Goal: Task Accomplishment & Management: Complete application form

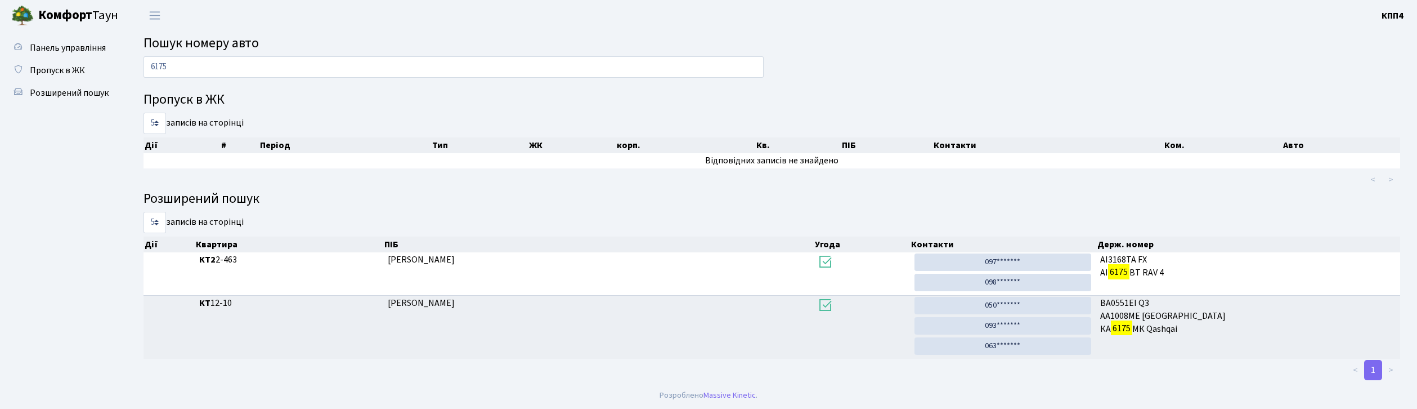
scroll to position [2, 0]
click at [438, 66] on input "6175" at bounding box center [454, 66] width 620 height 21
type input "6"
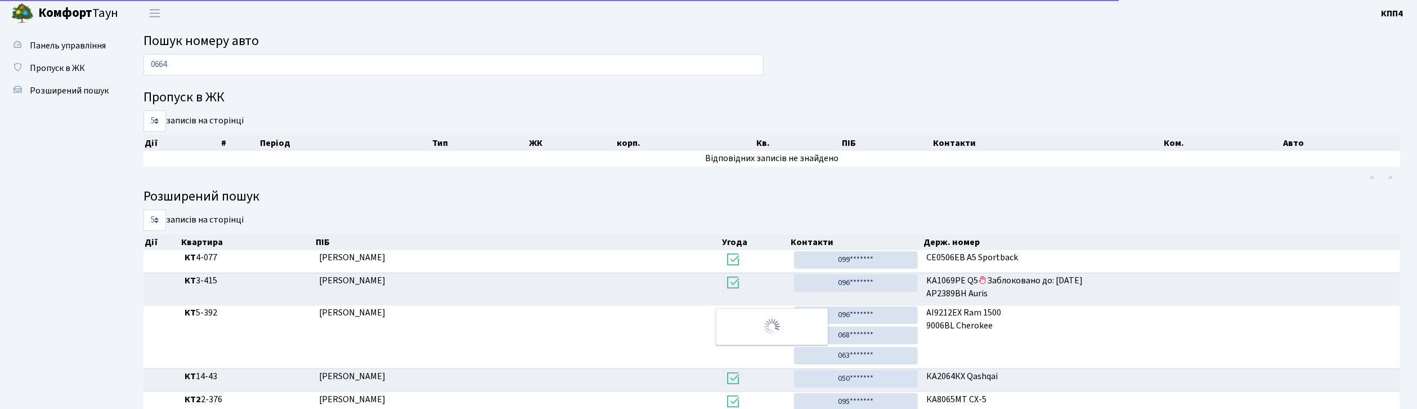
scroll to position [0, 0]
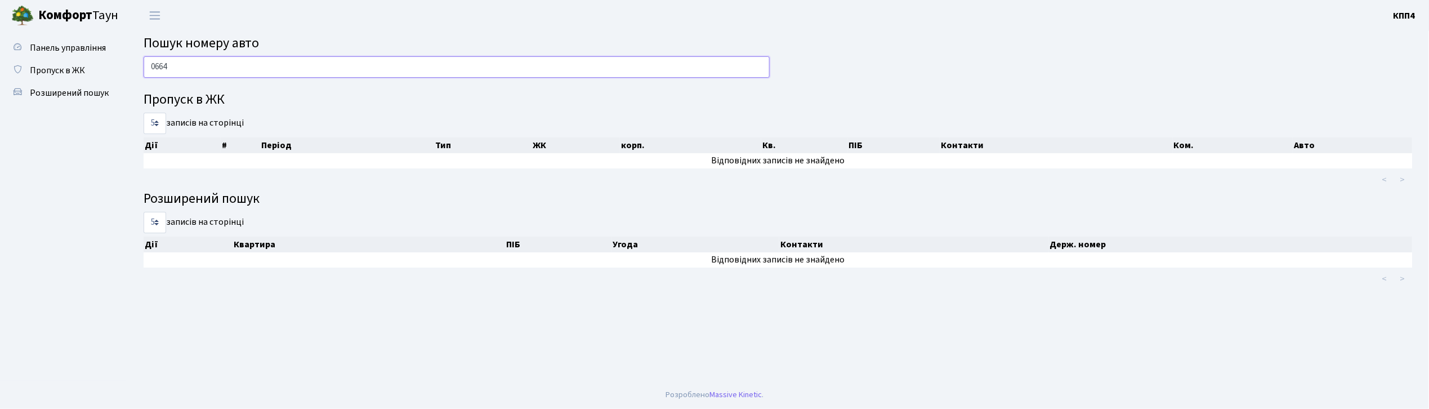
click at [352, 72] on input "0664" at bounding box center [457, 66] width 626 height 21
type input "0"
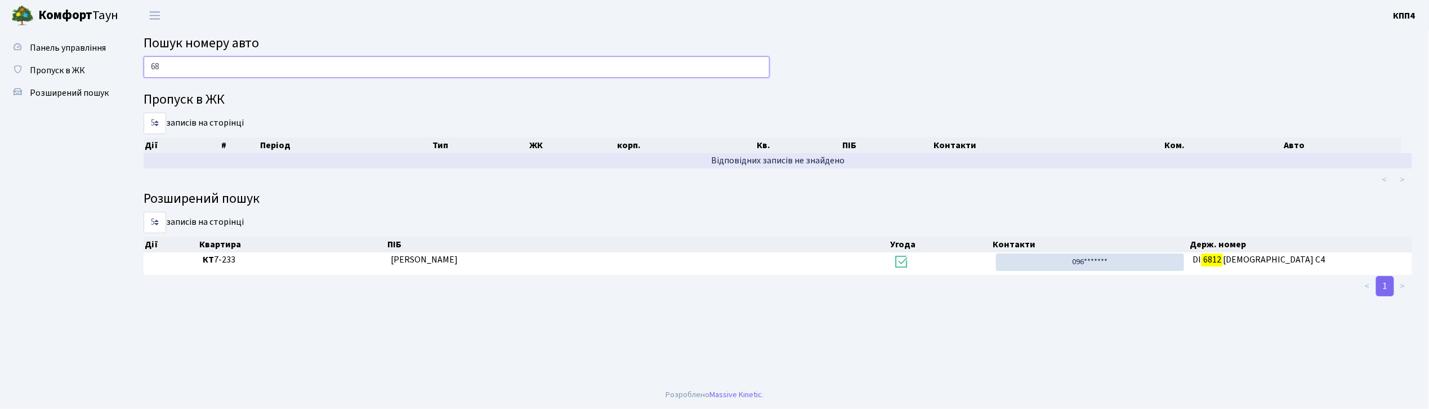
type input "6"
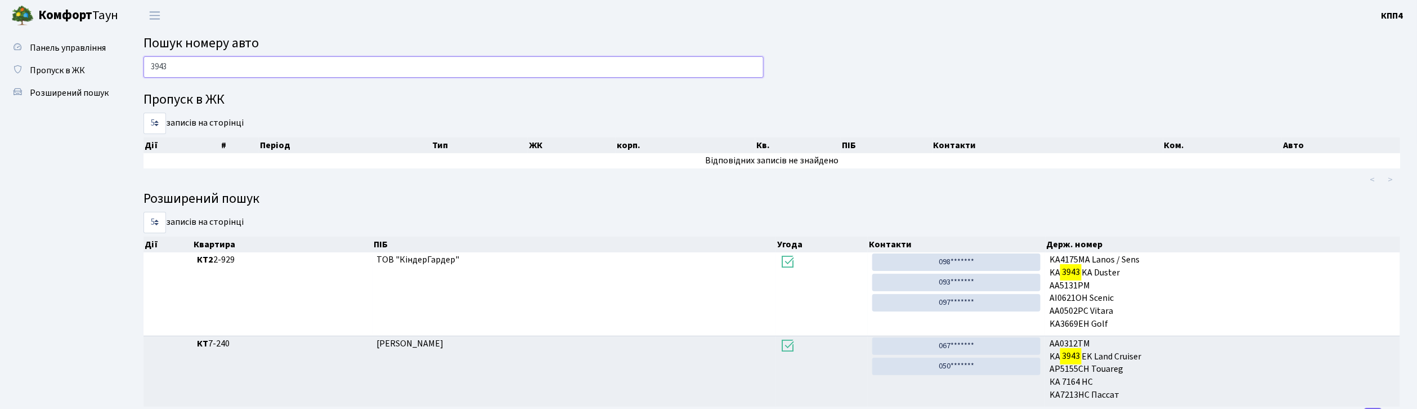
scroll to position [48, 0]
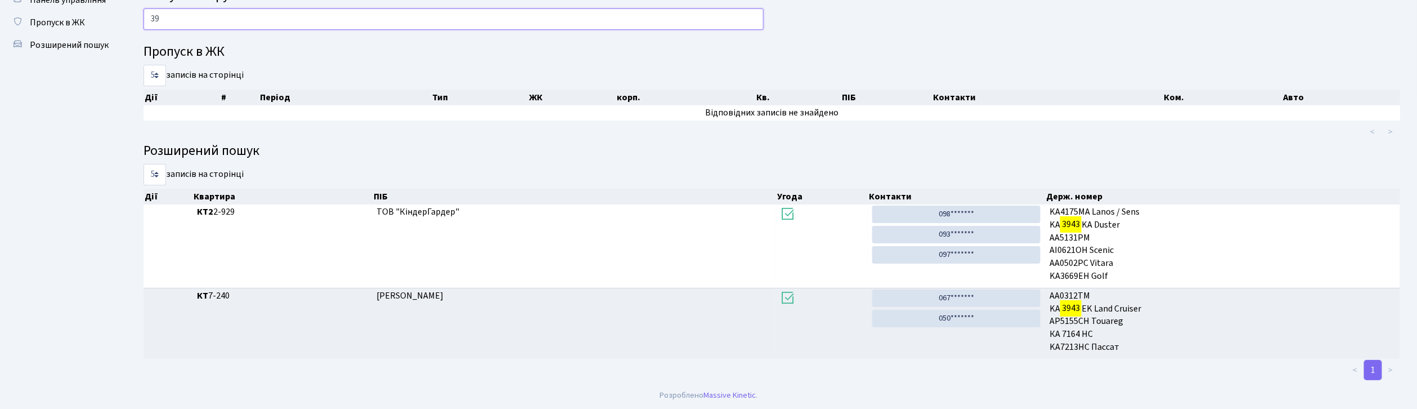
type input "3"
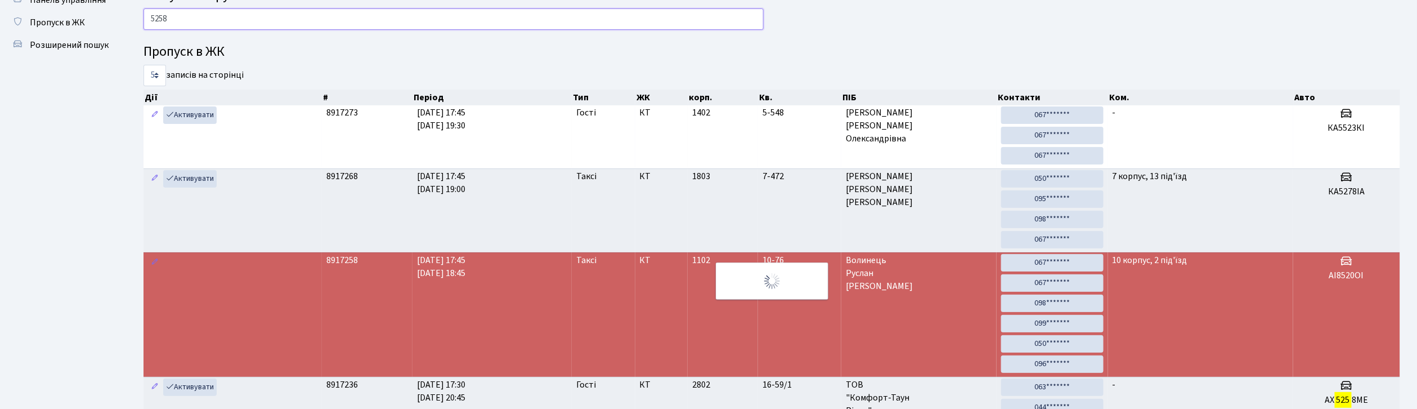
type input "5258"
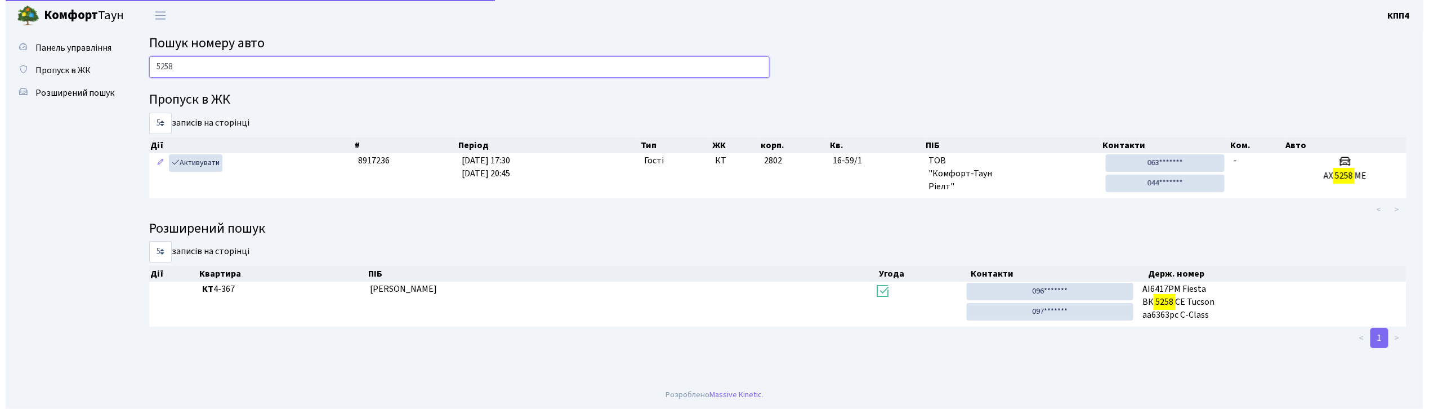
scroll to position [0, 0]
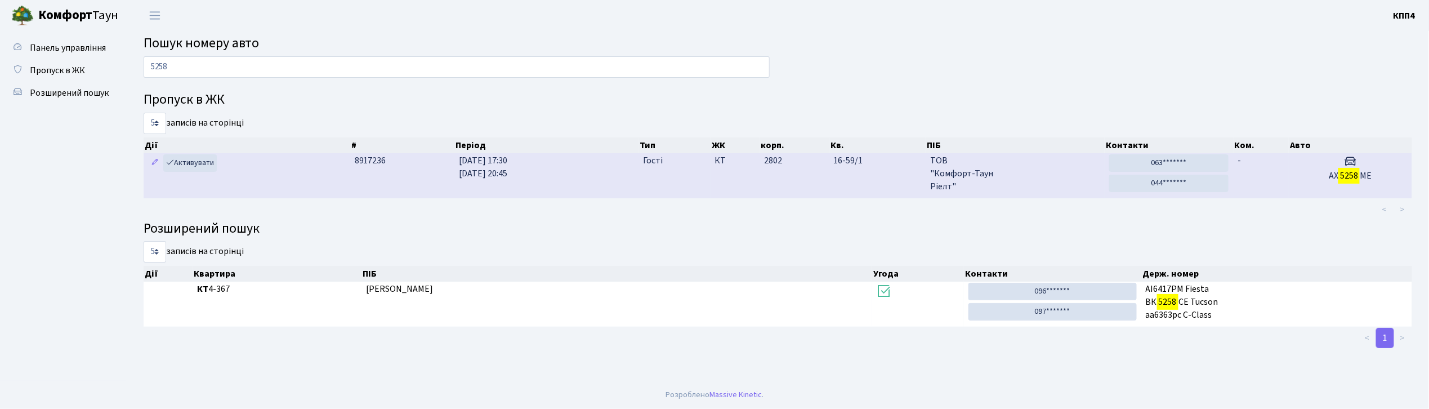
click at [1293, 174] on h5 "АХ 5258 МЕ" at bounding box center [1350, 176] width 114 height 11
click at [1056, 176] on span "ТОВ "Комфорт-Таун Ріелт"" at bounding box center [1015, 173] width 170 height 39
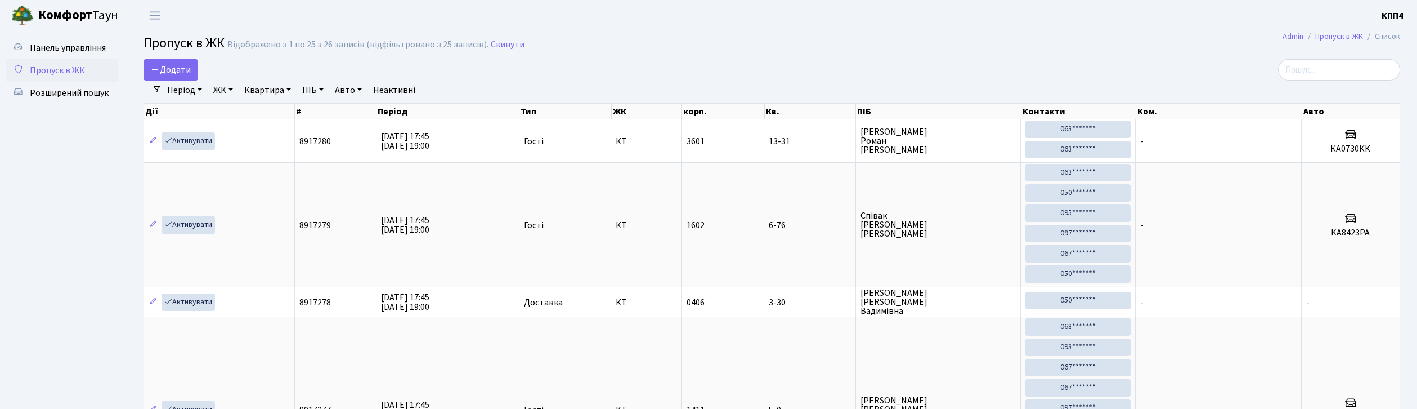
select select "25"
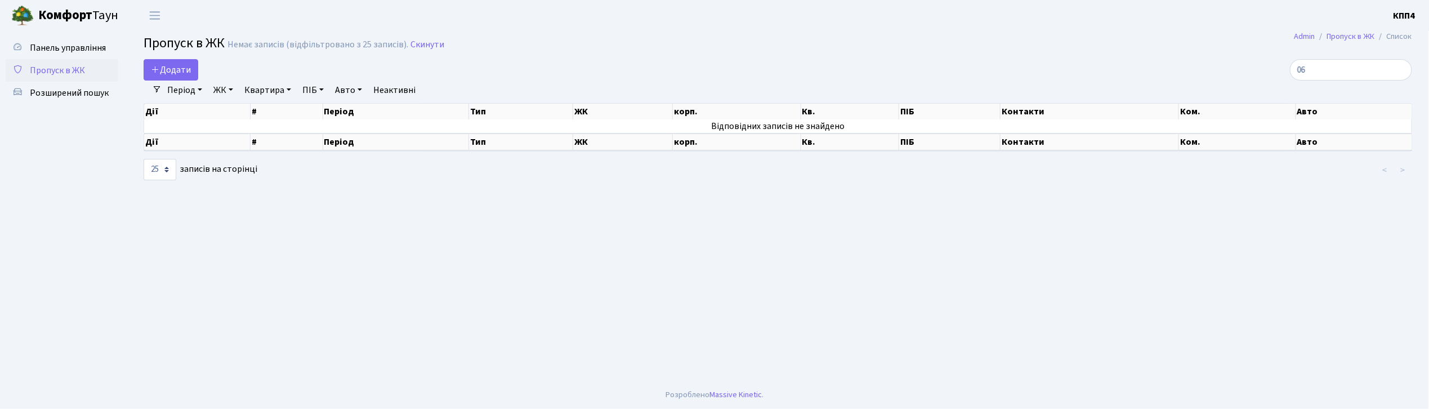
type input "0"
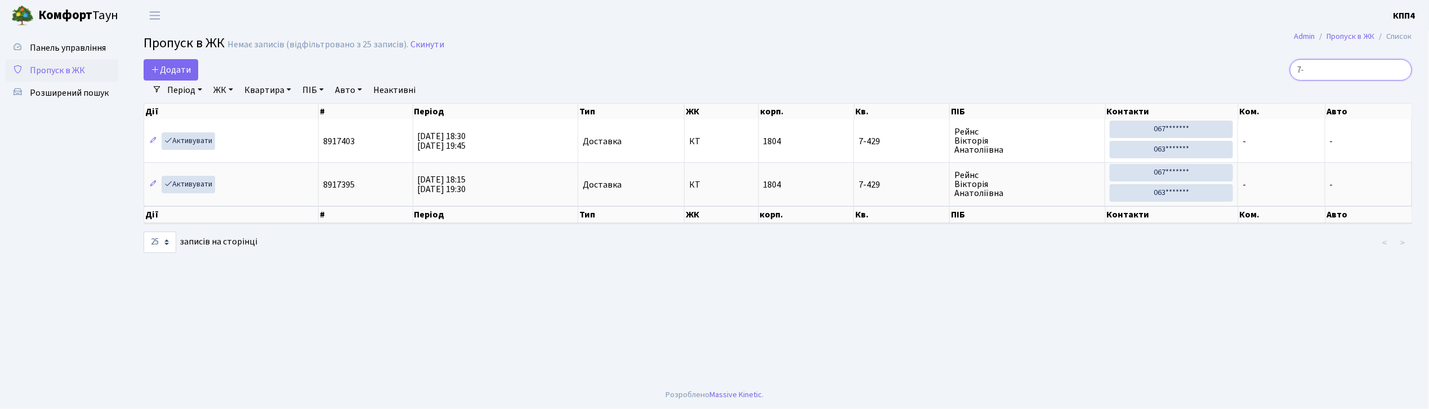
type input "7"
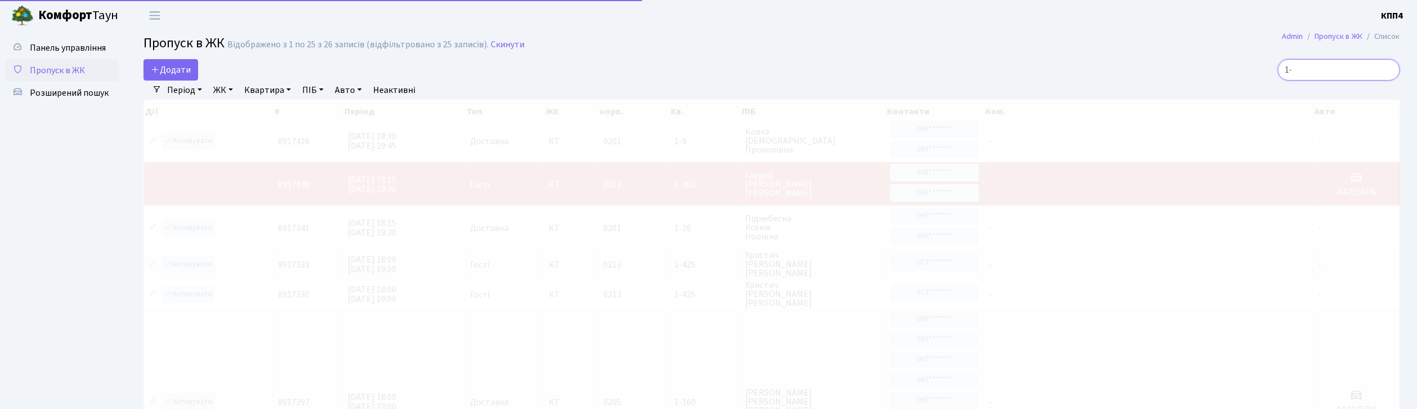
click at [1319, 66] on input "1-" at bounding box center [1339, 69] width 122 height 21
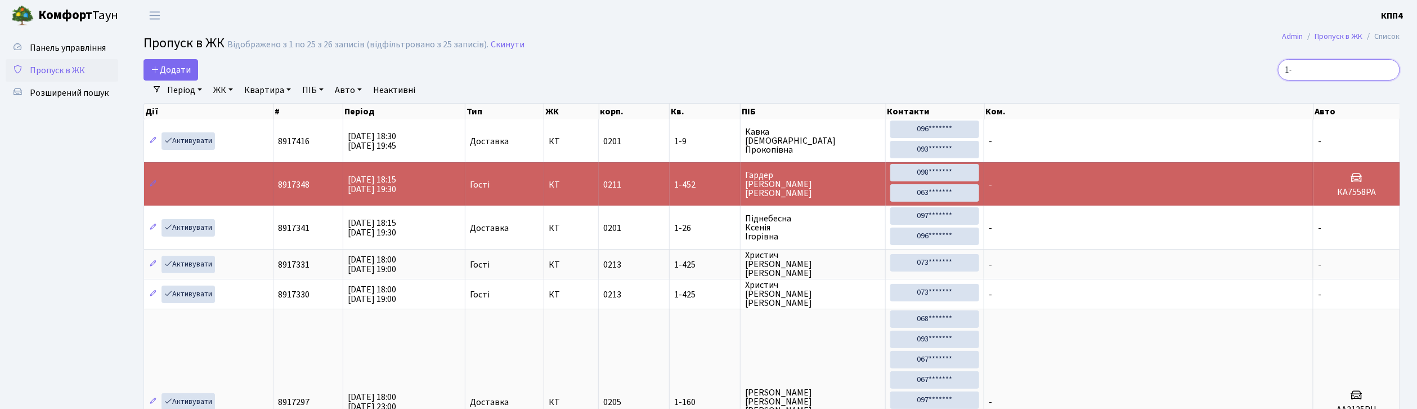
type input "1"
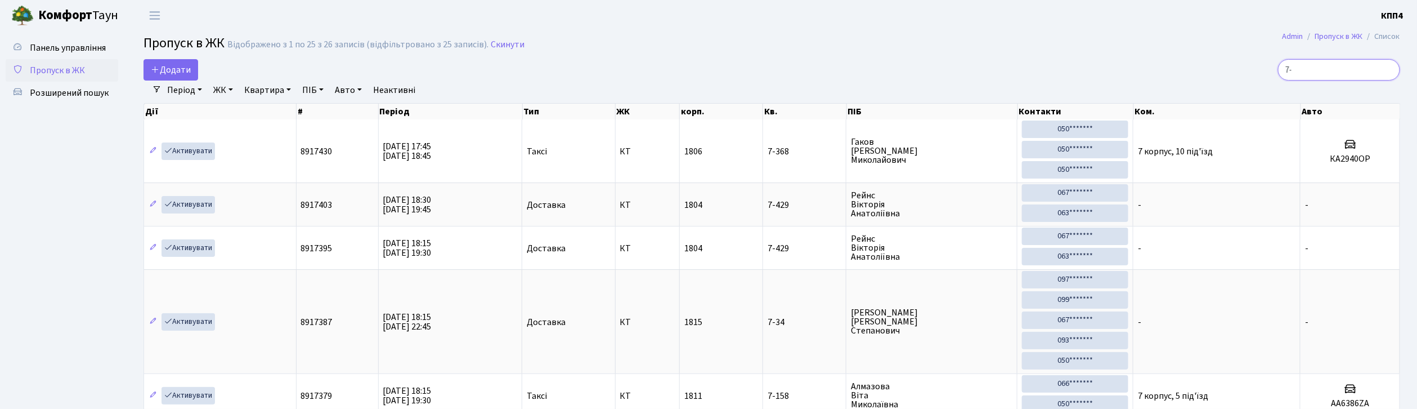
type input "7"
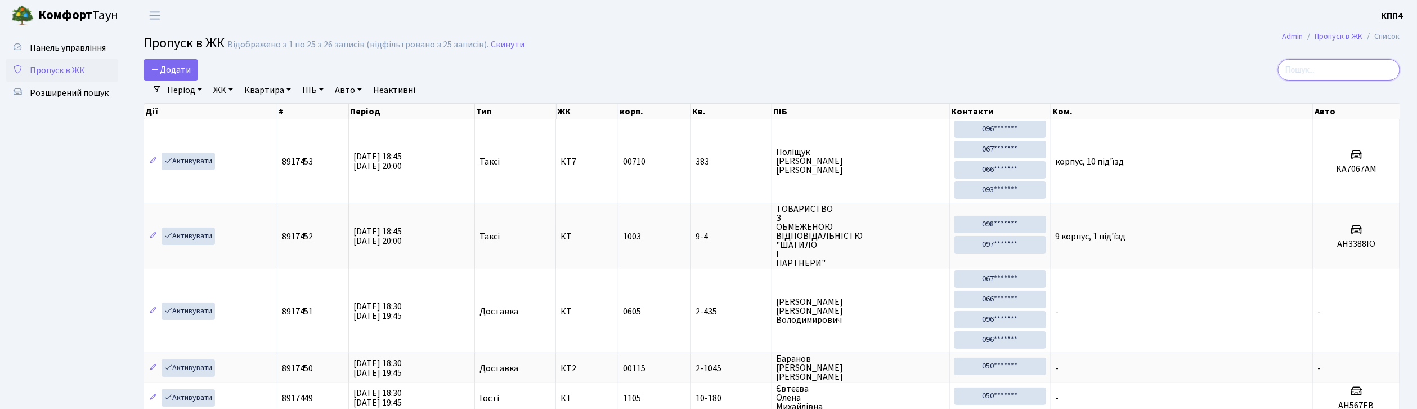
type input "7"
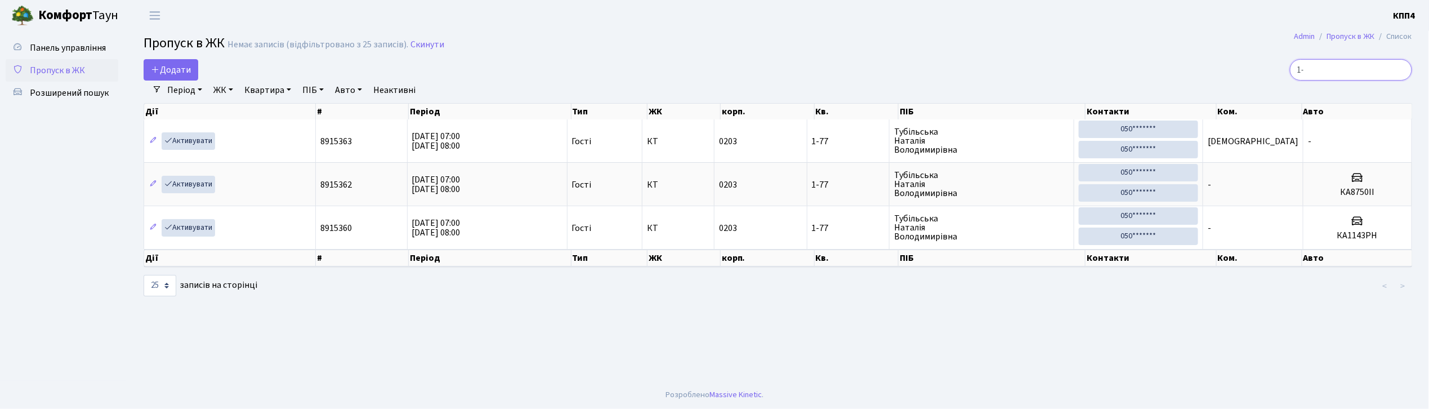
type input "1"
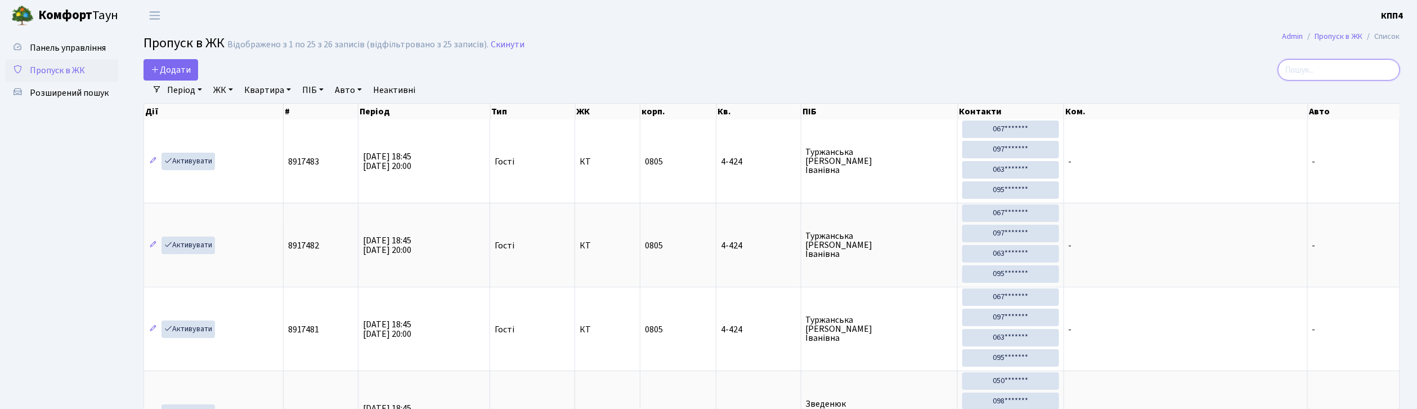
type input "3"
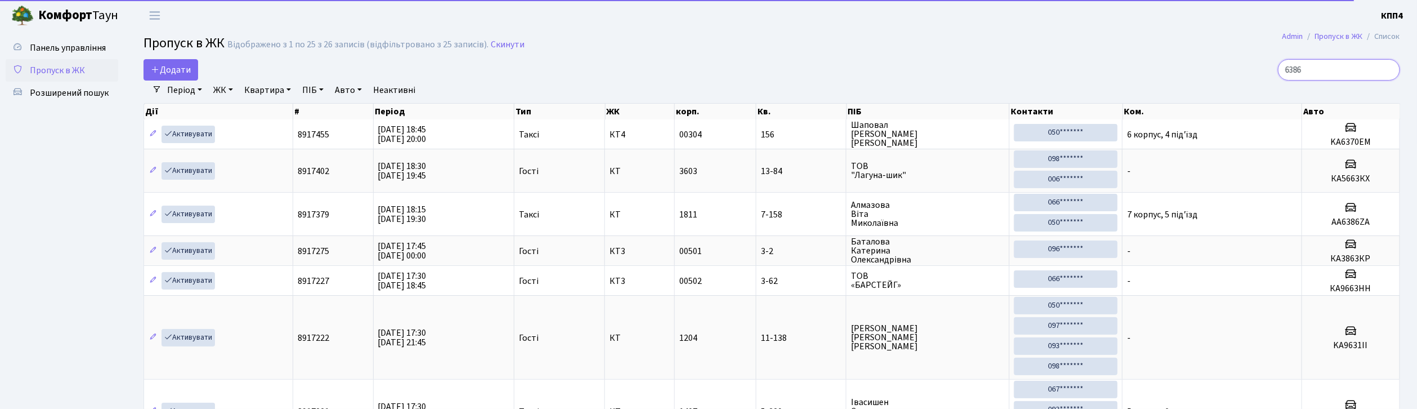
type input "6386"
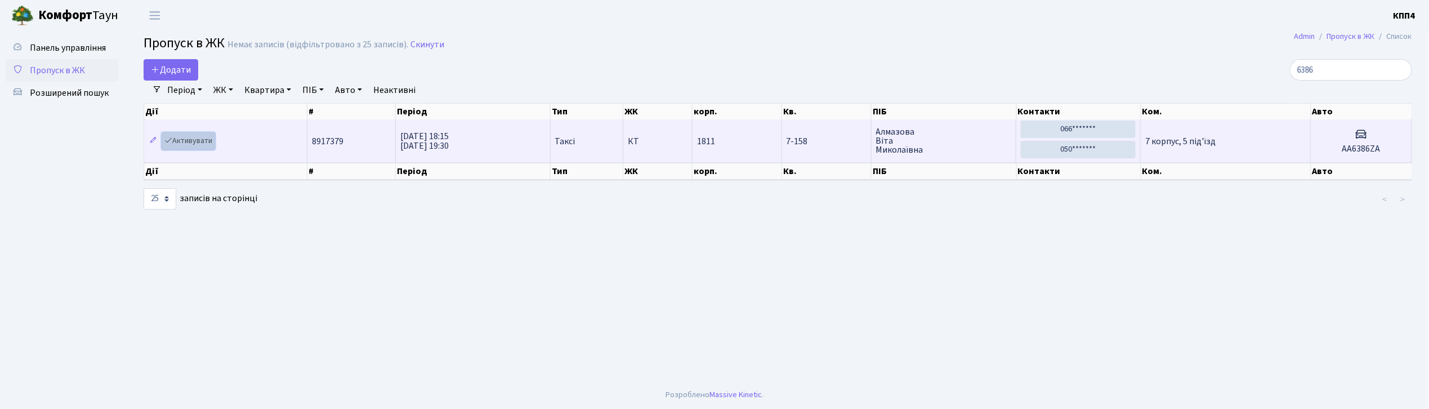
click at [186, 144] on link "Активувати" at bounding box center [188, 140] width 53 height 17
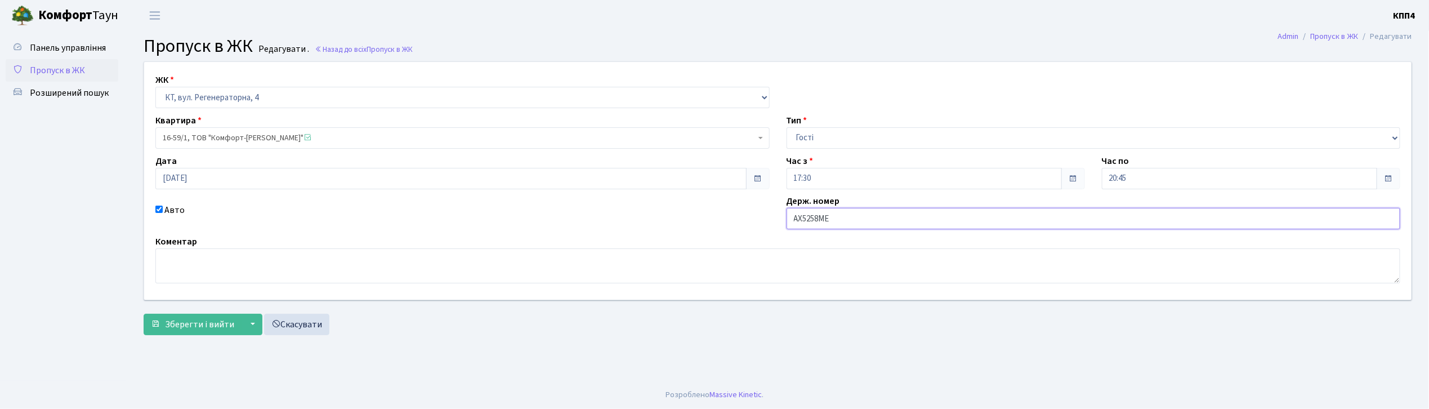
click at [825, 217] on input "АХ5258МЕ" at bounding box center [1093, 218] width 614 height 21
type input "АХ5258КЕ"
click at [221, 330] on span "Зберегти і вийти" at bounding box center [199, 324] width 69 height 12
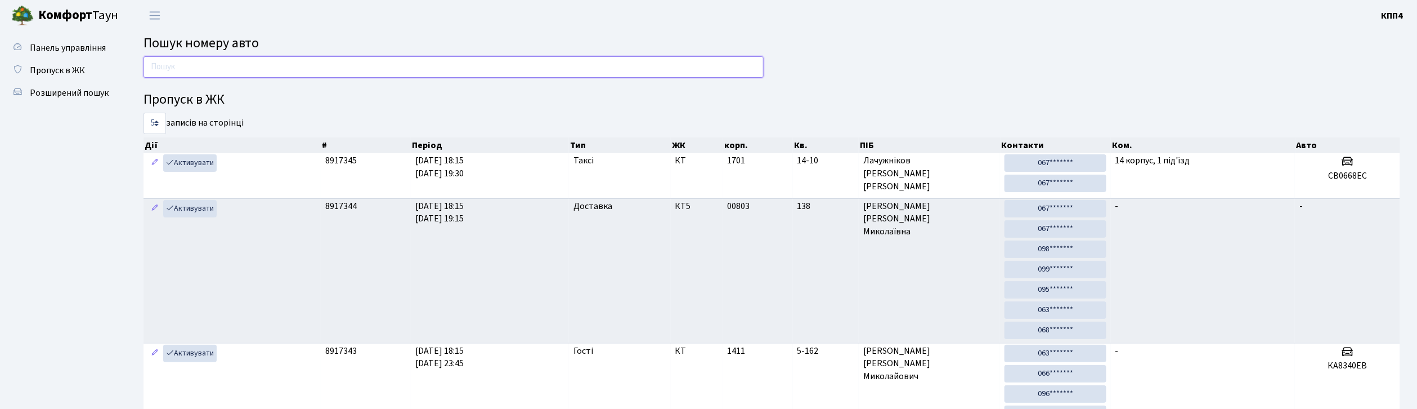
click at [293, 66] on input "text" at bounding box center [454, 66] width 620 height 21
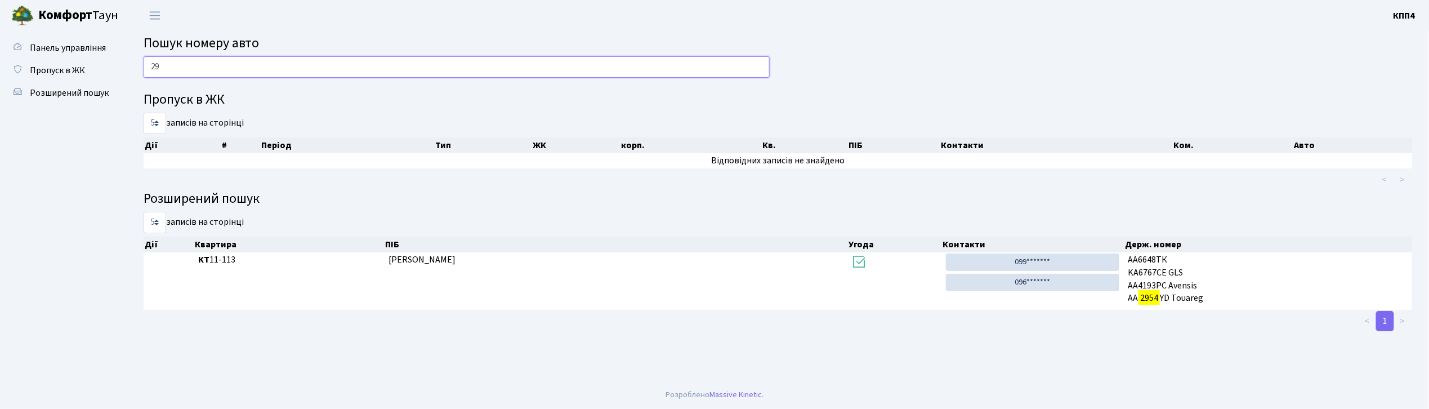
type input "2"
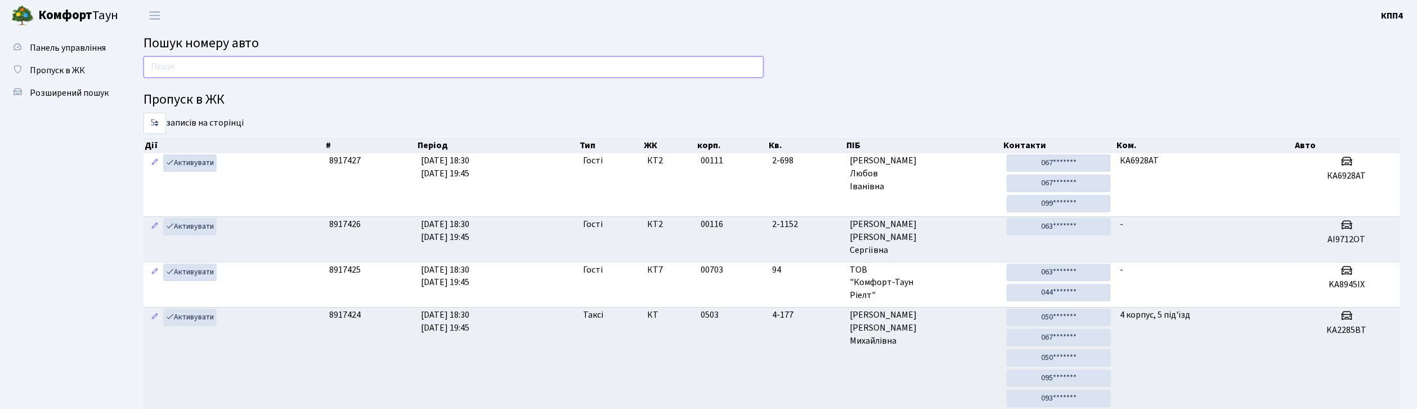
click at [253, 66] on input "text" at bounding box center [454, 66] width 620 height 21
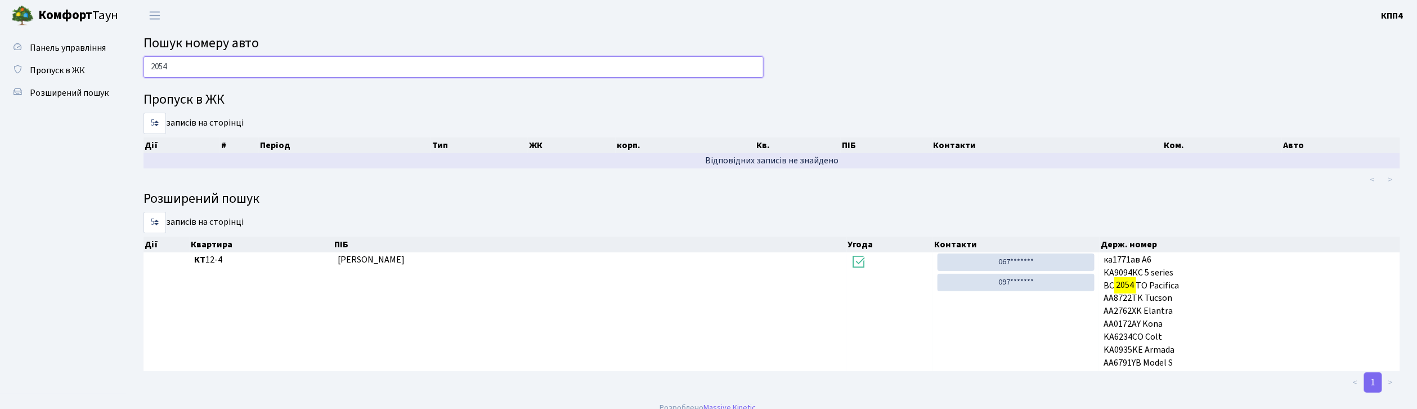
scroll to position [12, 0]
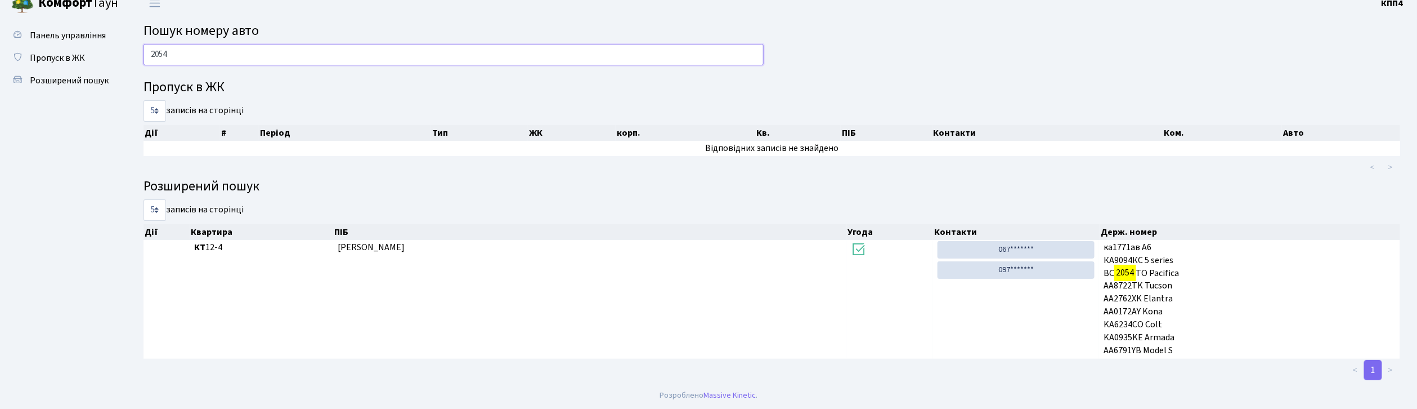
click at [230, 52] on input "2054" at bounding box center [454, 54] width 620 height 21
type input "2"
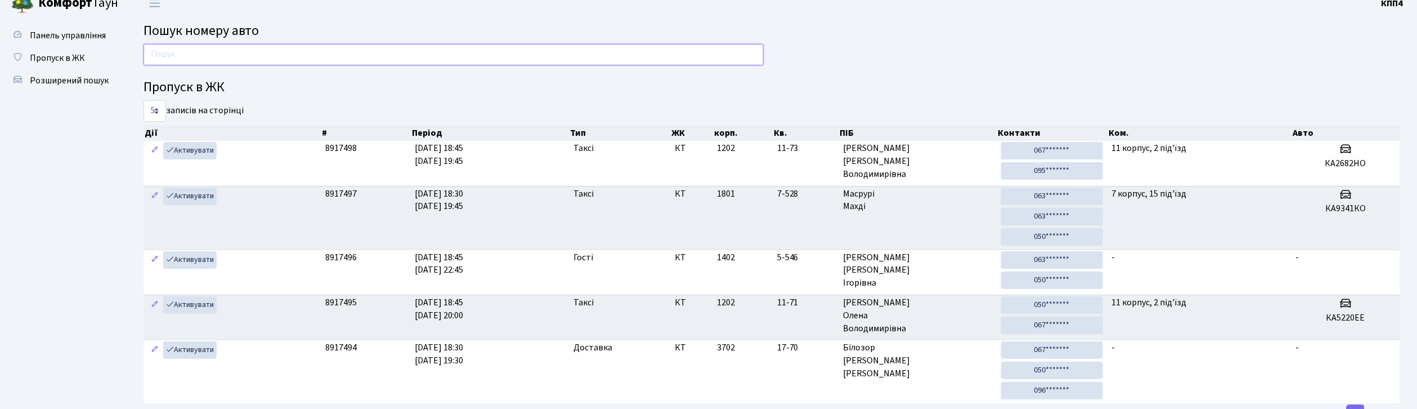
click at [236, 55] on input "text" at bounding box center [454, 54] width 620 height 21
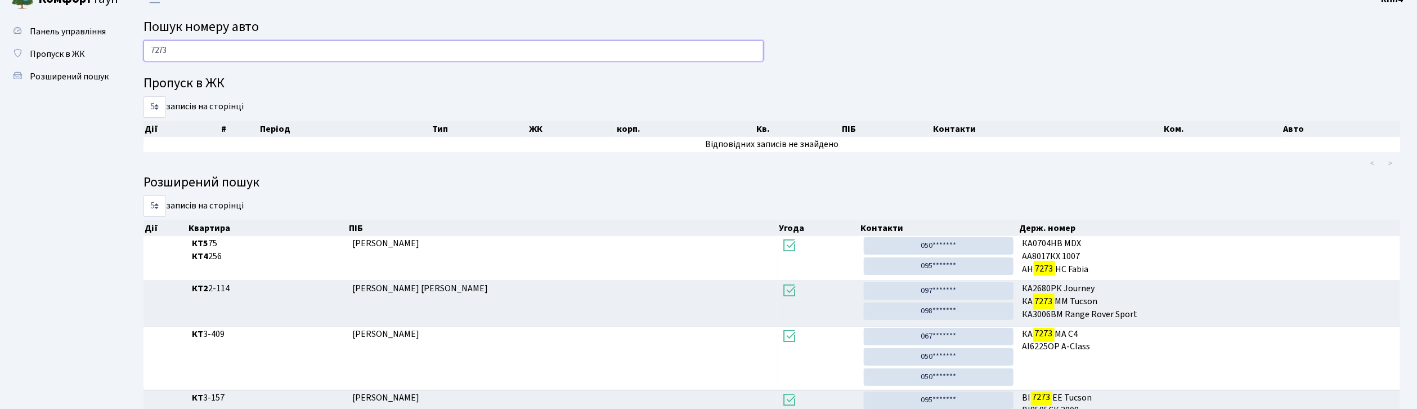
scroll to position [0, 0]
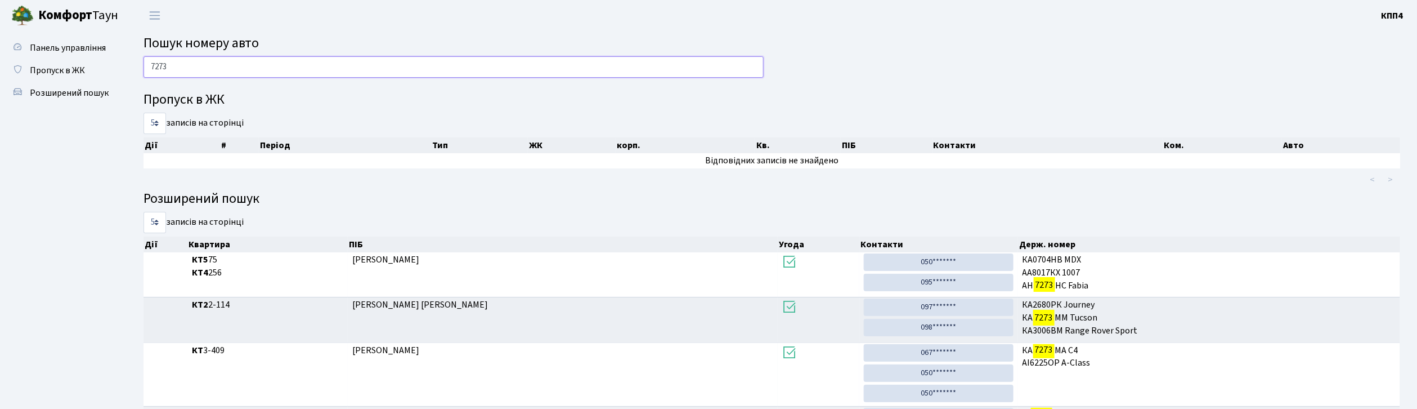
click at [356, 69] on input "7273" at bounding box center [454, 66] width 620 height 21
click at [478, 63] on input "7273" at bounding box center [454, 66] width 620 height 21
type input "7"
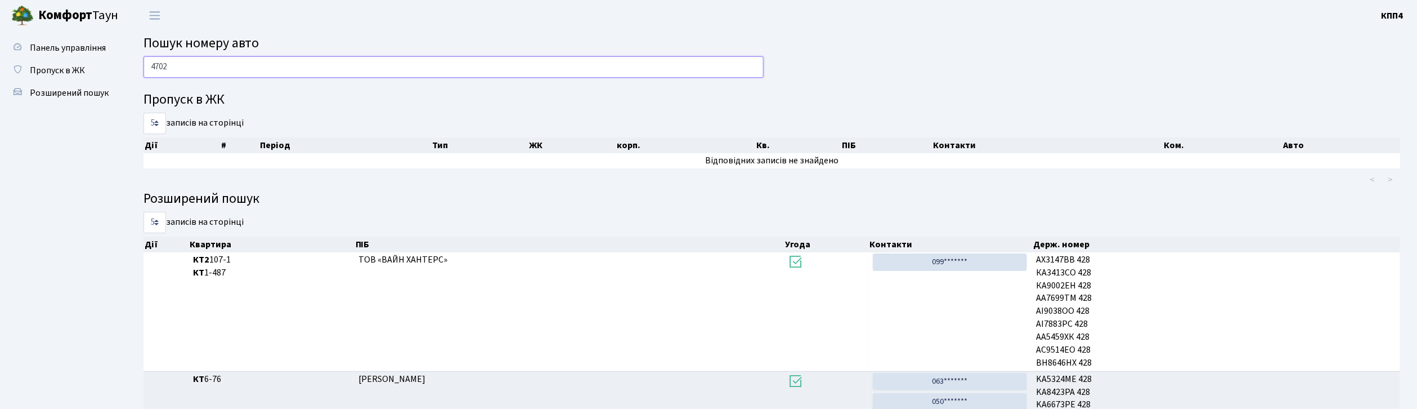
click at [584, 73] on input "4702" at bounding box center [454, 66] width 620 height 21
click at [352, 69] on input "4702" at bounding box center [454, 66] width 620 height 21
type input "4"
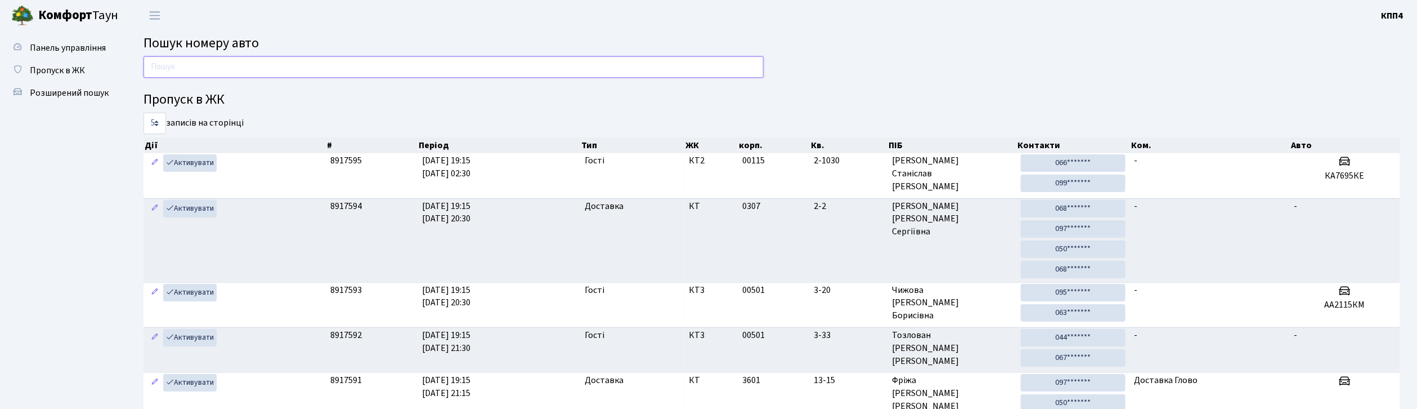
click at [196, 59] on input "text" at bounding box center [454, 66] width 620 height 21
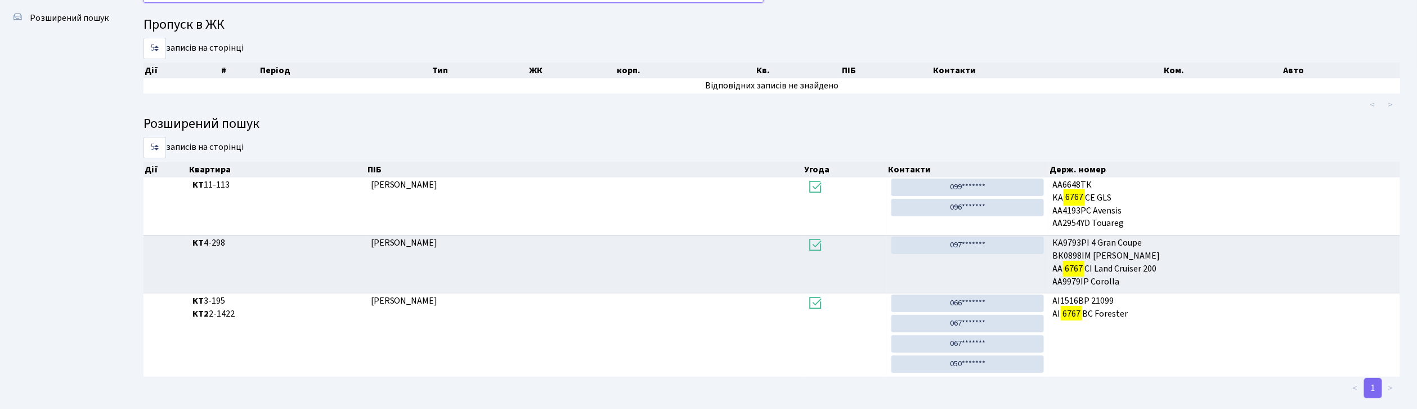
scroll to position [61, 0]
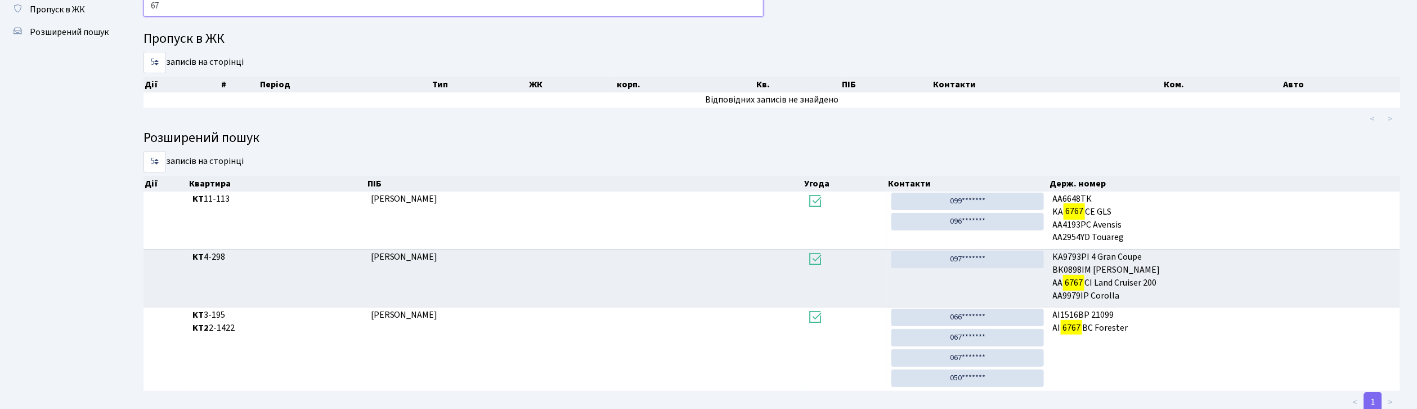
type input "6"
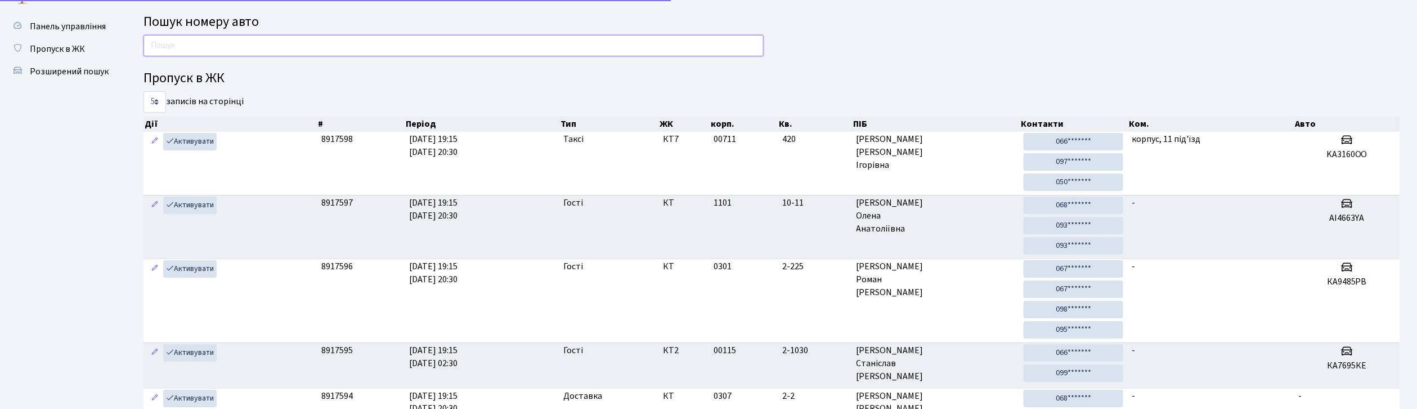
scroll to position [0, 0]
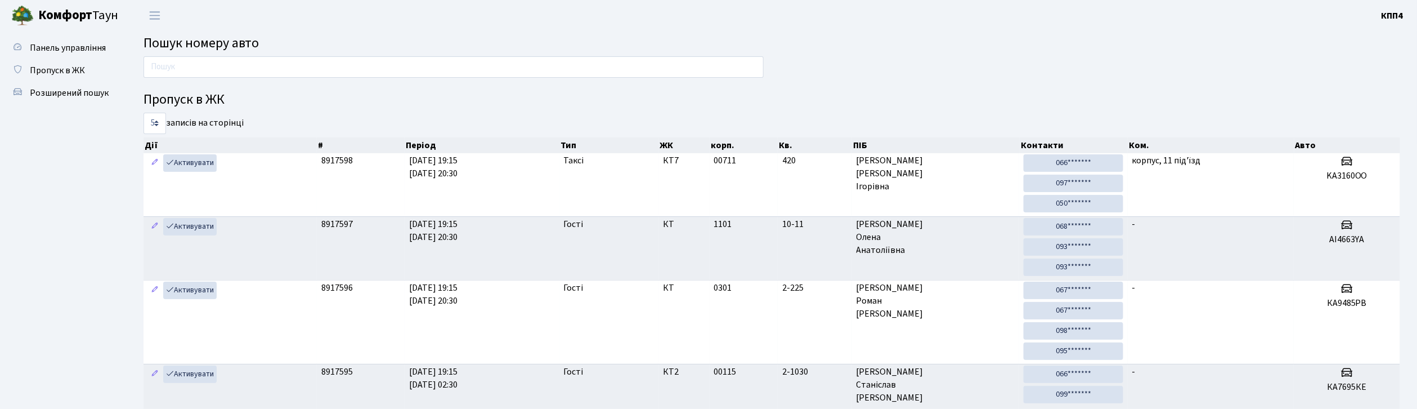
click at [743, 68] on input "text" at bounding box center [454, 66] width 620 height 21
click at [56, 62] on link "Пропуск в ЖК" at bounding box center [62, 70] width 113 height 23
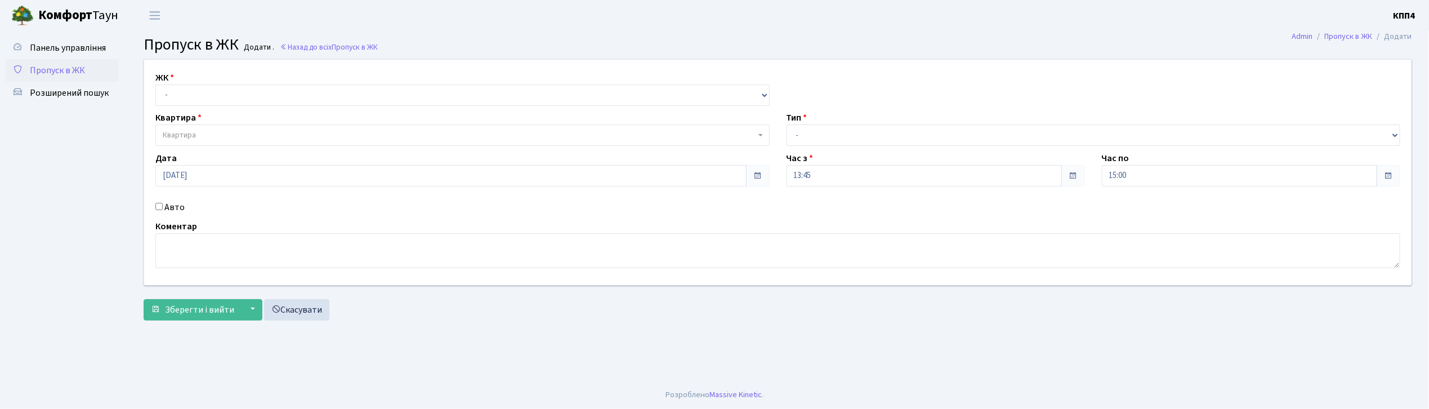
click at [158, 203] on input "Авто" at bounding box center [158, 206] width 7 height 7
checkbox input "true"
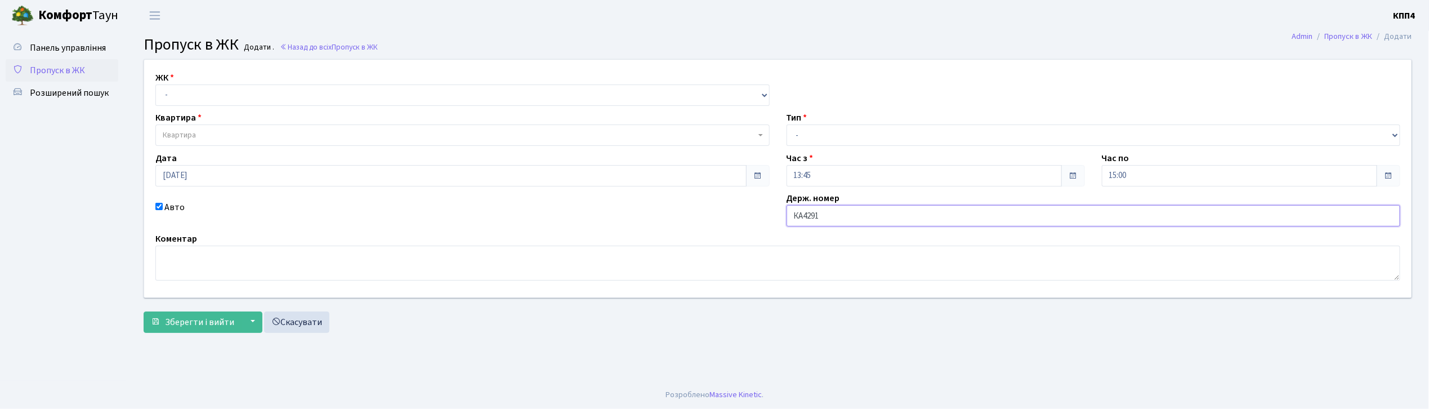
click at [843, 215] on input "КА4291" at bounding box center [1093, 215] width 614 height 21
type input "КА4291РК"
click at [201, 99] on select "- КТ, вул. Регенераторна, 4 КТ2, просп. [STREET_ADDRESS] [STREET_ADDRESS] [PERS…" at bounding box center [462, 94] width 614 height 21
select select "271"
click at [155, 84] on select "- КТ, вул. Регенераторна, 4 КТ2, просп. [STREET_ADDRESS] [STREET_ADDRESS] [PERS…" at bounding box center [462, 94] width 614 height 21
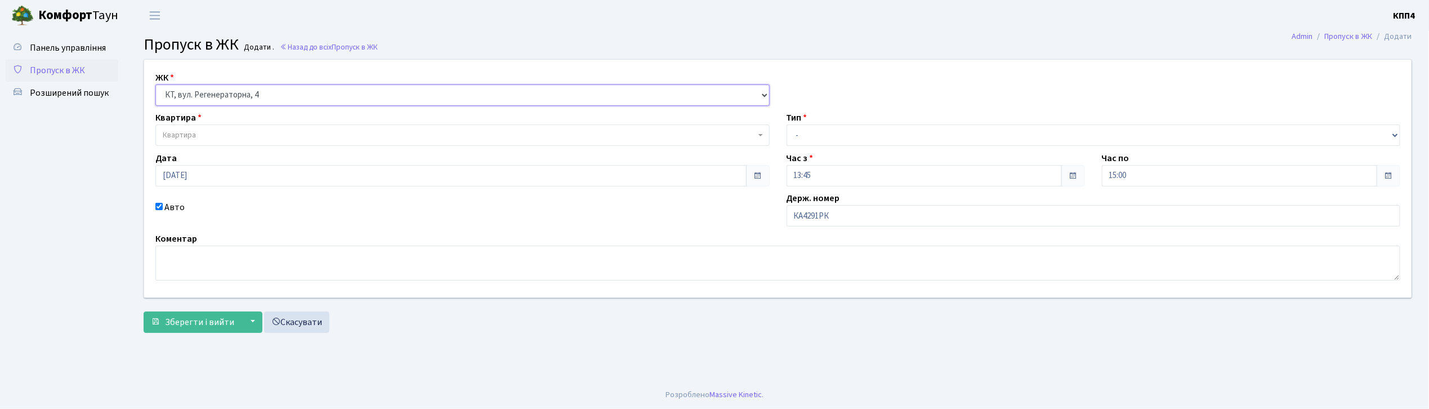
select select
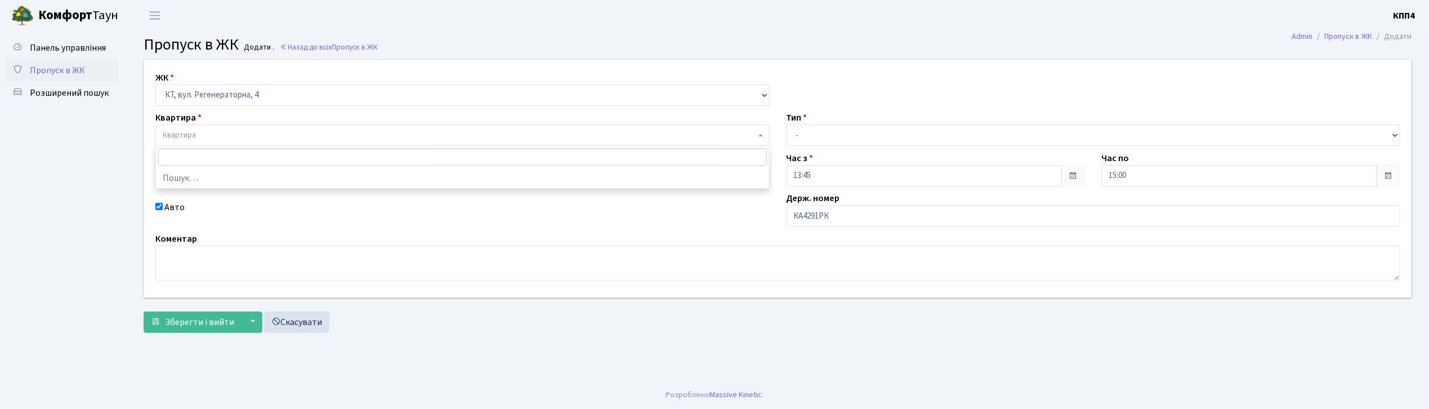
click at [208, 133] on span "Квартира" at bounding box center [459, 134] width 593 height 11
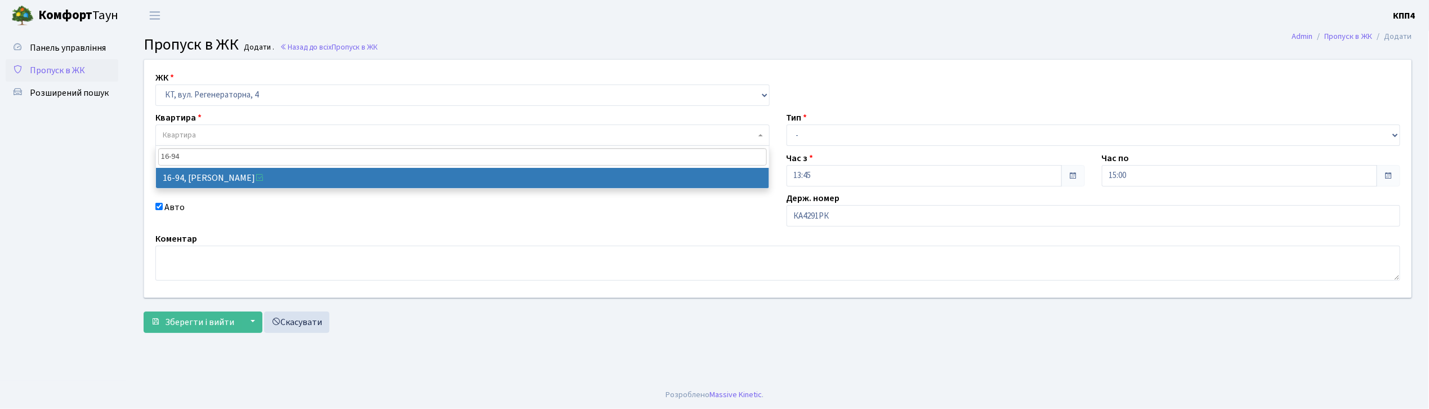
type input "16-94"
select select "8655"
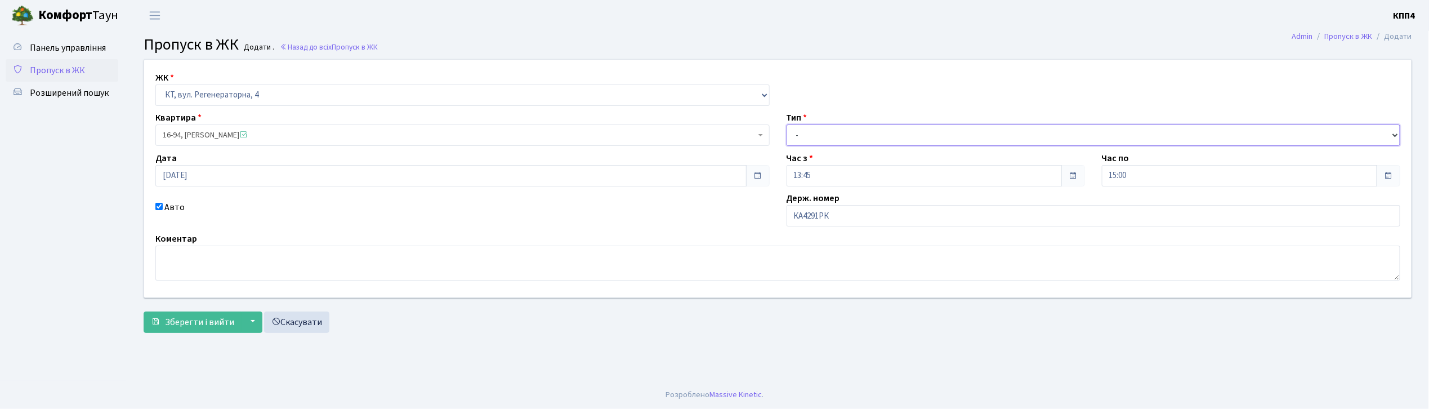
click at [825, 138] on select "- Доставка Таксі Гості Сервіс" at bounding box center [1093, 134] width 614 height 21
select select "3"
click at [786, 124] on select "- Доставка Таксі Гості Сервіс" at bounding box center [1093, 134] width 614 height 21
click at [194, 320] on span "Зберегти і вийти" at bounding box center [199, 322] width 69 height 12
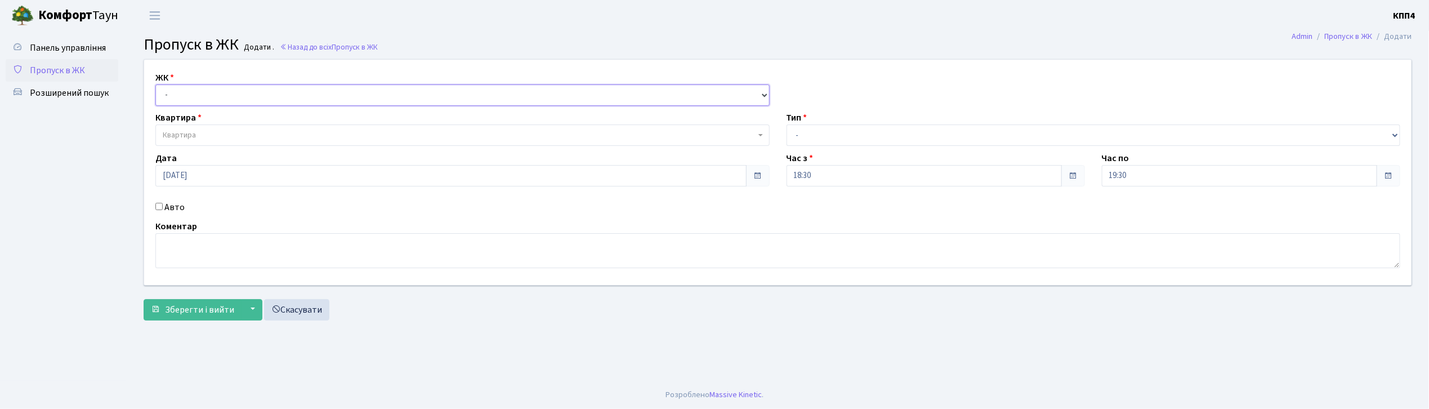
click at [206, 93] on select "- КТ, вул. Регенераторна, 4 КТ2, просп. [STREET_ADDRESS] [STREET_ADDRESS] [PERS…" at bounding box center [462, 94] width 614 height 21
select select "271"
click at [155, 84] on select "- КТ, вул. Регенераторна, 4 КТ2, просп. [STREET_ADDRESS] [STREET_ADDRESS] [PERS…" at bounding box center [462, 94] width 614 height 21
select select
click at [220, 136] on span "Квартира" at bounding box center [459, 134] width 593 height 11
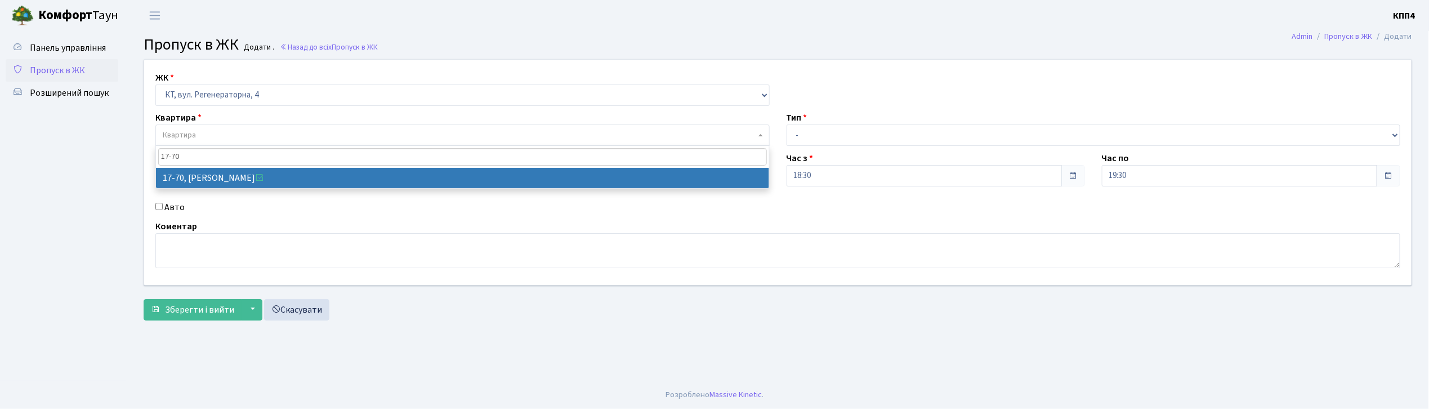
type input "17-70"
select select "9024"
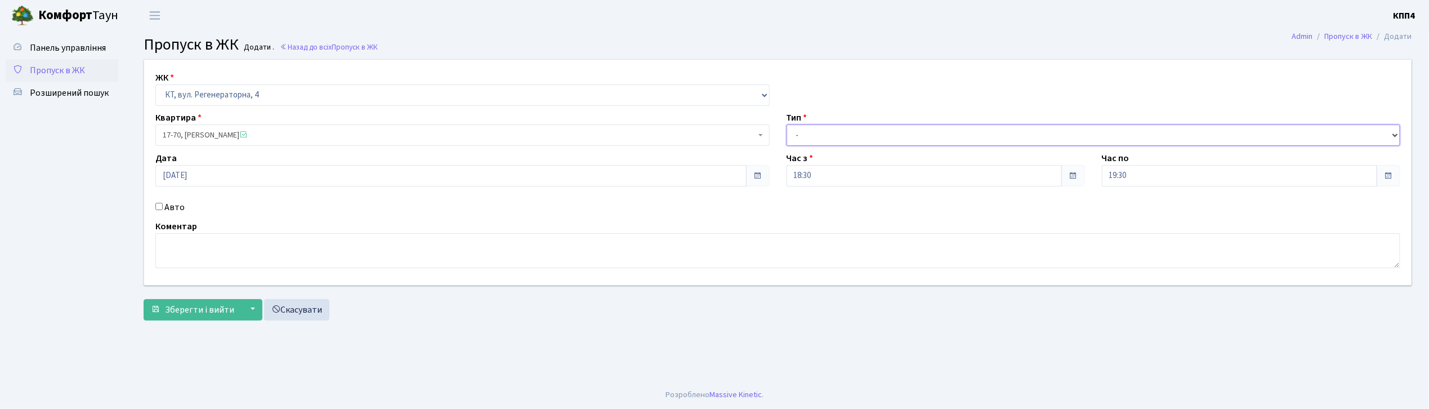
click at [818, 138] on select "- Доставка Таксі Гості Сервіс" at bounding box center [1093, 134] width 614 height 21
select select "1"
click at [786, 124] on select "- Доставка Таксі Гості Сервіс" at bounding box center [1093, 134] width 614 height 21
click at [214, 302] on button "Зберегти і вийти" at bounding box center [193, 309] width 98 height 21
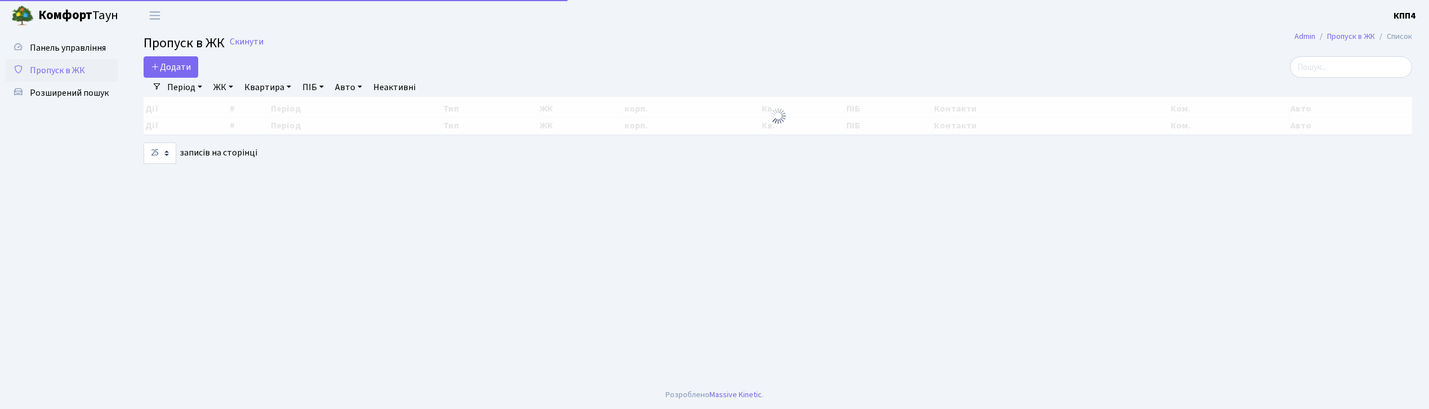
select select "25"
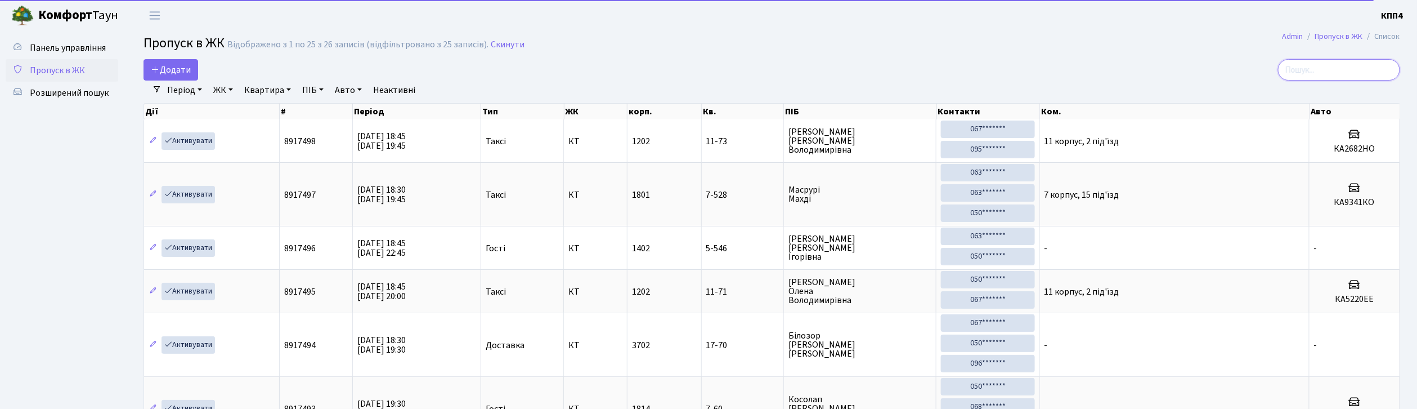
click at [1331, 73] on input "search" at bounding box center [1339, 69] width 122 height 21
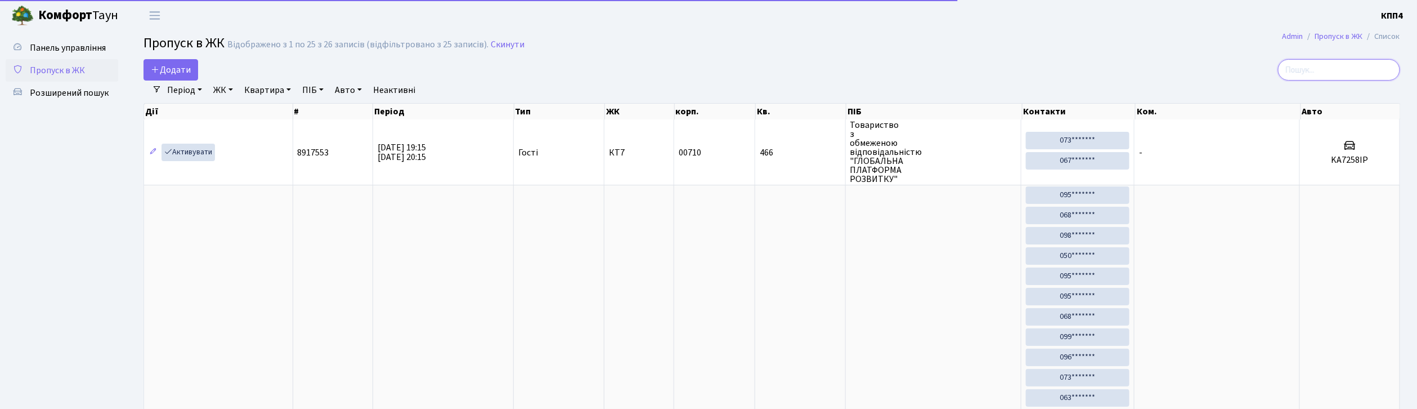
click at [1323, 63] on input "search" at bounding box center [1339, 69] width 122 height 21
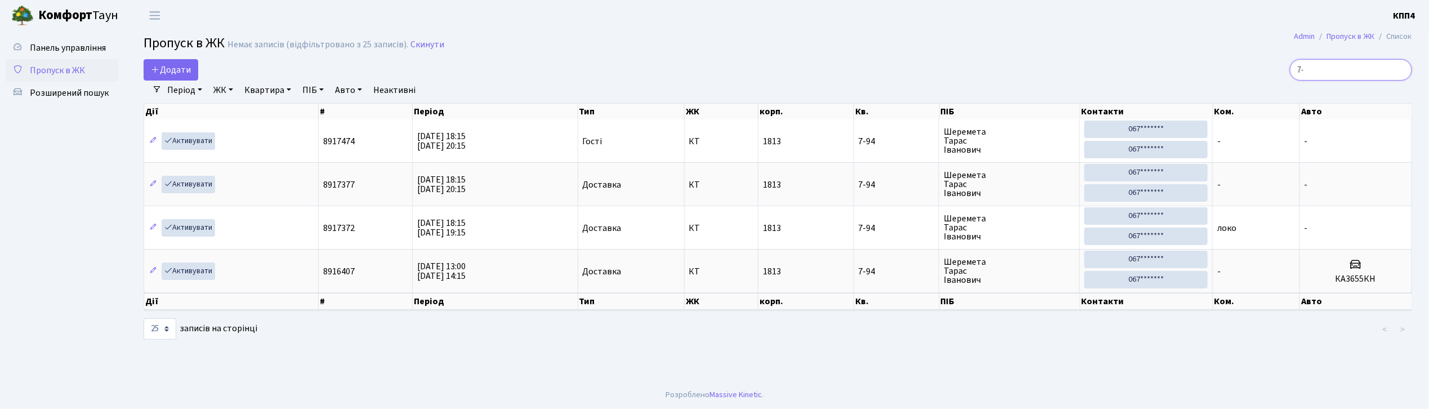
type input "7"
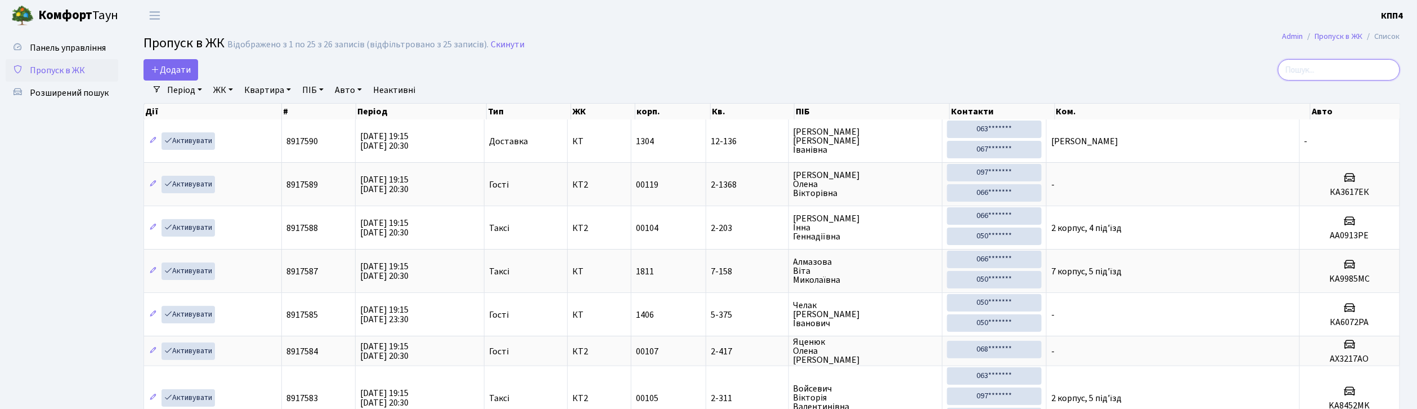
click at [1322, 66] on input "search" at bounding box center [1339, 69] width 122 height 21
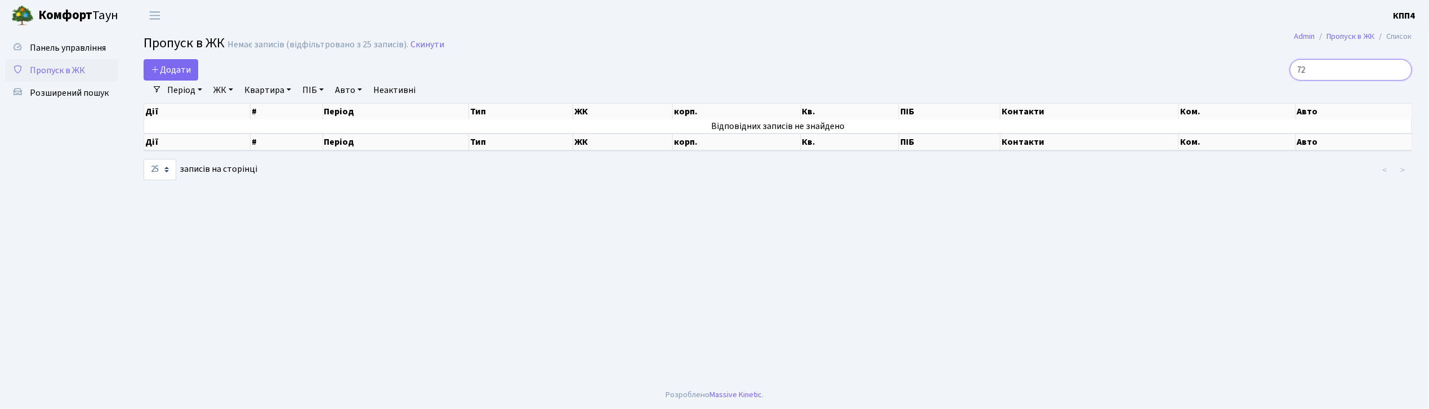
type input "7"
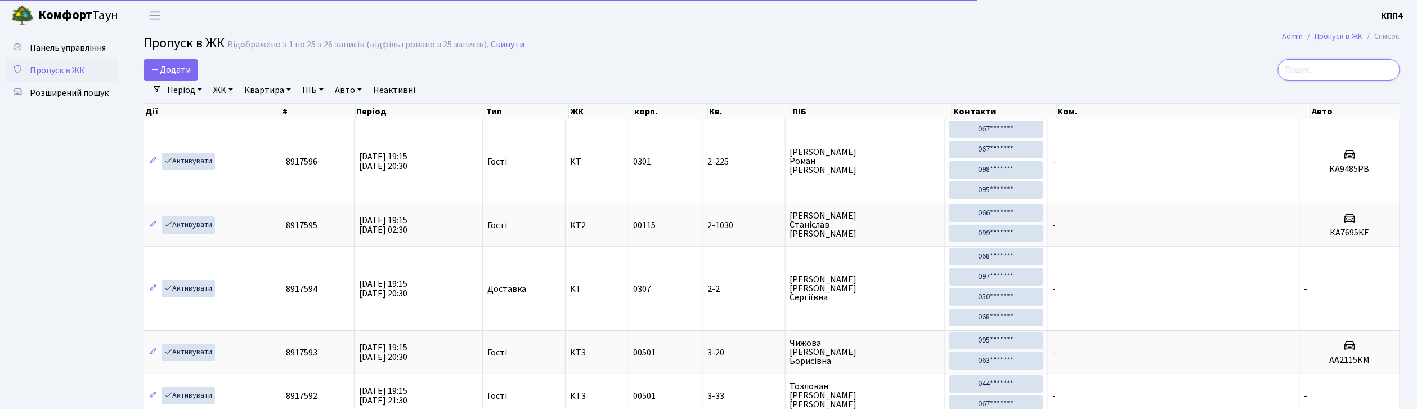
click at [1314, 70] on input "search" at bounding box center [1339, 69] width 122 height 21
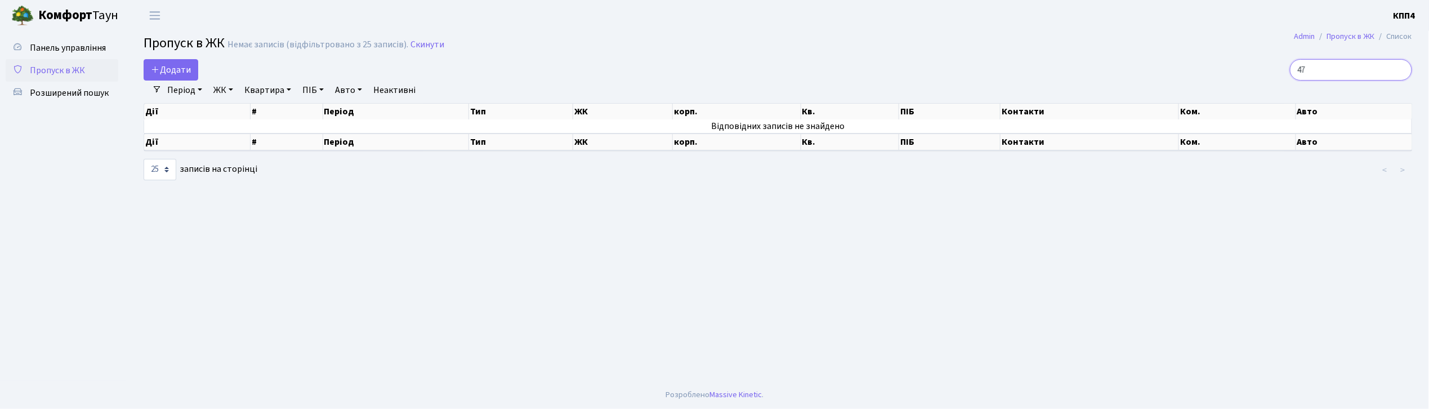
type input "4"
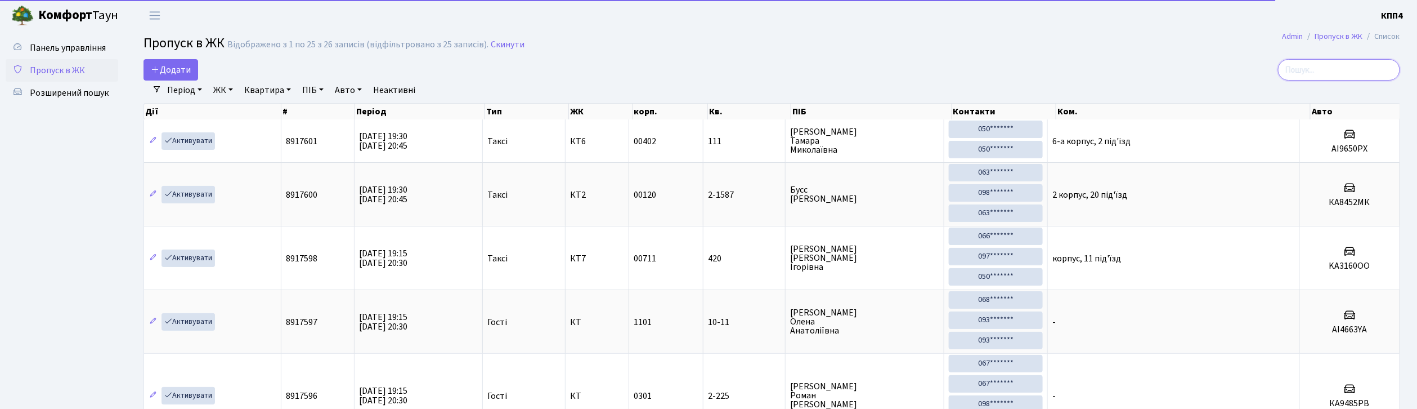
click at [1335, 66] on input "search" at bounding box center [1339, 69] width 122 height 21
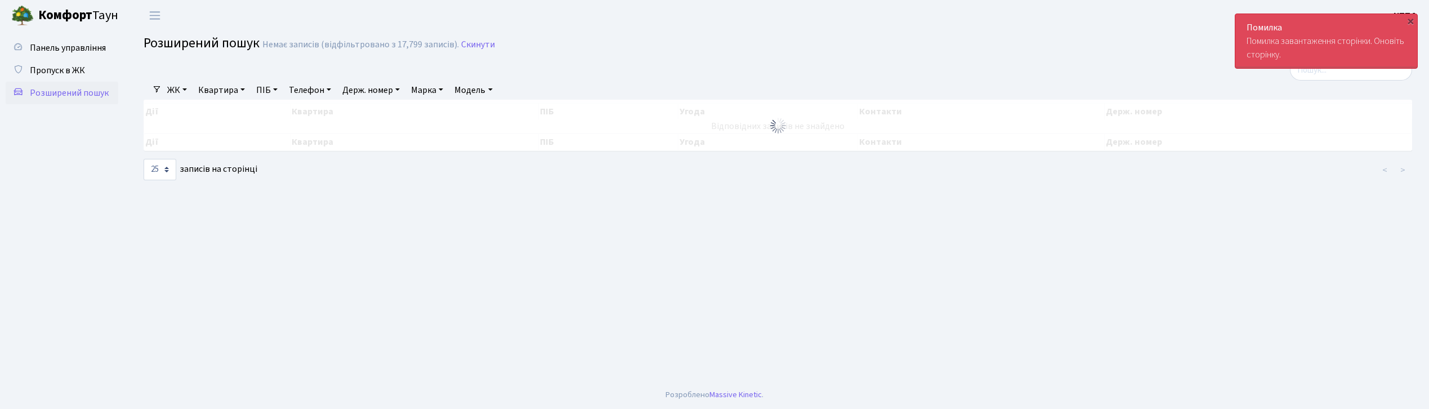
select select "25"
click at [1353, 70] on div "Помилка Помилка завантаження сторінки. Оновіть сторінку. ×" at bounding box center [1325, 41] width 183 height 60
click at [227, 91] on link "Квартира" at bounding box center [222, 89] width 56 height 19
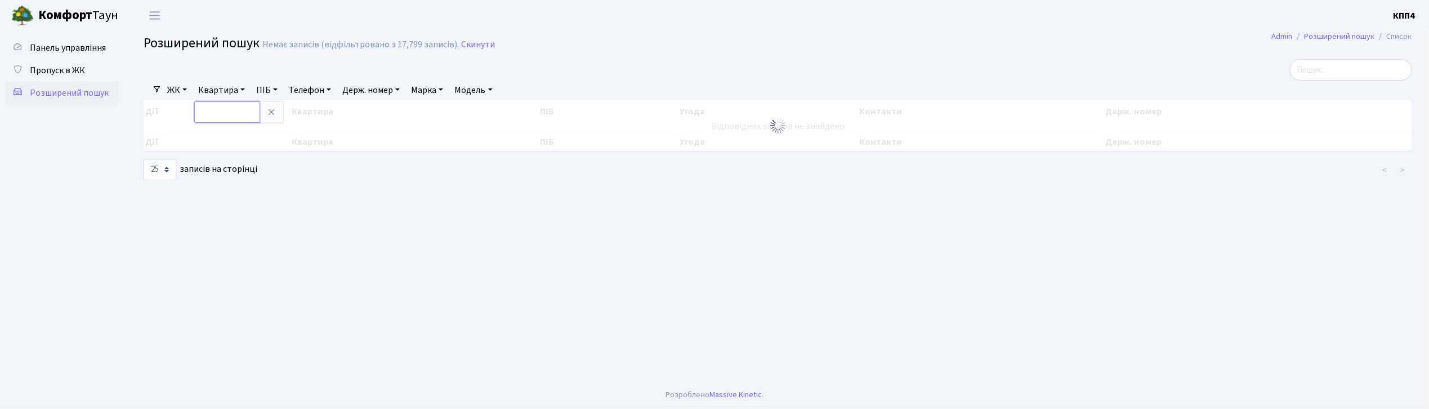
click at [235, 115] on input "text" at bounding box center [227, 111] width 66 height 21
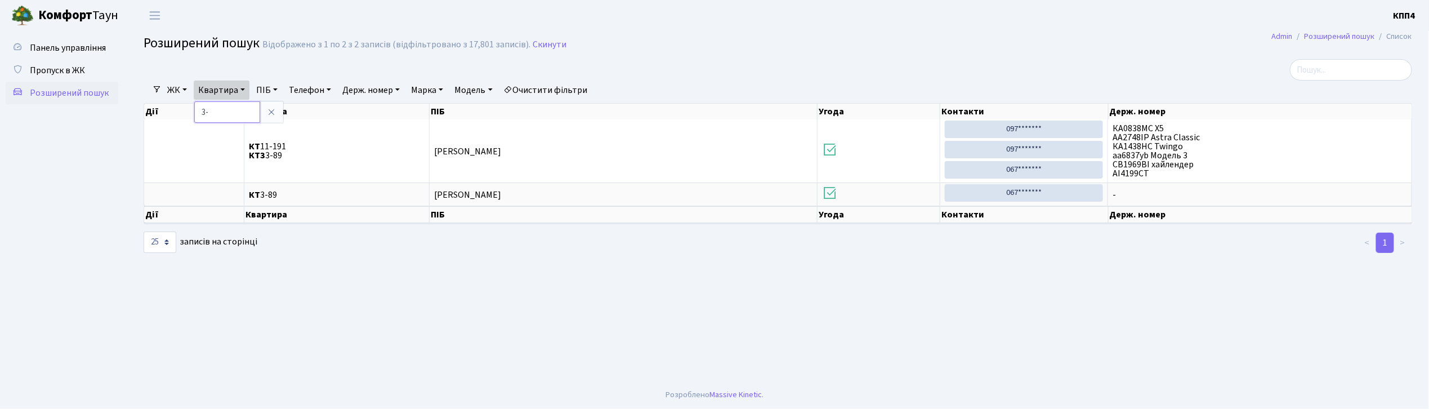
type input "3"
click at [267, 89] on link "ПІБ" at bounding box center [267, 89] width 30 height 19
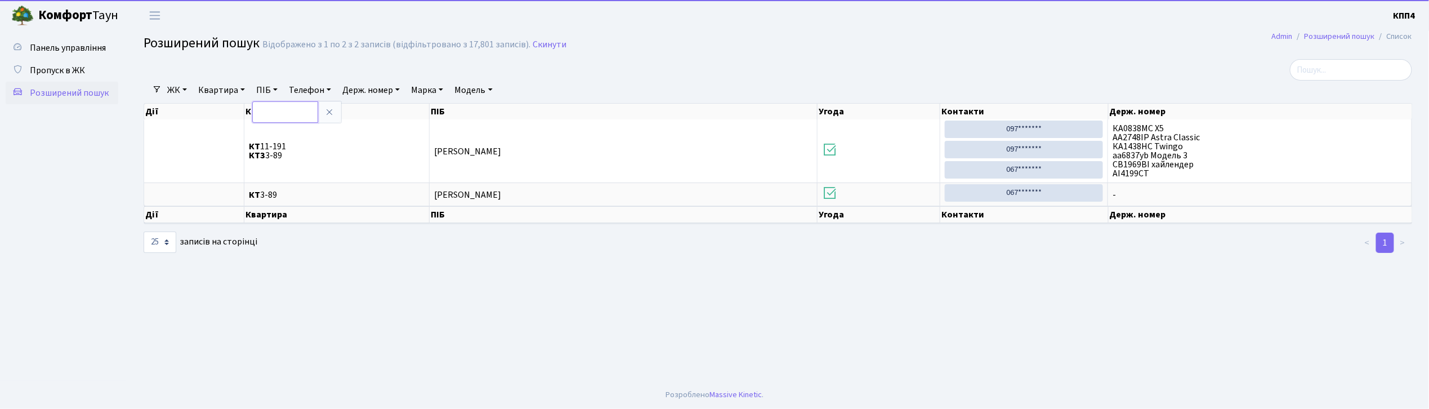
click at [270, 113] on input "text" at bounding box center [285, 111] width 66 height 21
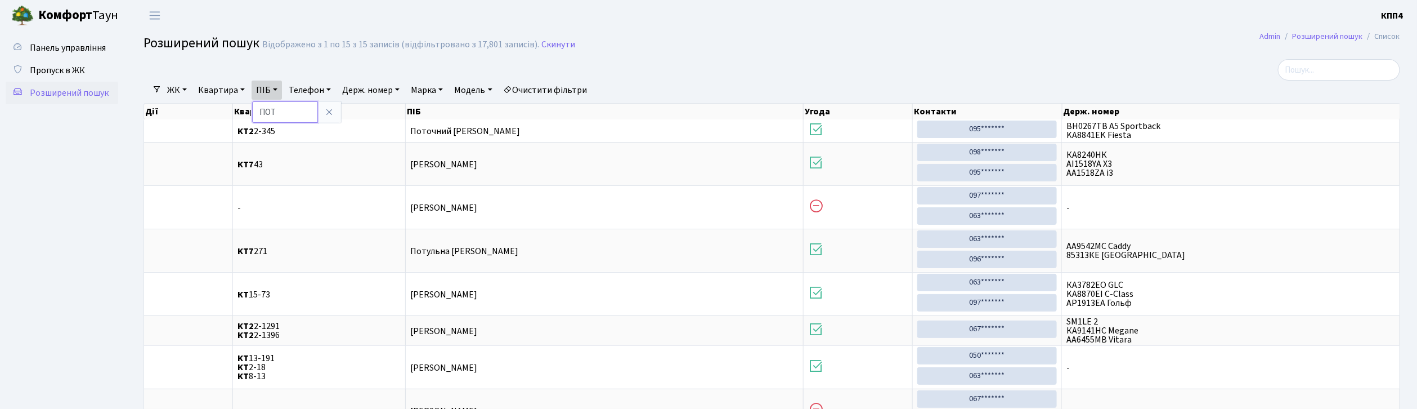
click at [300, 114] on input "ПОТ" at bounding box center [285, 111] width 66 height 21
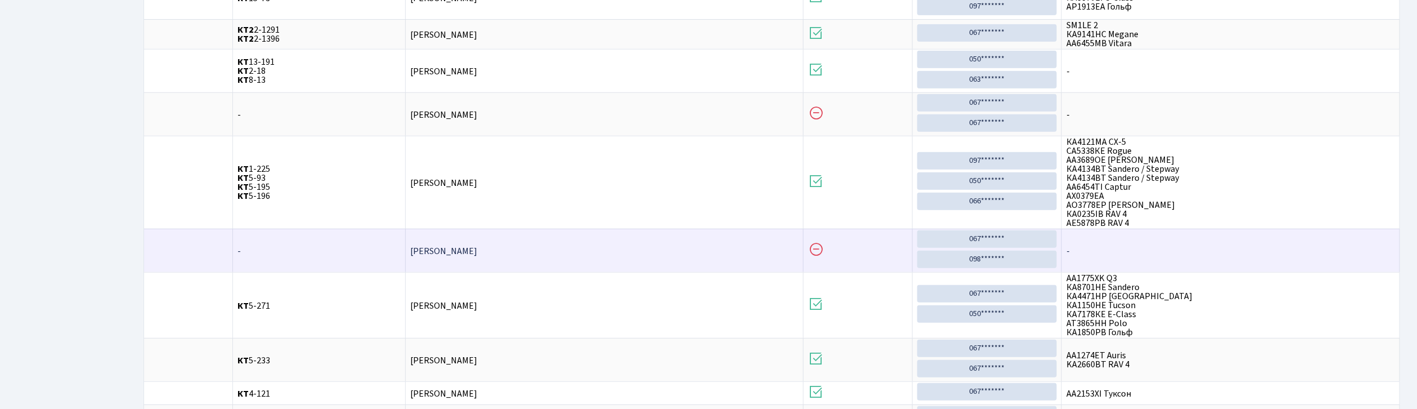
scroll to position [106, 0]
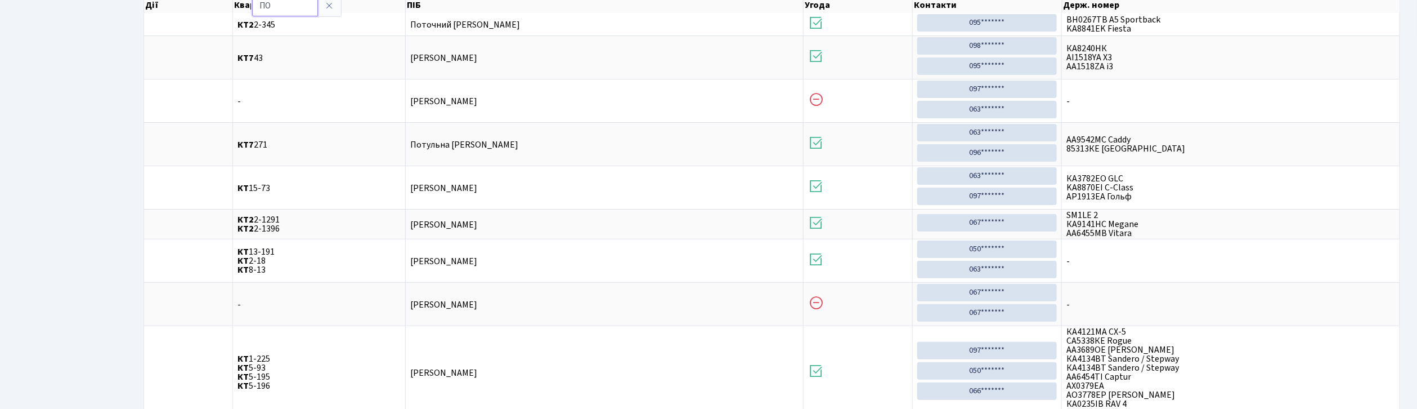
type input "П"
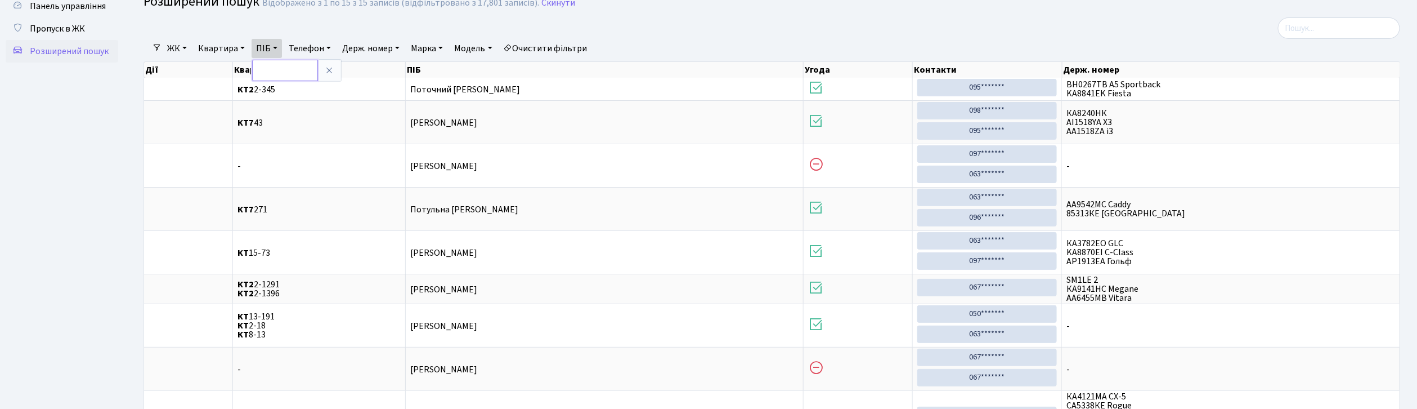
scroll to position [0, 0]
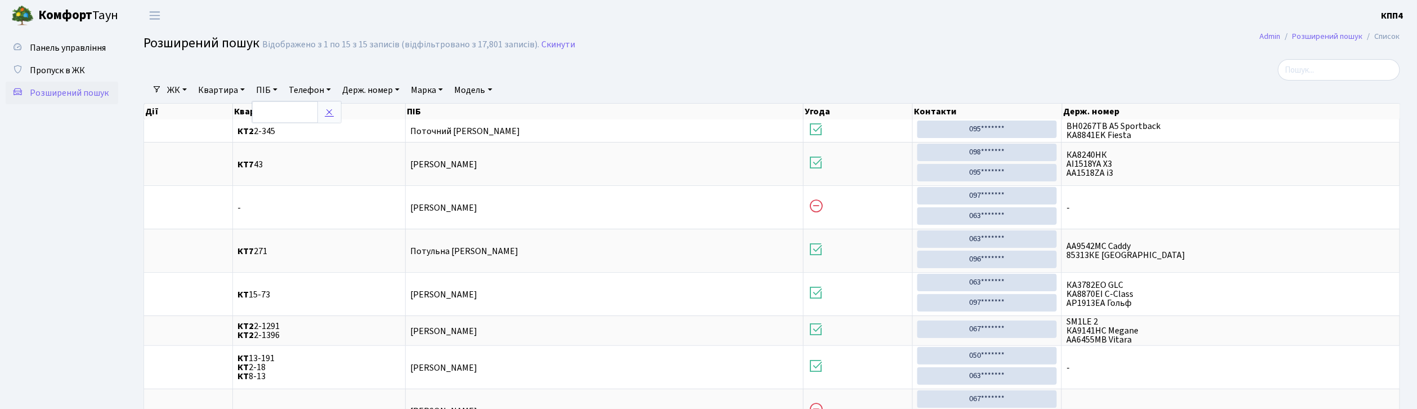
click at [338, 117] on link at bounding box center [329, 111] width 24 height 21
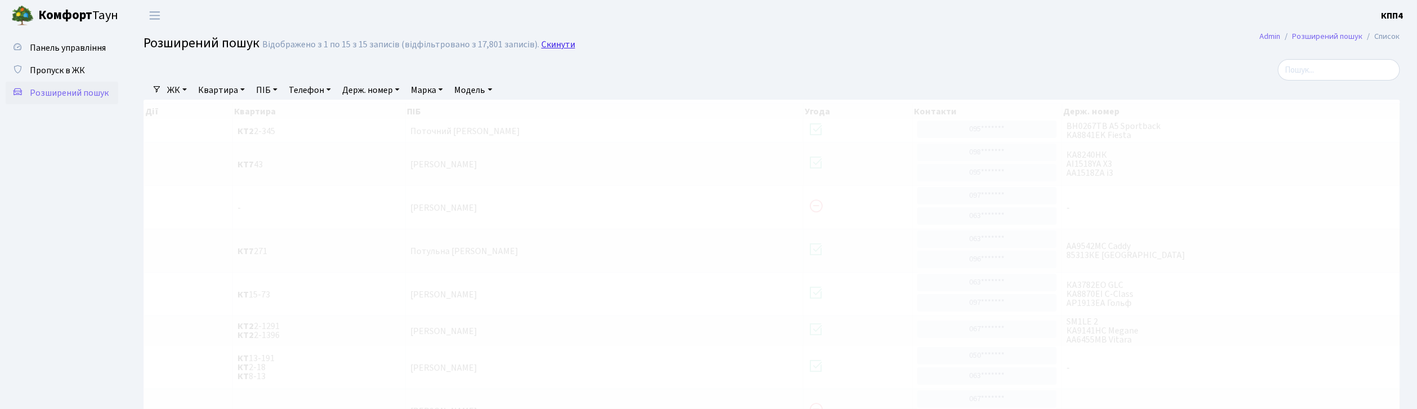
click at [544, 39] on link "Скинути" at bounding box center [558, 44] width 34 height 11
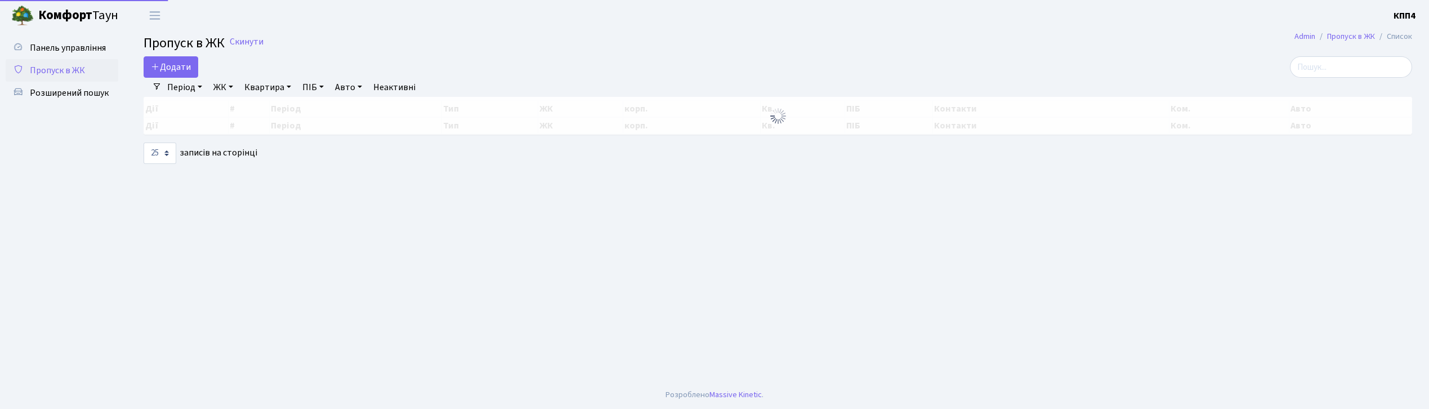
select select "25"
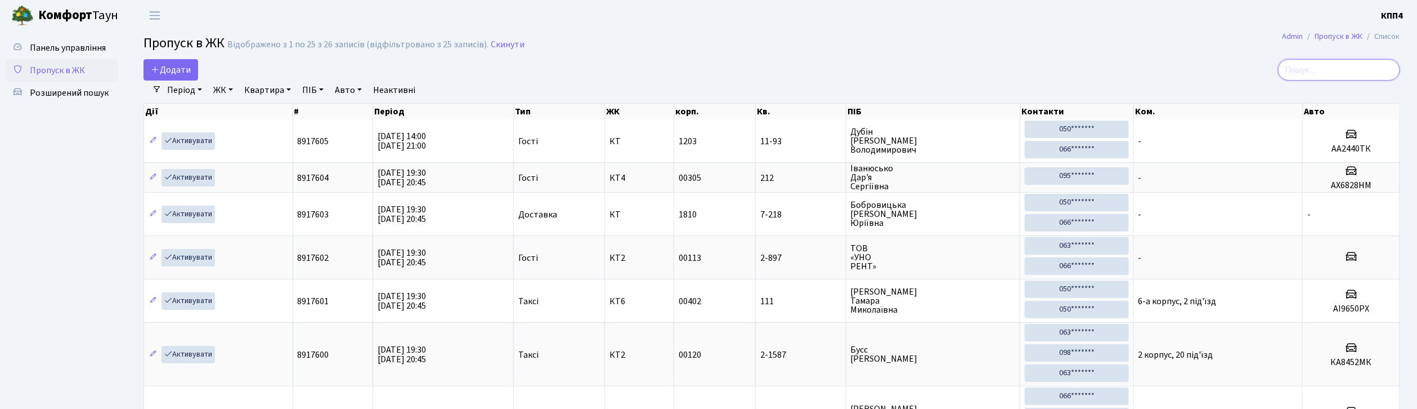
click at [1329, 66] on input "search" at bounding box center [1339, 69] width 122 height 21
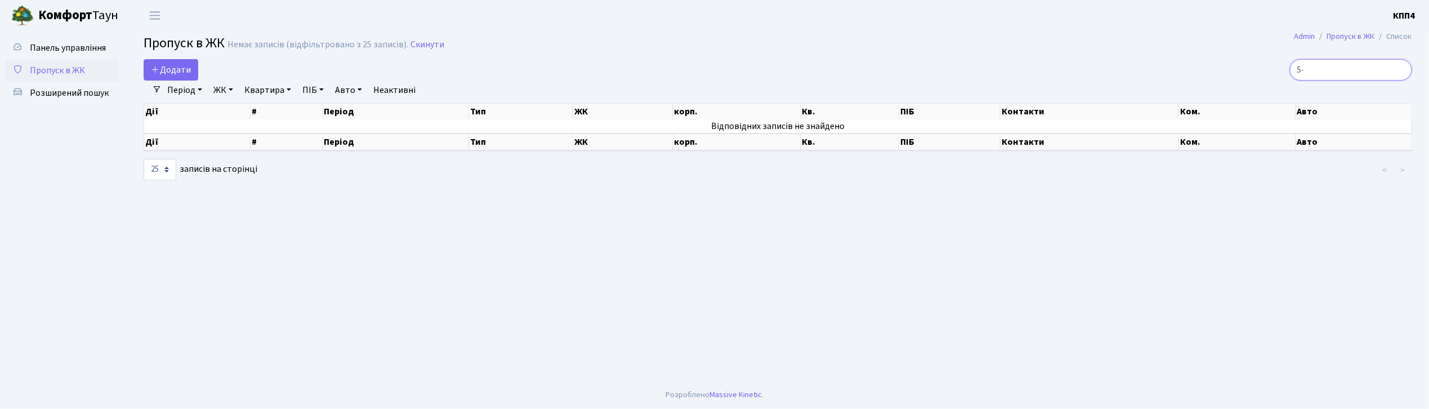
type input "5"
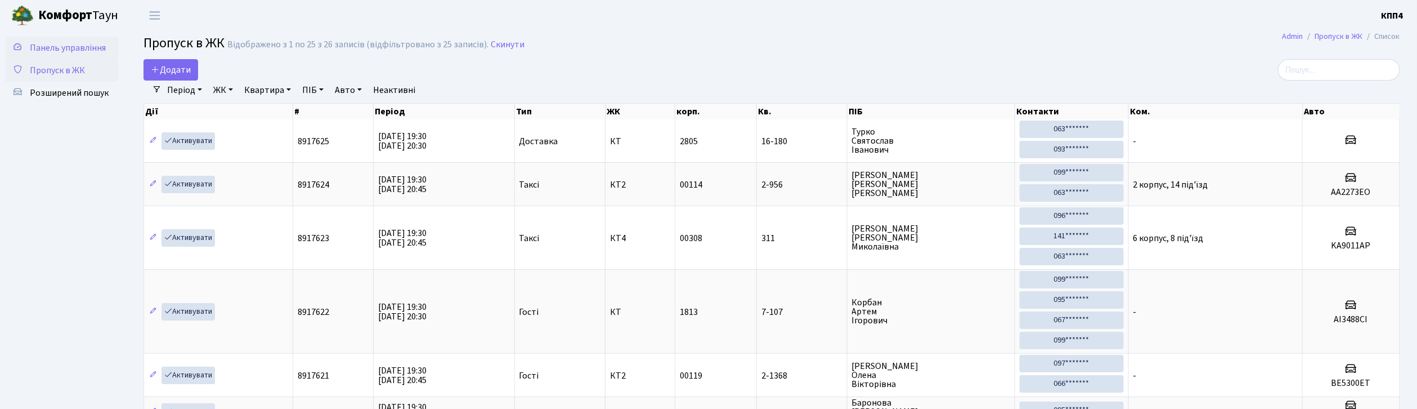
click at [72, 46] on span "Панель управління" at bounding box center [68, 48] width 76 height 12
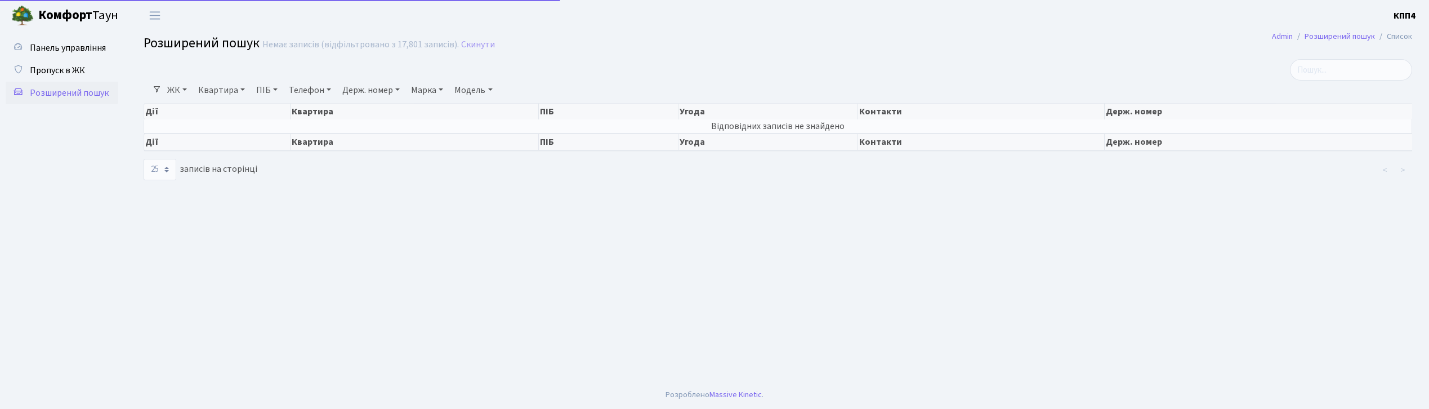
select select "25"
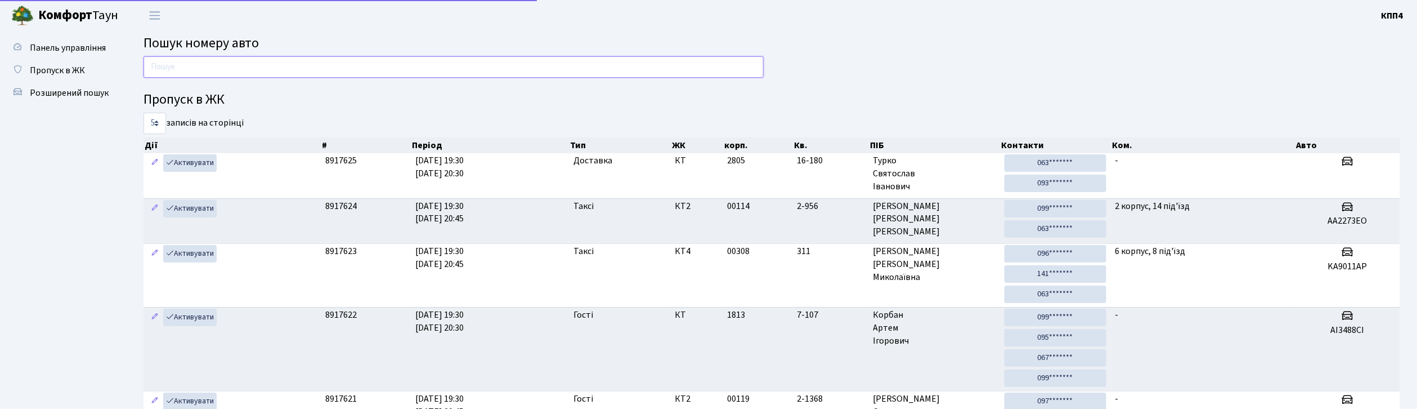
drag, startPoint x: 293, startPoint y: 66, endPoint x: 298, endPoint y: 64, distance: 5.8
click at [293, 66] on input "text" at bounding box center [454, 66] width 620 height 21
click at [481, 68] on input "text" at bounding box center [454, 66] width 620 height 21
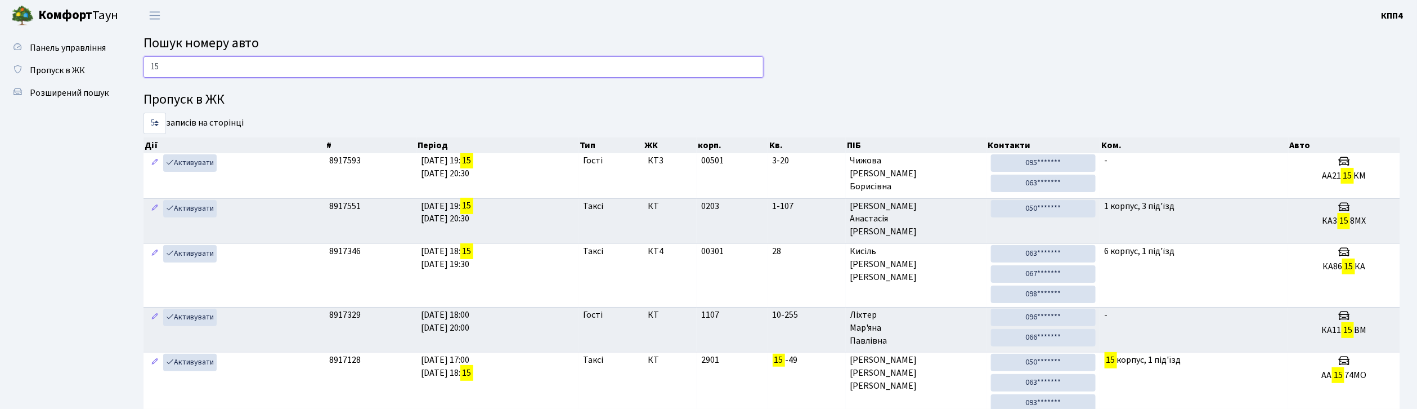
type input "1"
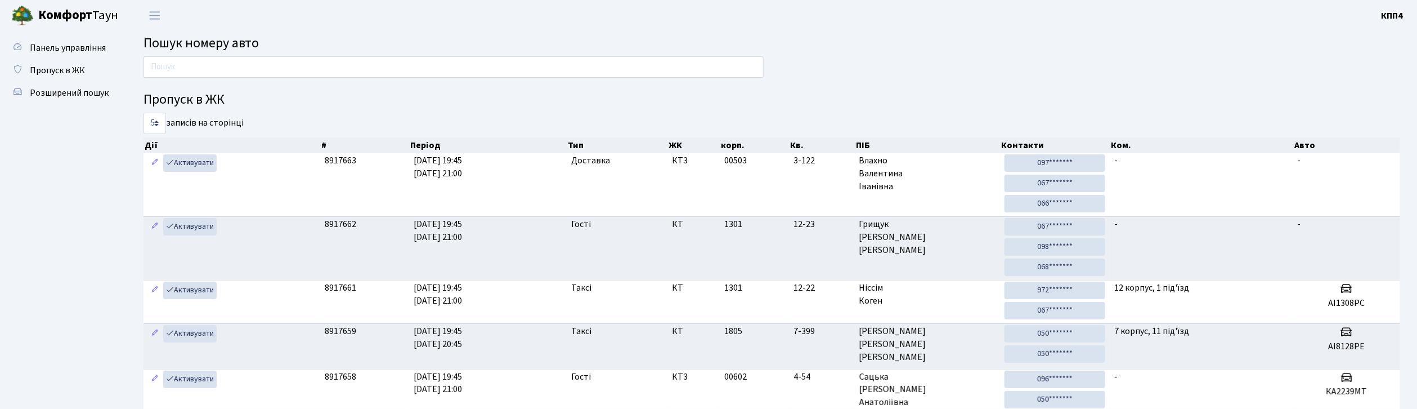
click at [919, 25] on header "Комфорт Таун КПП4 Мій обліковий запис Вийти" at bounding box center [708, 15] width 1417 height 31
click at [185, 63] on input "text" at bounding box center [454, 66] width 620 height 21
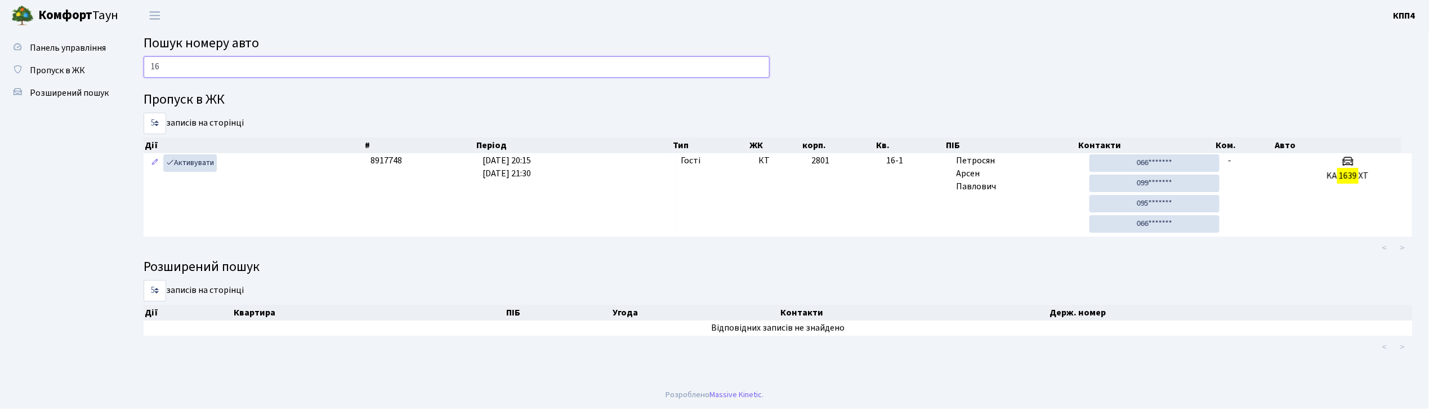
type input "1"
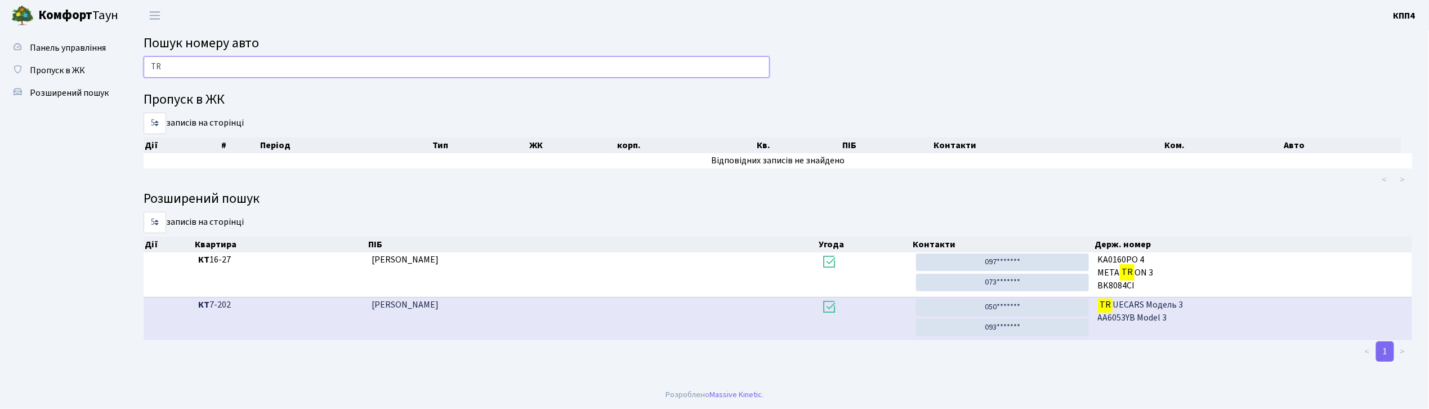
type input "T"
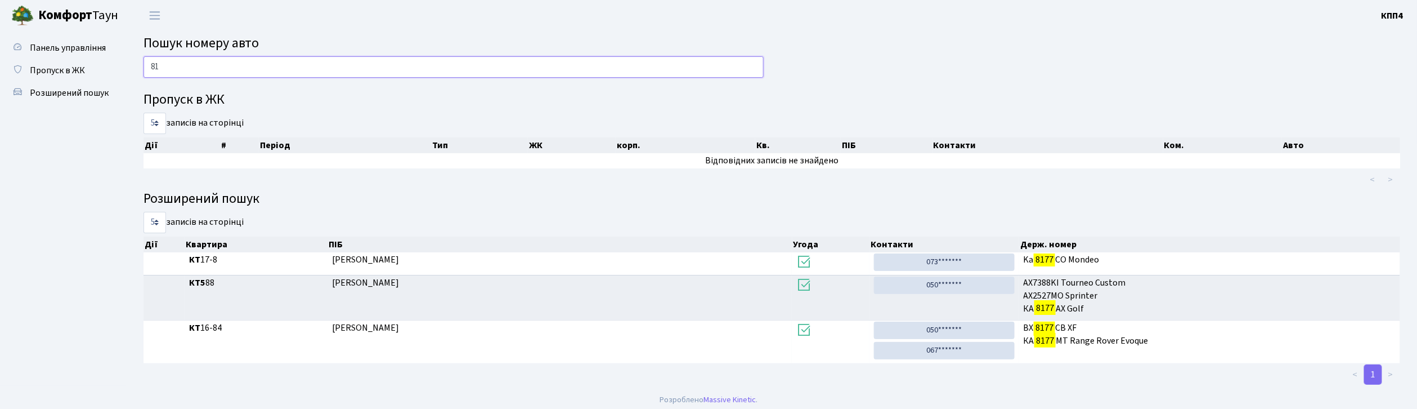
type input "8"
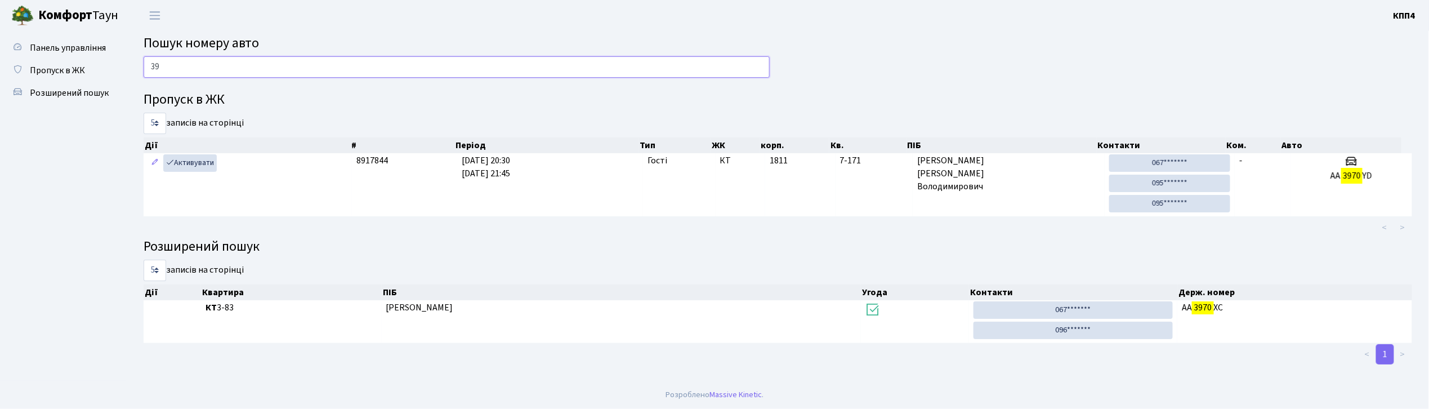
type input "3"
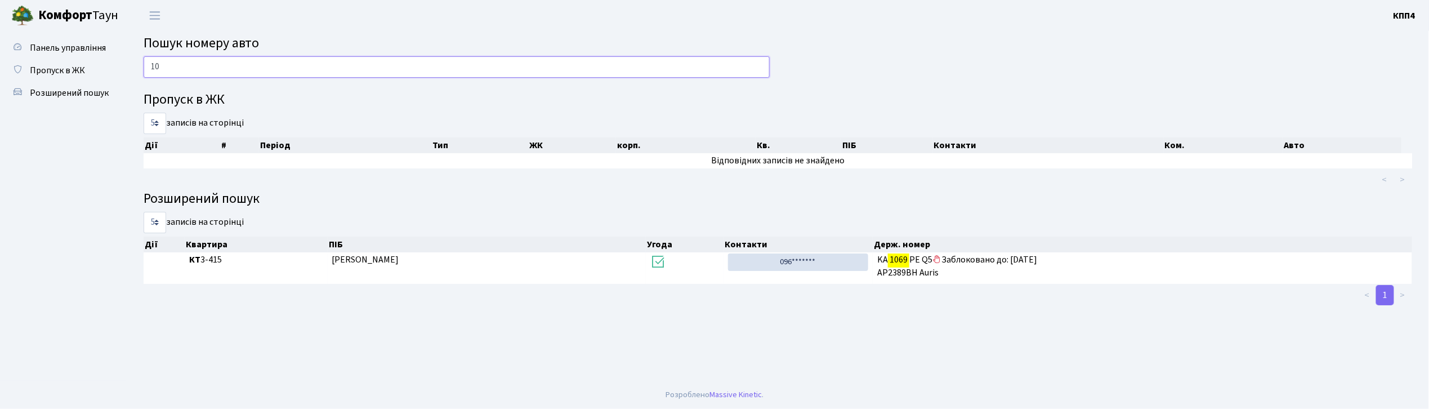
type input "1"
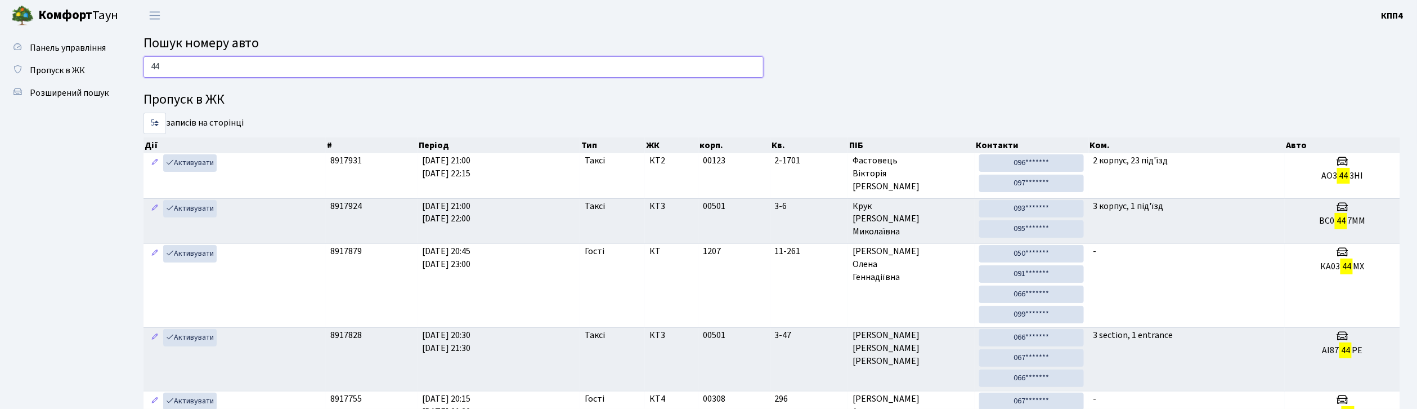
type input "4"
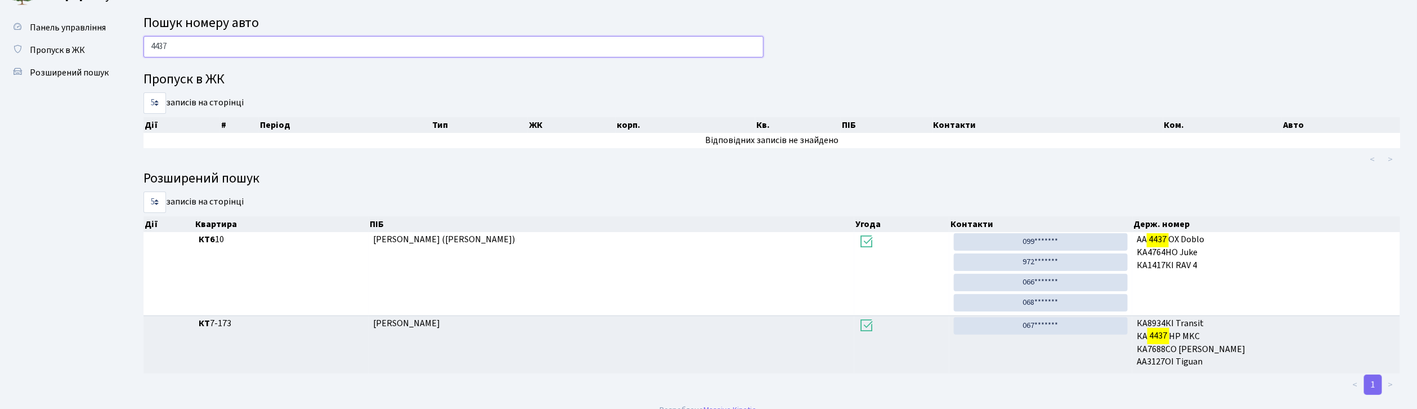
scroll to position [37, 0]
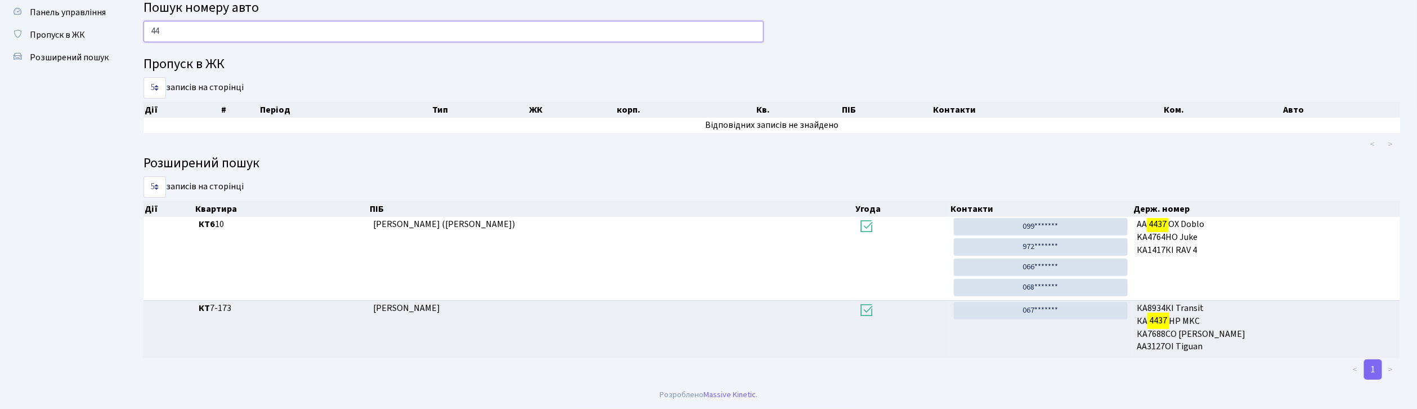
type input "4"
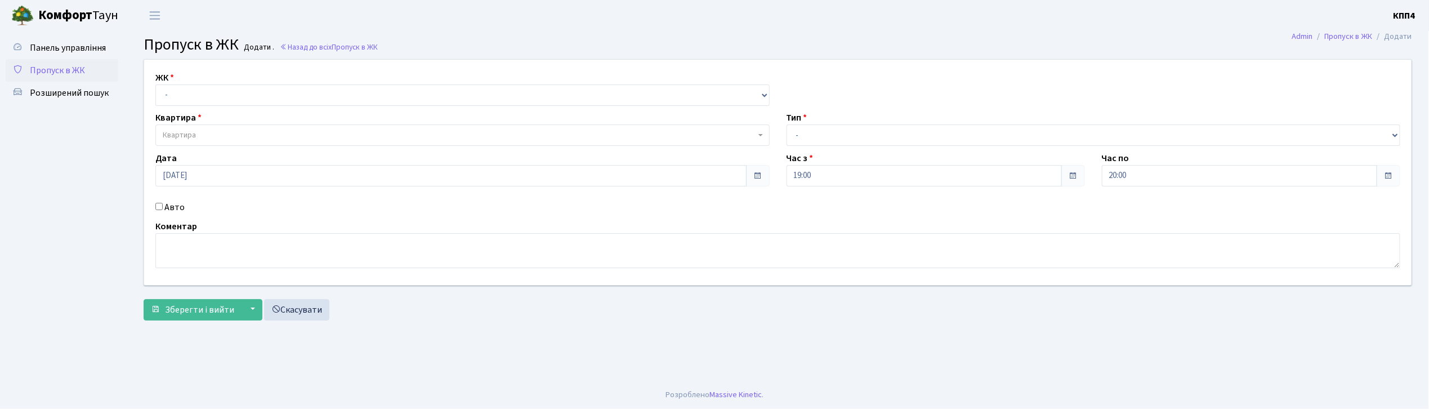
click at [159, 208] on input "Авто" at bounding box center [158, 206] width 7 height 7
checkbox input "true"
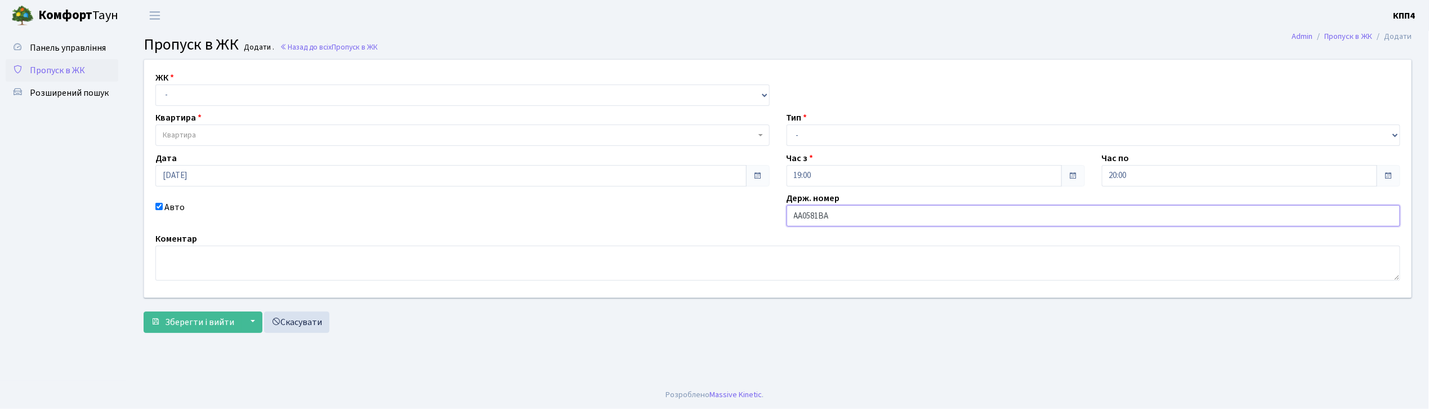
click at [823, 214] on input "АА0581ВА" at bounding box center [1093, 215] width 614 height 21
click at [832, 214] on input "АА0581VА" at bounding box center [1093, 215] width 614 height 21
type input "АА0581VА"
drag, startPoint x: 284, startPoint y: 98, endPoint x: 284, endPoint y: 104, distance: 5.7
click at [284, 98] on select "- КТ, вул. Регенераторна, 4 КТ2, просп. Соборності, 17 КТ3, вул. Березнева, 16 …" at bounding box center [462, 94] width 614 height 21
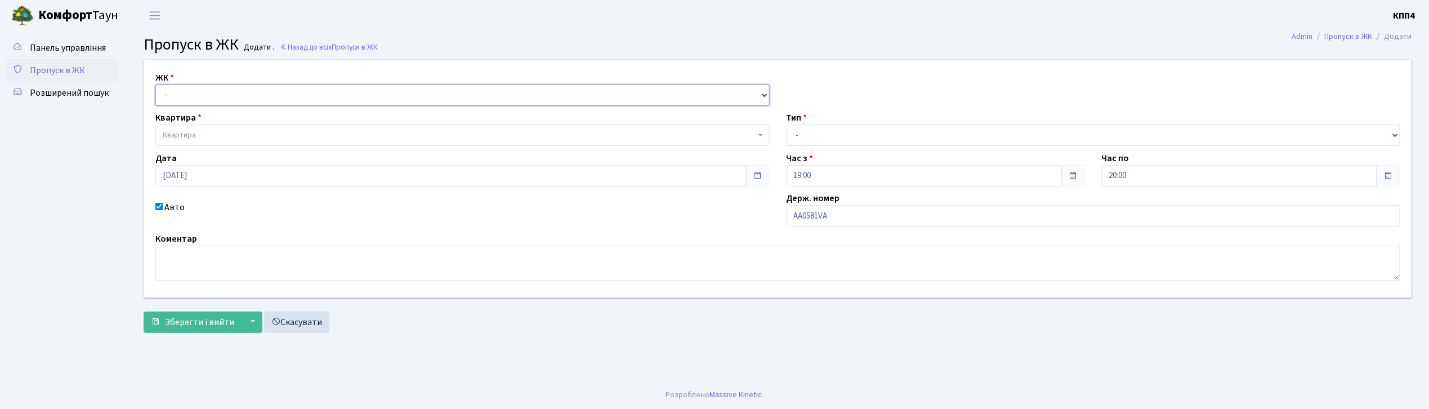
select select "271"
click at [155, 84] on select "- КТ, вул. Регенераторна, 4 КТ2, просп. Соборності, 17 КТ3, вул. Березнева, 16 …" at bounding box center [462, 94] width 614 height 21
select select
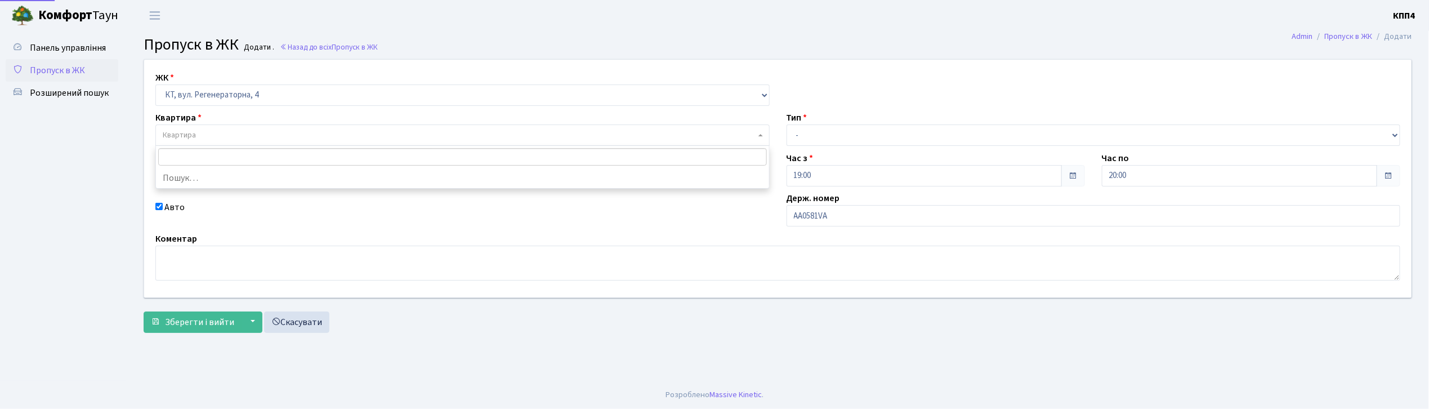
click at [272, 133] on span "Квартира" at bounding box center [459, 134] width 593 height 11
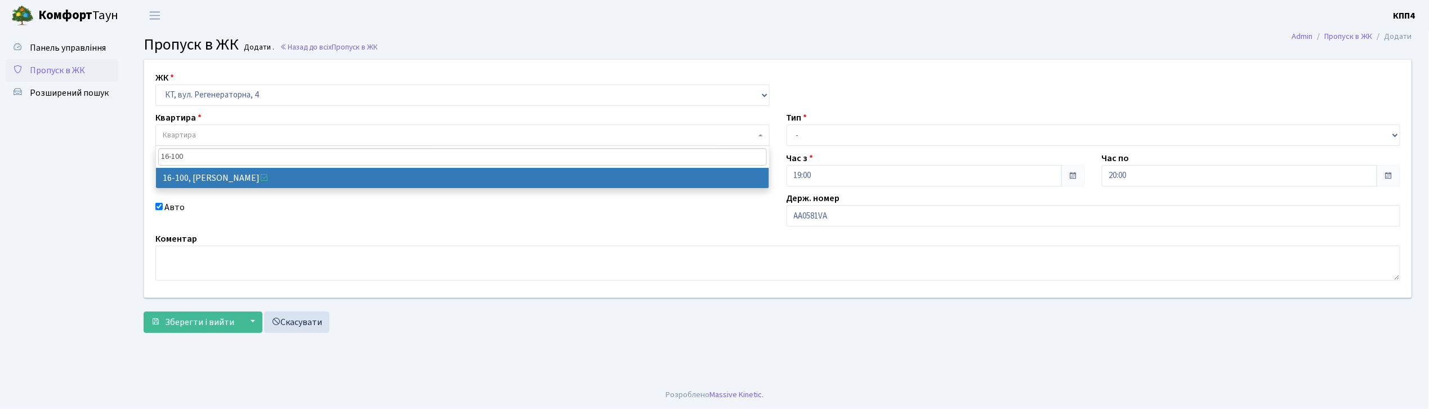
type input "16-100"
select select "8661"
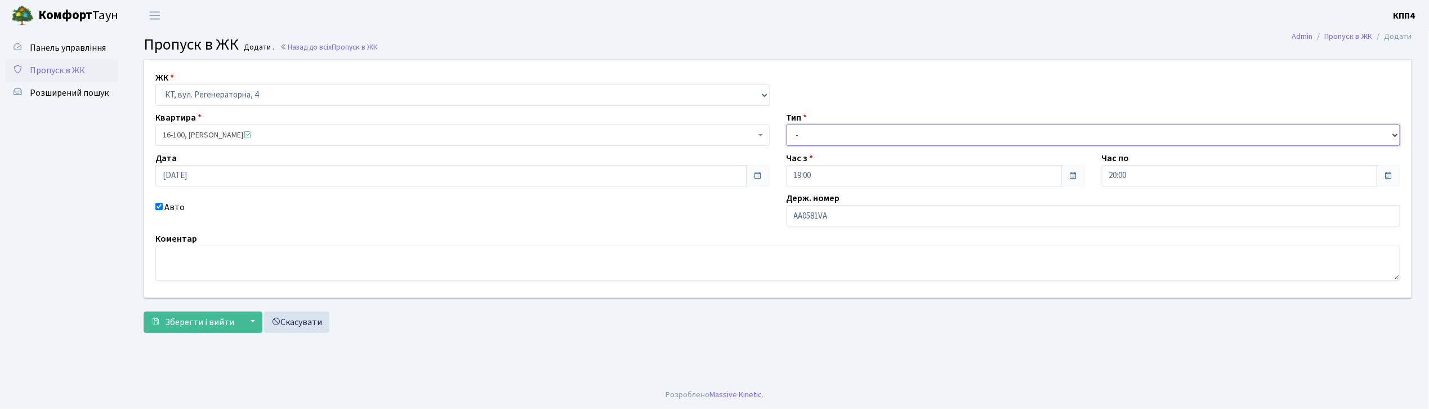
click at [854, 140] on select "- Доставка Таксі Гості Сервіс" at bounding box center [1093, 134] width 614 height 21
select select "3"
click at [786, 124] on select "- Доставка Таксі Гості Сервіс" at bounding box center [1093, 134] width 614 height 21
click at [220, 325] on span "Зберегти і вийти" at bounding box center [199, 322] width 69 height 12
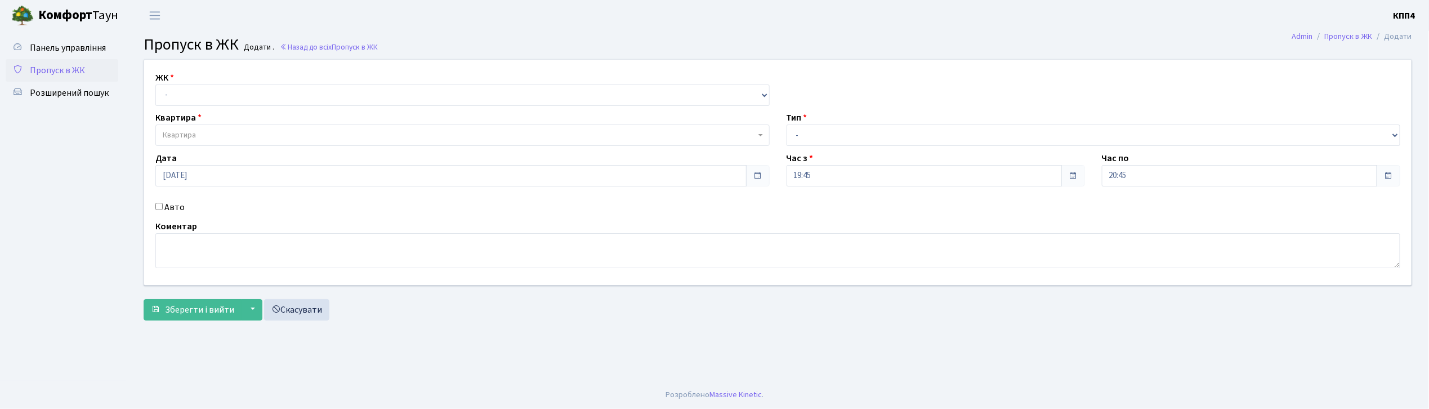
click at [159, 209] on input "Авто" at bounding box center [158, 206] width 7 height 7
checkbox input "true"
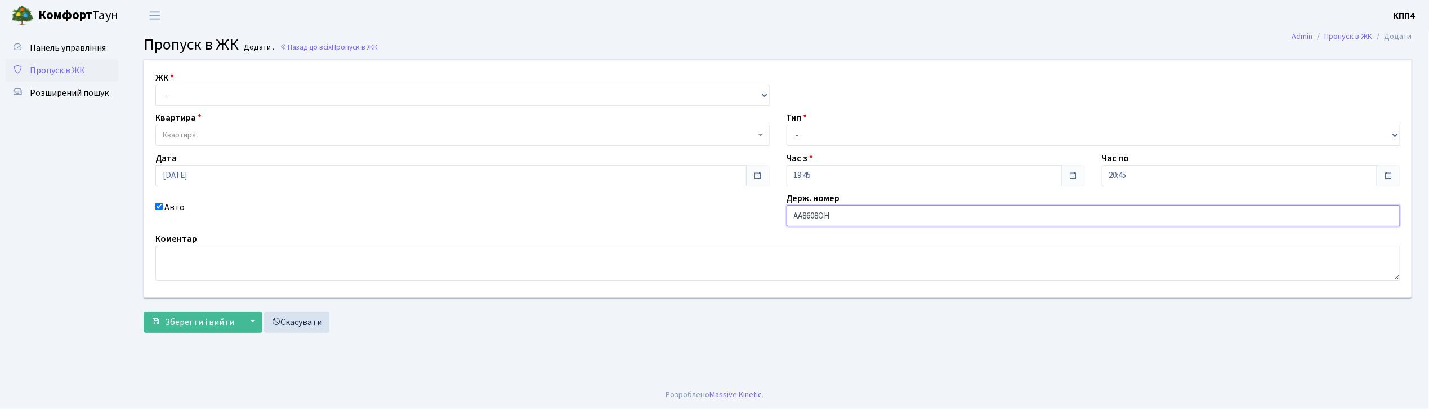
type input "АА8608ОН"
click at [172, 91] on select "- КТ, вул. Регенераторна, 4 КТ2, просп. [STREET_ADDRESS] [STREET_ADDRESS] [PERS…" at bounding box center [462, 94] width 614 height 21
select select "271"
click at [155, 84] on select "- КТ, вул. Регенераторна, 4 КТ2, просп. [STREET_ADDRESS] [STREET_ADDRESS] [PERS…" at bounding box center [462, 94] width 614 height 21
select select
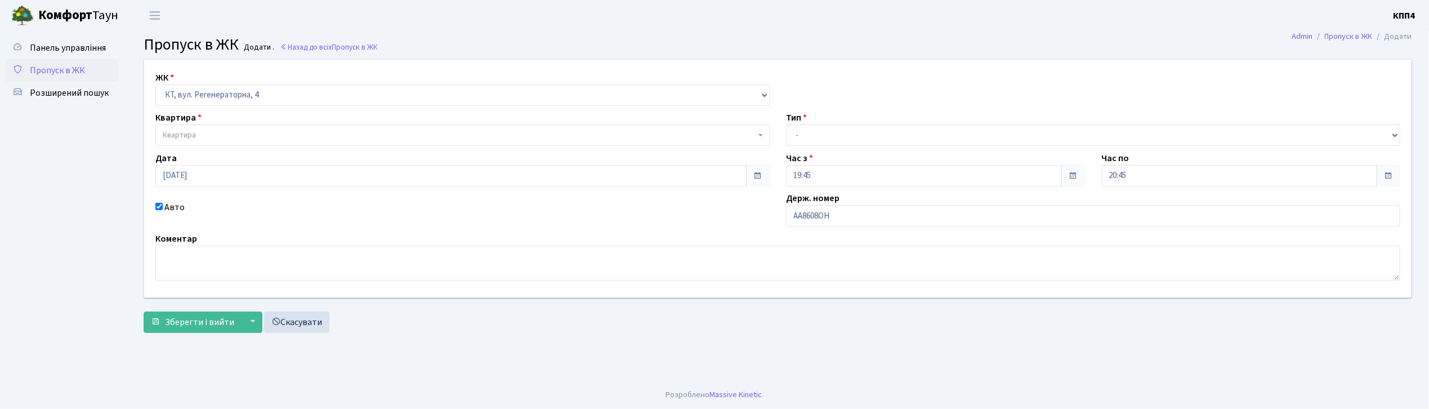
click at [192, 137] on span "Квартира" at bounding box center [179, 134] width 33 height 11
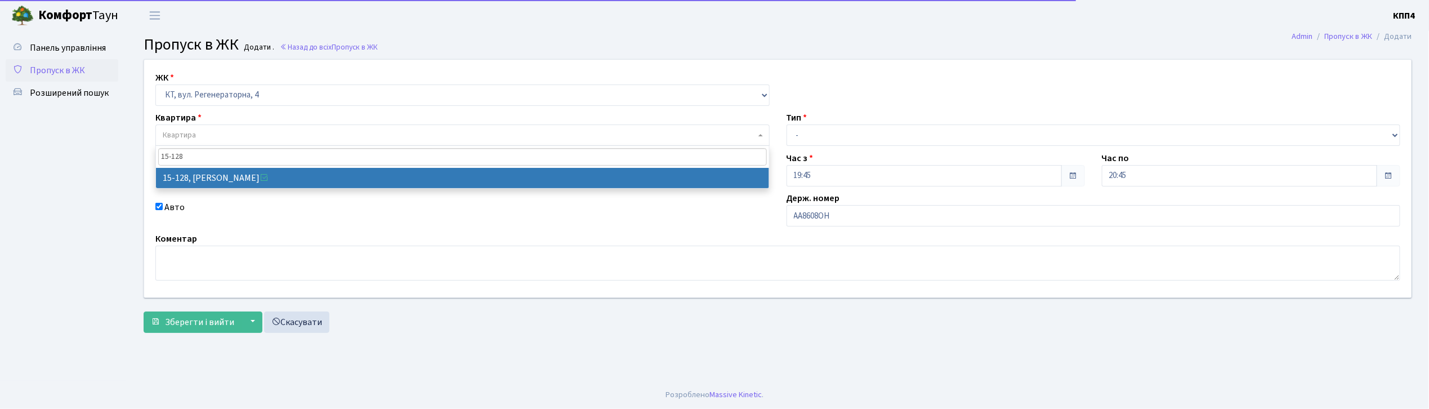
type input "15-128"
select select "8903"
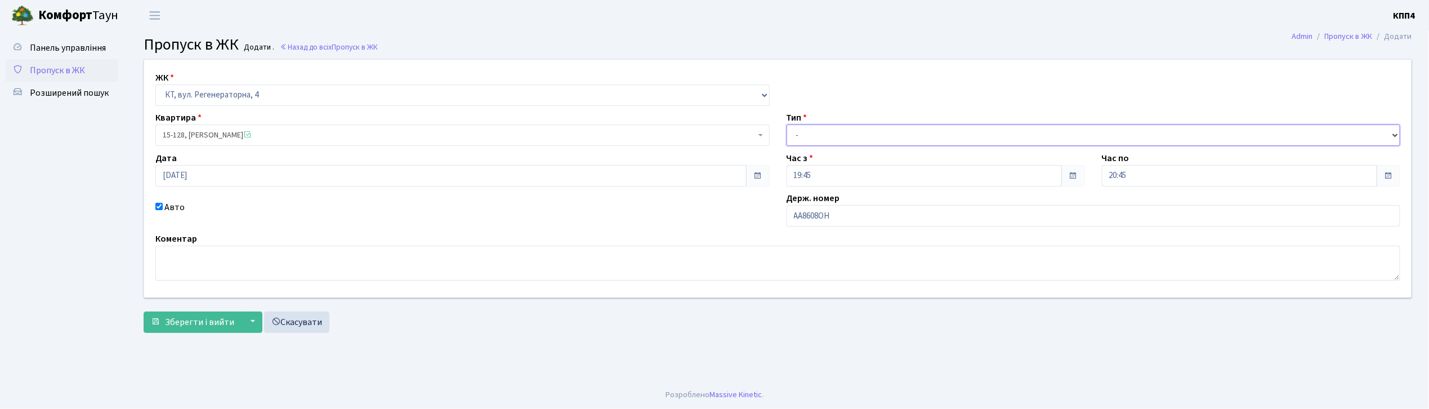
click at [838, 140] on select "- Доставка Таксі Гості Сервіс" at bounding box center [1093, 134] width 614 height 21
select select "2"
click at [786, 124] on select "- Доставка Таксі Гості Сервіс" at bounding box center [1093, 134] width 614 height 21
click at [182, 329] on button "Зберегти і вийти" at bounding box center [193, 321] width 98 height 21
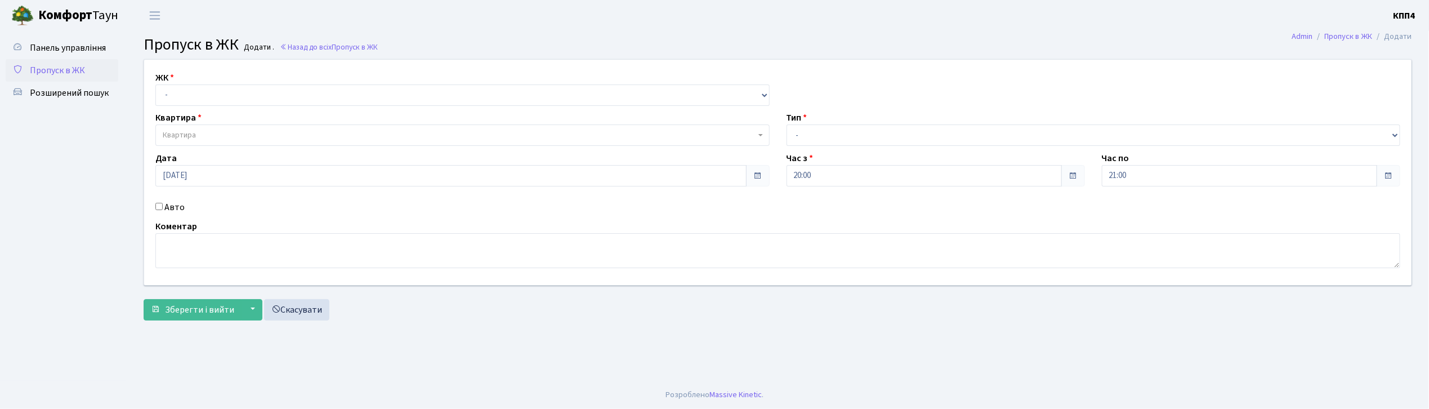
click at [163, 206] on div "Авто" at bounding box center [462, 207] width 631 height 14
click at [158, 206] on input "Авто" at bounding box center [158, 206] width 7 height 7
checkbox input "true"
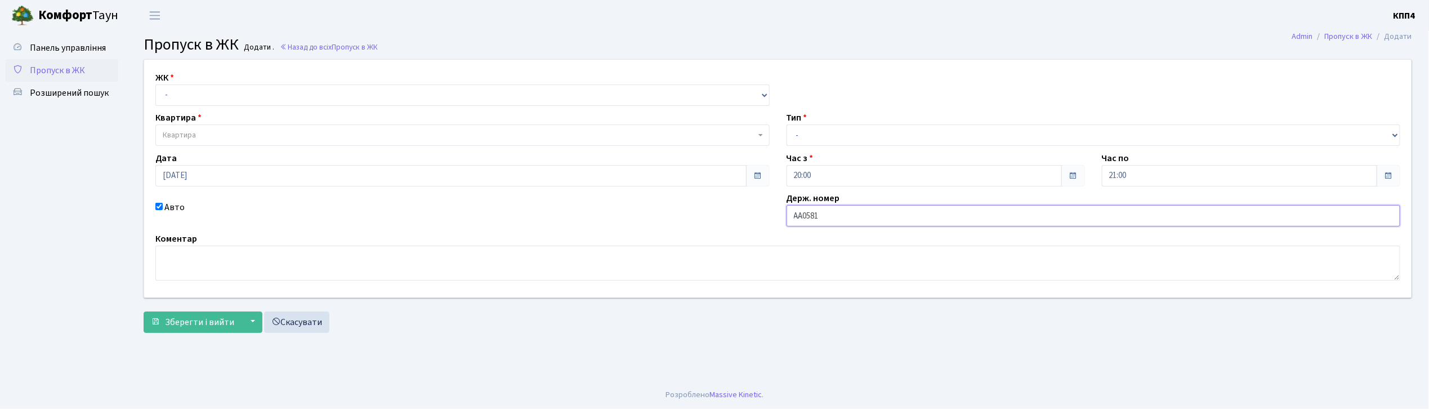
type input "АА0581ВА"
click at [244, 86] on select "- КТ, вул. Регенераторна, 4 КТ2, просп. Соборності, 17 КТ3, вул. Березнева, 16 …" at bounding box center [462, 94] width 614 height 21
select select "271"
click at [155, 84] on select "- КТ, вул. Регенераторна, 4 КТ2, просп. Соборності, 17 КТ3, вул. Березнева, 16 …" at bounding box center [462, 94] width 614 height 21
select select
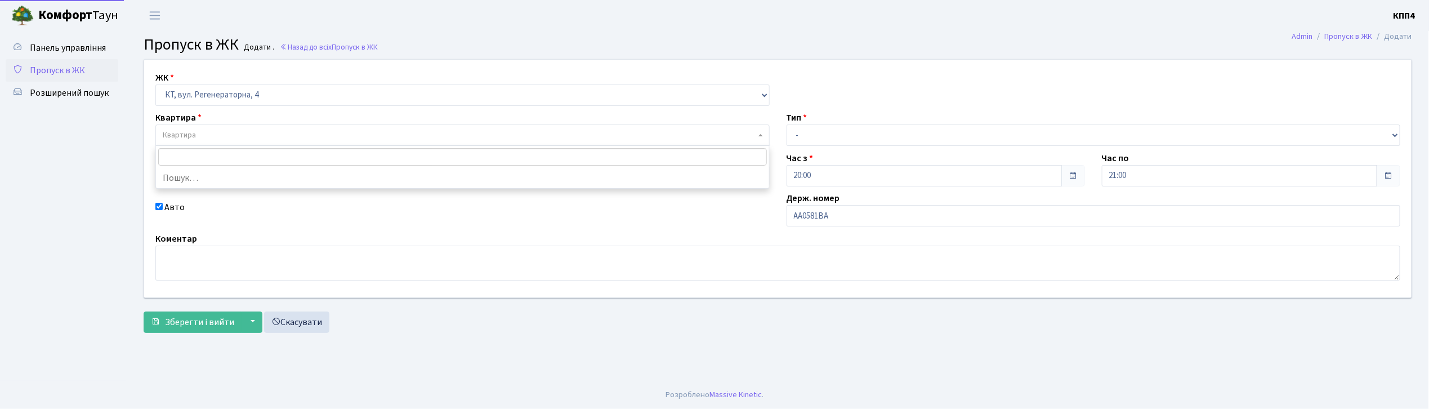
click at [234, 134] on span "Квартира" at bounding box center [459, 134] width 593 height 11
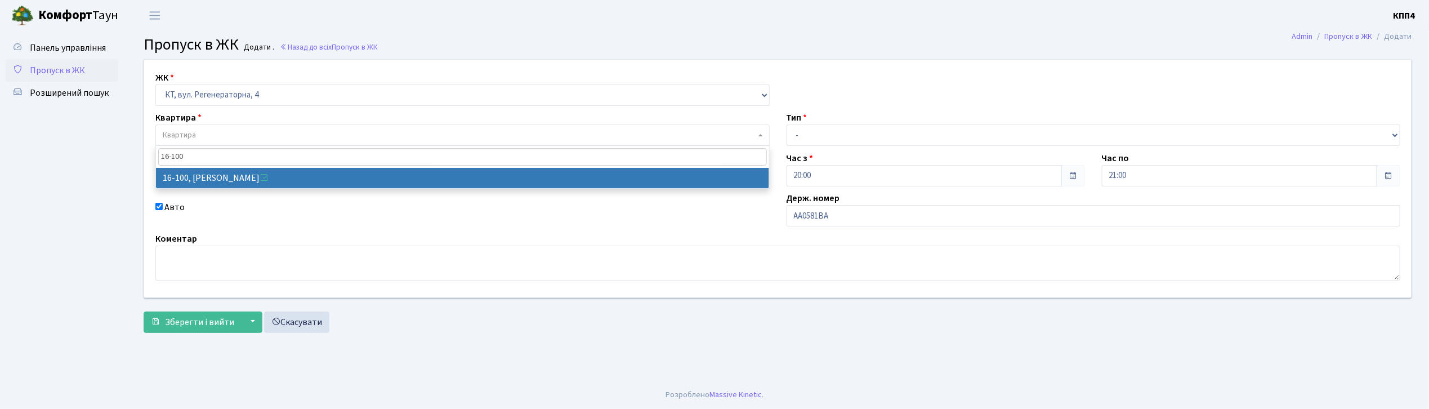
type input "16-100"
select select "8661"
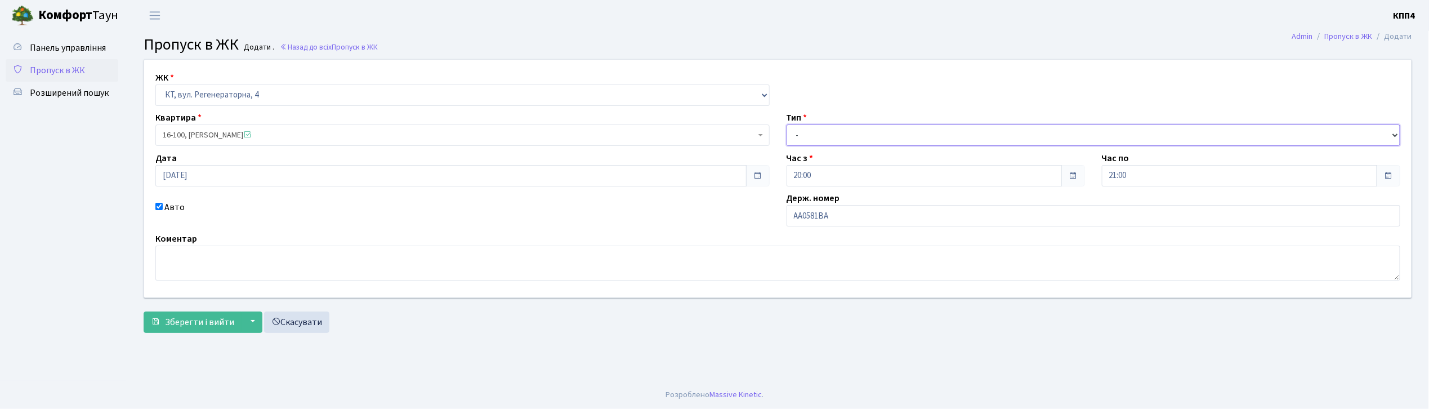
click at [804, 127] on select "- Доставка Таксі Гості Сервіс" at bounding box center [1093, 134] width 614 height 21
select select "2"
click at [786, 124] on select "- Доставка Таксі Гості Сервіс" at bounding box center [1093, 134] width 614 height 21
click at [221, 325] on span "Зберегти і вийти" at bounding box center [199, 322] width 69 height 12
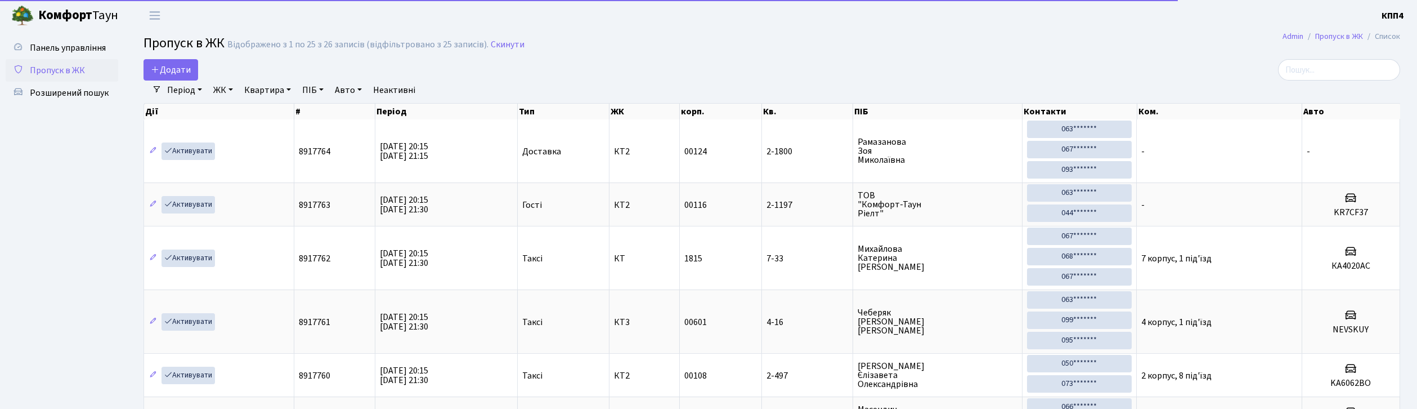
select select "25"
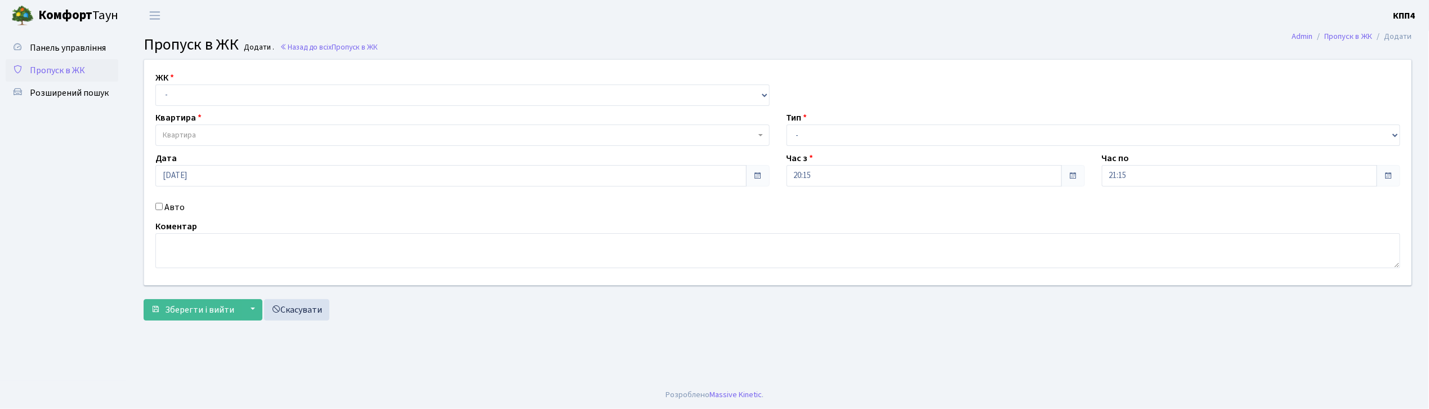
click at [160, 208] on input "Авто" at bounding box center [158, 206] width 7 height 7
checkbox input "true"
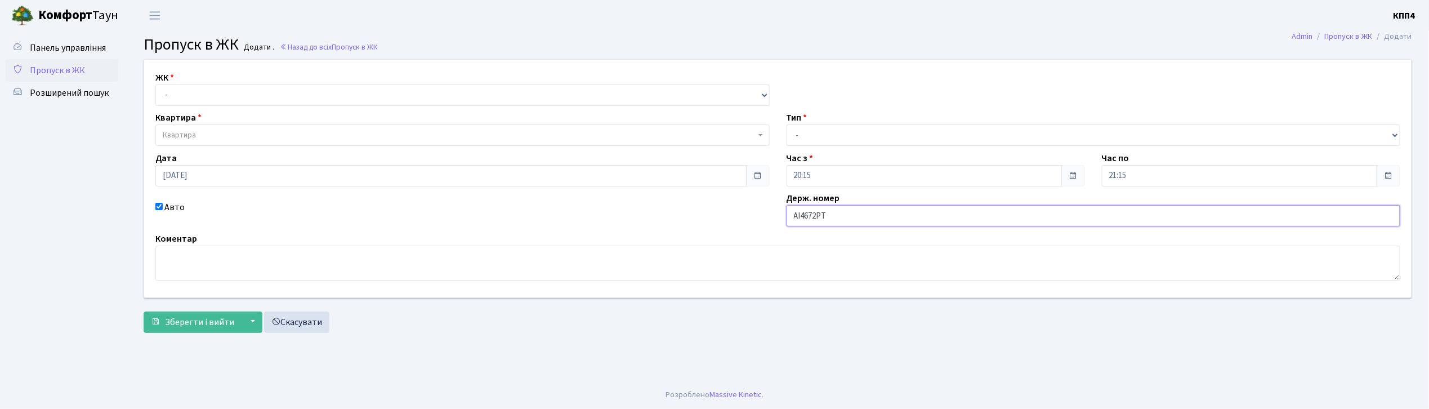
type input "АІ4672РТ"
click at [180, 91] on select "- КТ, вул. Регенераторна, 4 КТ2, просп. Соборності, 17 КТ3, вул. Березнева, 16 …" at bounding box center [462, 94] width 614 height 21
select select "271"
click at [155, 84] on select "- КТ, вул. Регенераторна, 4 КТ2, просп. [STREET_ADDRESS] [STREET_ADDRESS] [PERS…" at bounding box center [462, 94] width 614 height 21
select select
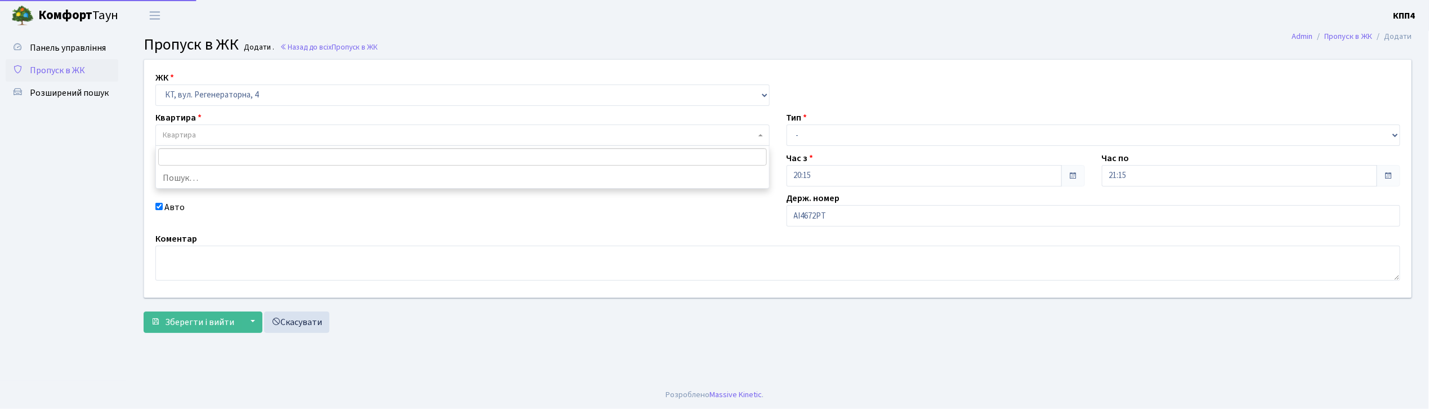
click at [183, 137] on span "Квартира" at bounding box center [179, 134] width 33 height 11
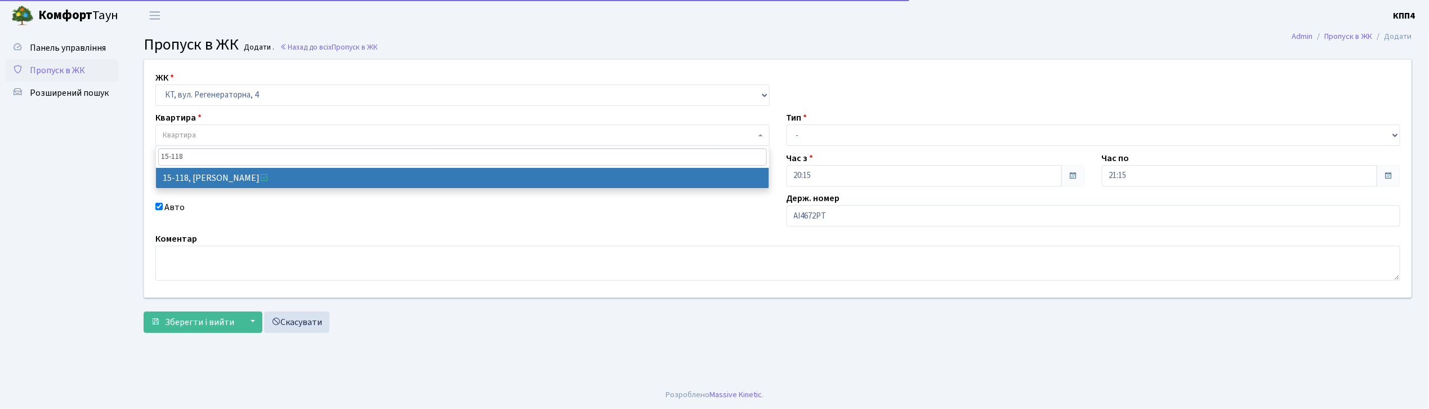
type input "15-118"
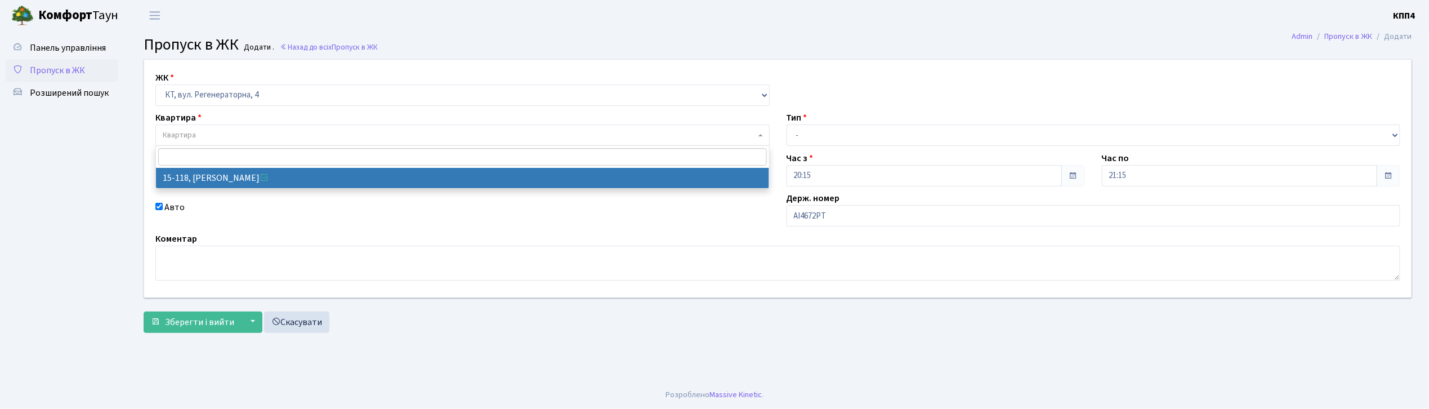
select select "8893"
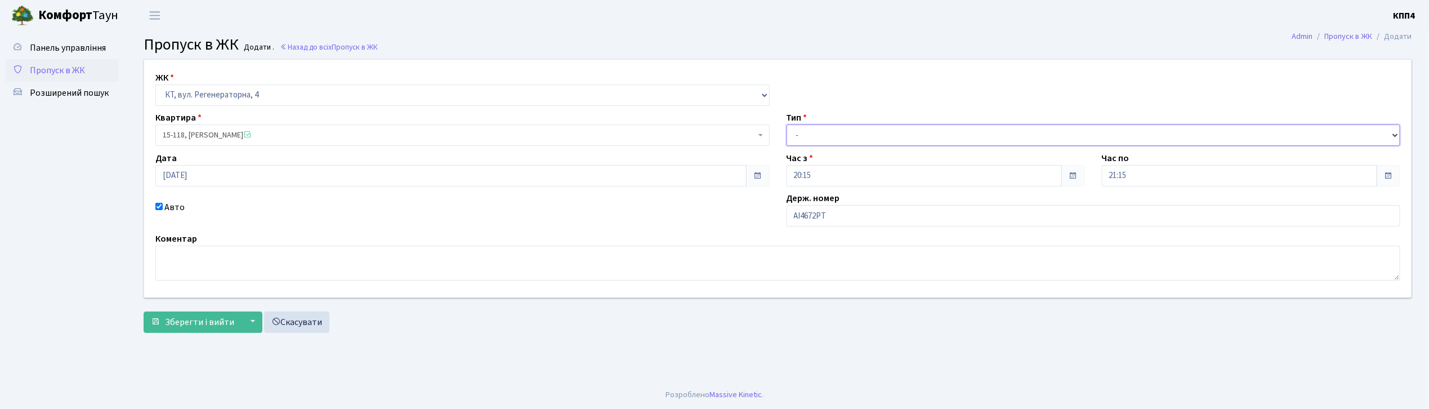
click at [814, 136] on select "- Доставка Таксі Гості Сервіс" at bounding box center [1093, 134] width 614 height 21
select select "2"
click at [786, 124] on select "- Доставка Таксі Гості Сервіс" at bounding box center [1093, 134] width 614 height 21
click at [187, 323] on span "Зберегти і вийти" at bounding box center [199, 322] width 69 height 12
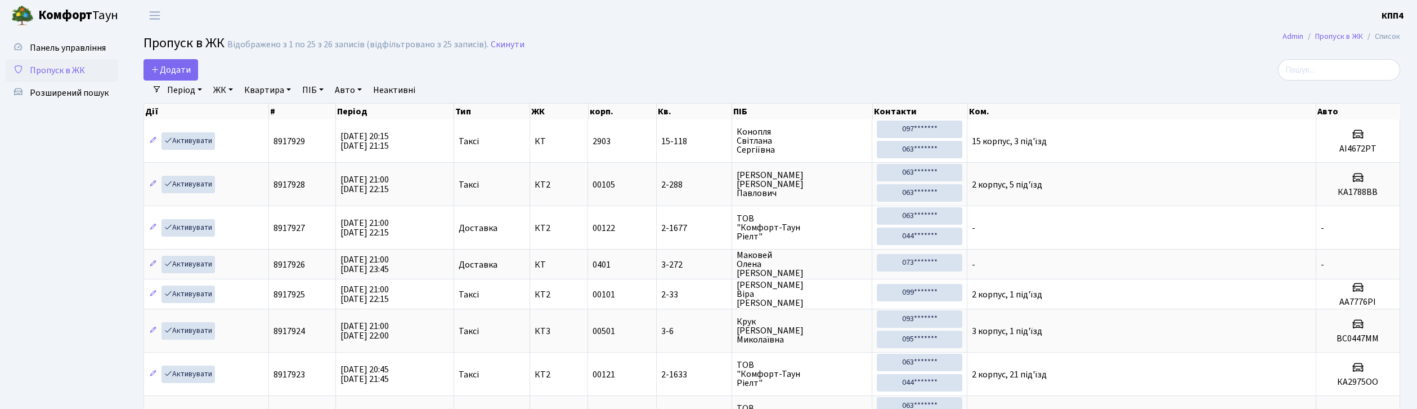
select select "25"
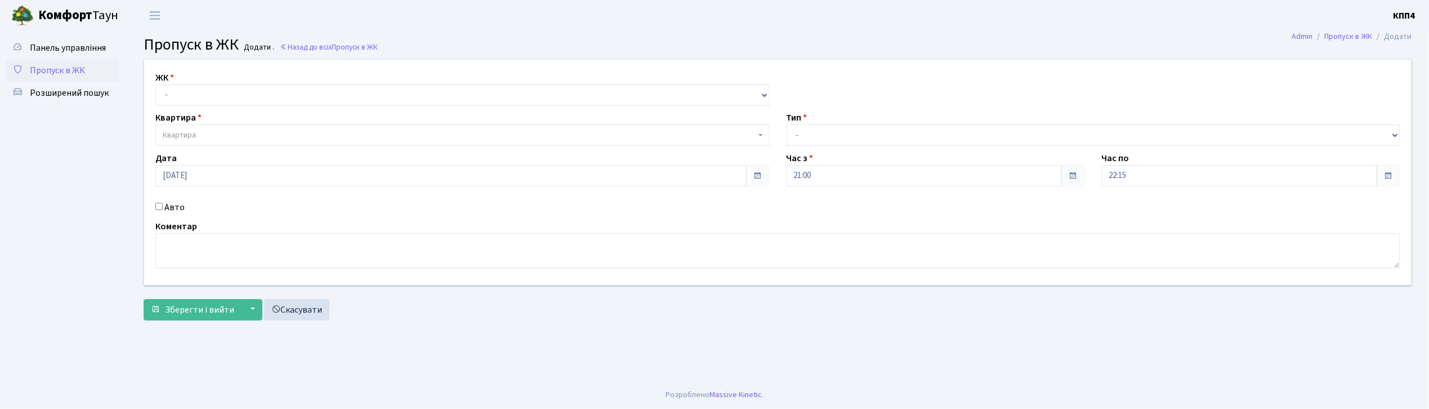
click at [163, 205] on div "Авто" at bounding box center [462, 207] width 631 height 14
click at [183, 95] on select "- КТ, вул. Регенераторна, 4 КТ2, просп. [STREET_ADDRESS] [STREET_ADDRESS] [PERS…" at bounding box center [462, 94] width 614 height 21
select select "271"
click at [155, 84] on select "- КТ, вул. Регенераторна, 4 КТ2, просп. Соборності, 17 КТ3, вул. Березнева, 16 …" at bounding box center [462, 94] width 614 height 21
select select
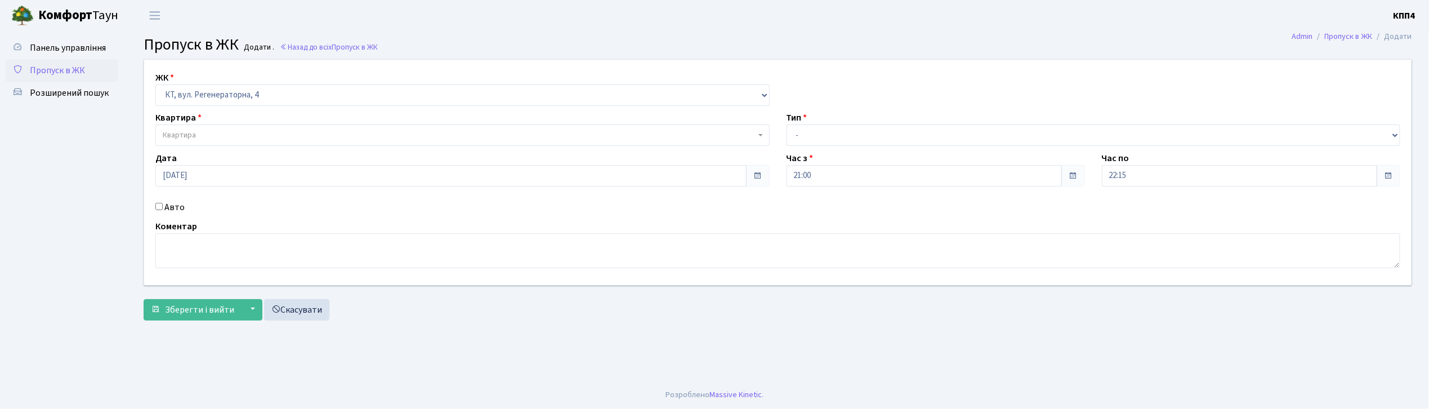
click at [179, 136] on span "Квартира" at bounding box center [179, 134] width 33 height 11
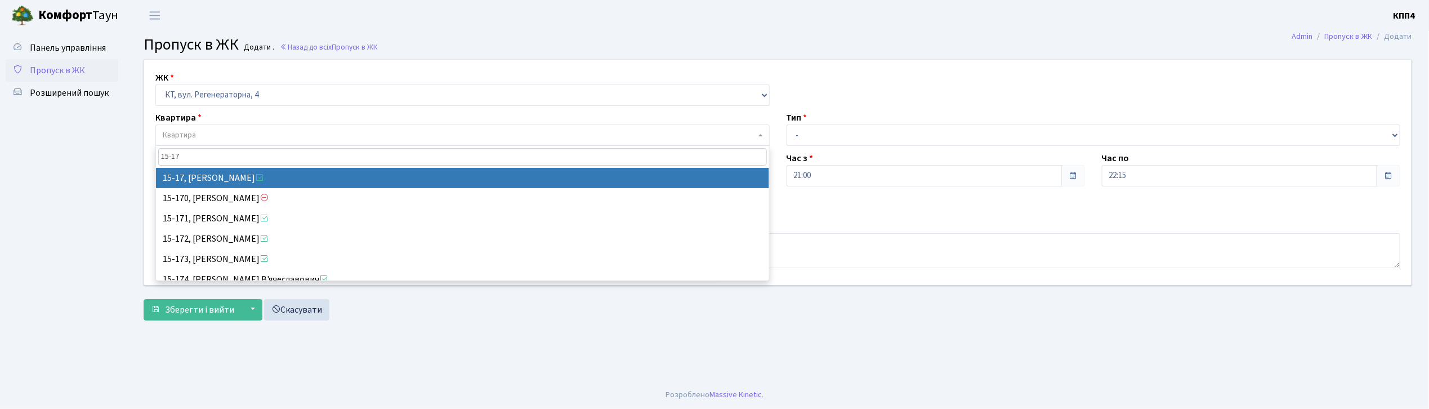
type input "15-17"
select select "8792"
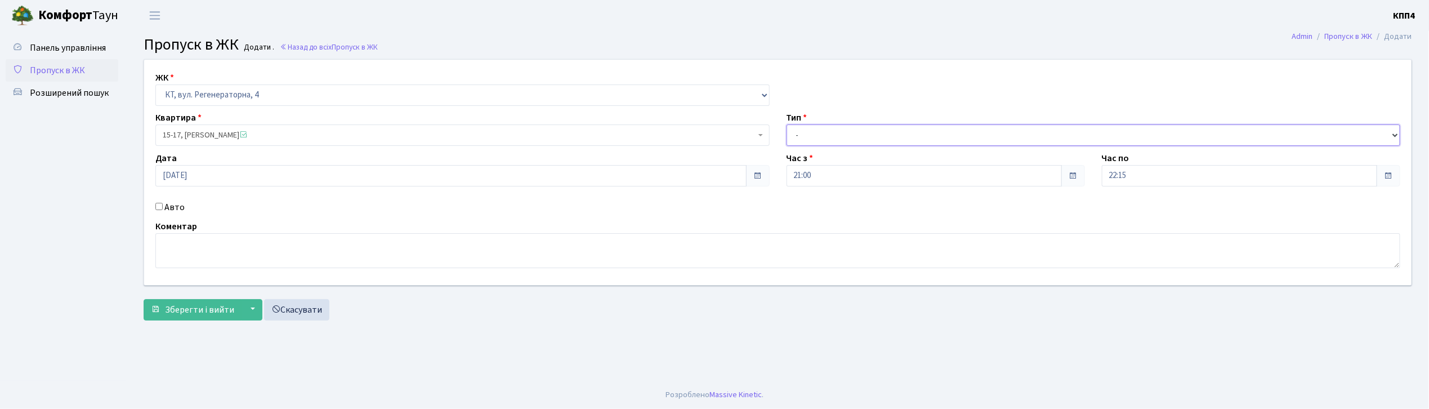
click at [795, 136] on select "- Доставка Таксі Гості Сервіс" at bounding box center [1093, 134] width 614 height 21
select select "1"
click at [786, 124] on select "- Доставка Таксі Гості Сервіс" at bounding box center [1093, 134] width 614 height 21
click at [179, 307] on span "Зберегти і вийти" at bounding box center [199, 309] width 69 height 12
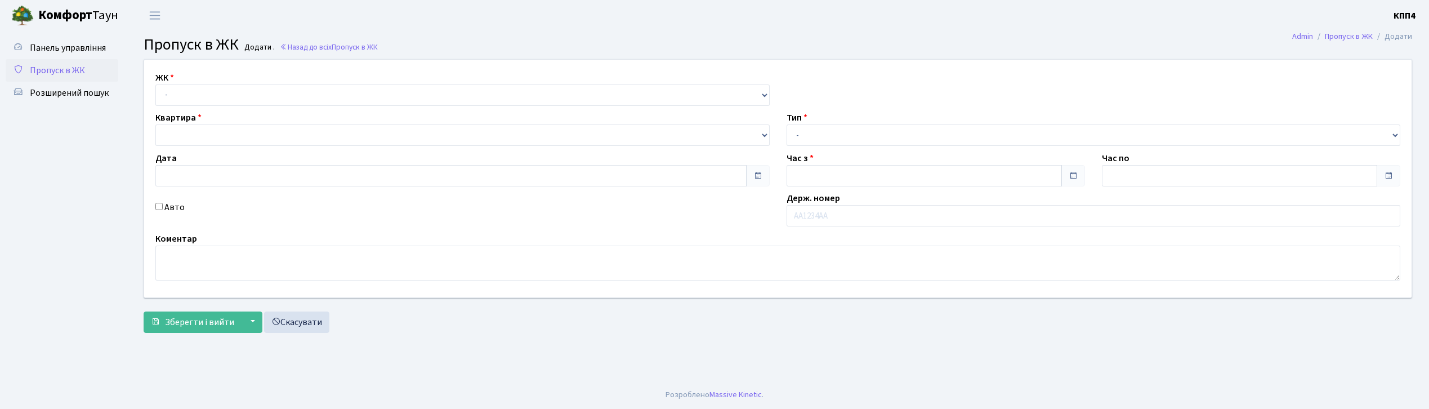
type input "[DATE]"
type input "21:45"
type input "22:45"
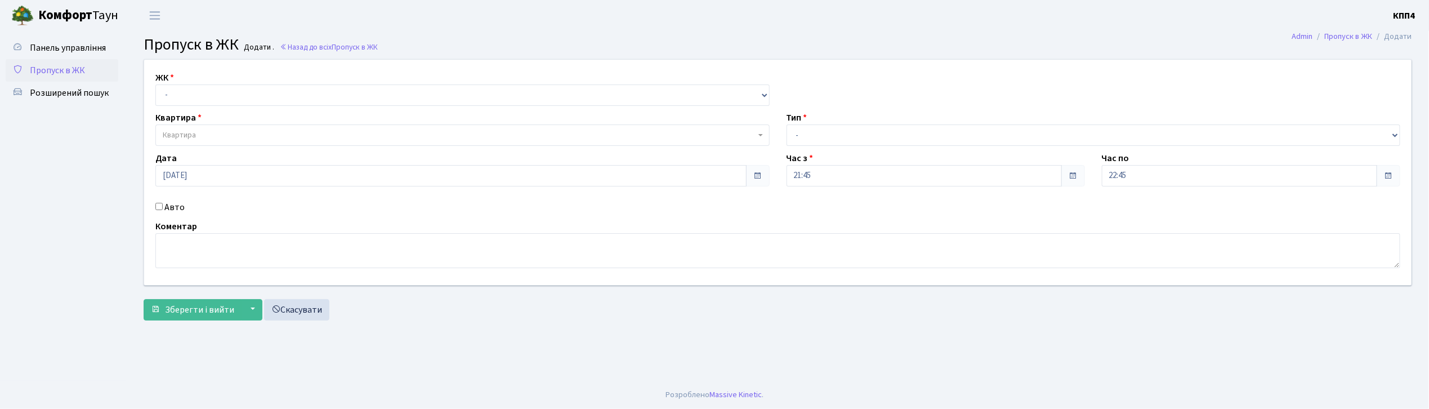
click at [161, 205] on input "Авто" at bounding box center [158, 206] width 7 height 7
checkbox input "true"
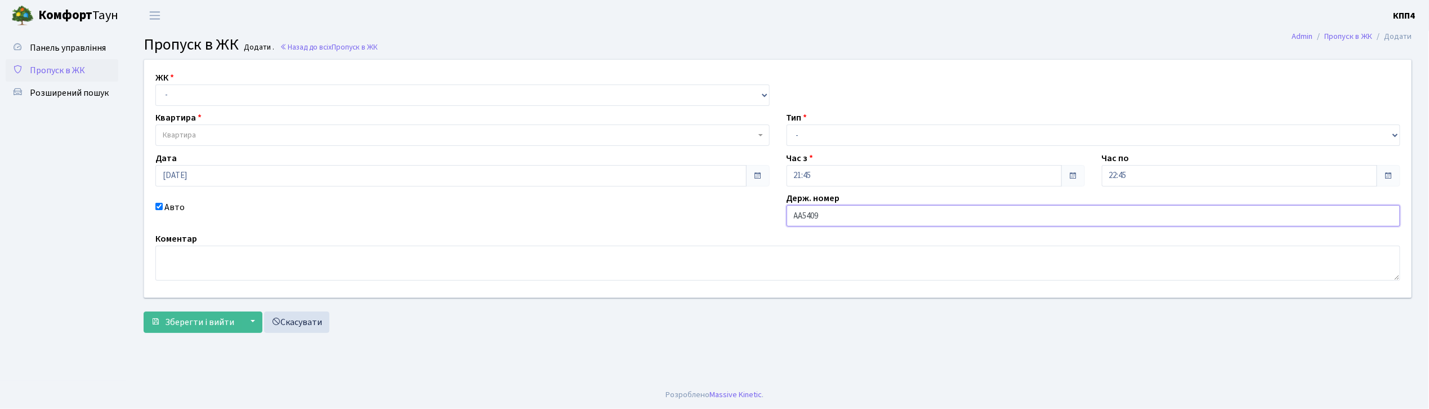
type input "АА5409YB"
click at [225, 88] on select "- КТ, вул. Регенераторна, 4 КТ2, просп. Соборності, 17 КТ3, вул. Березнева, 16 …" at bounding box center [462, 94] width 614 height 21
select select "271"
click at [155, 84] on select "- КТ, вул. Регенераторна, 4 КТ2, просп. Соборності, 17 КТ3, вул. Березнева, 16 …" at bounding box center [462, 94] width 614 height 21
select select
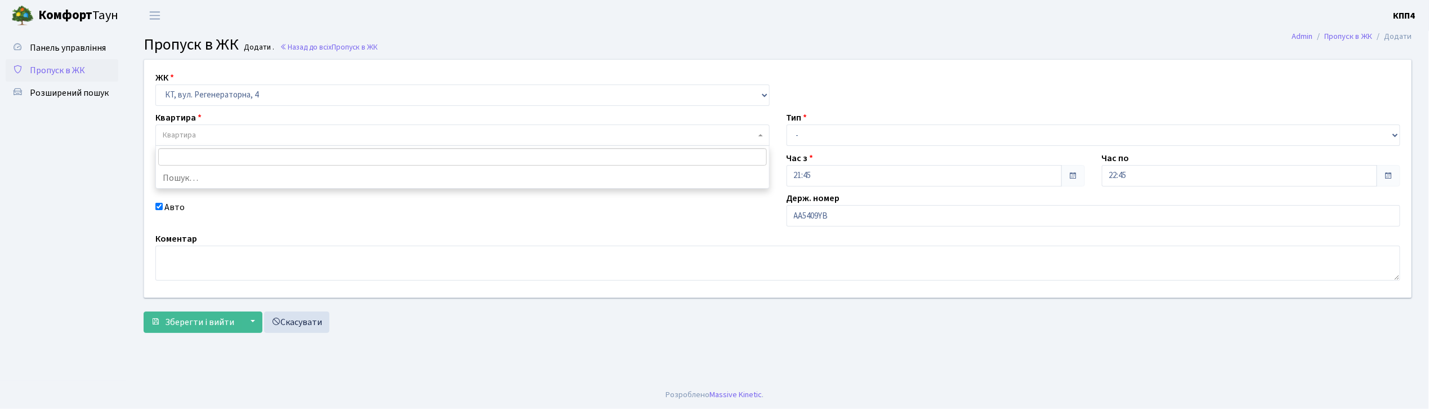
click at [218, 135] on span "Квартира" at bounding box center [459, 134] width 593 height 11
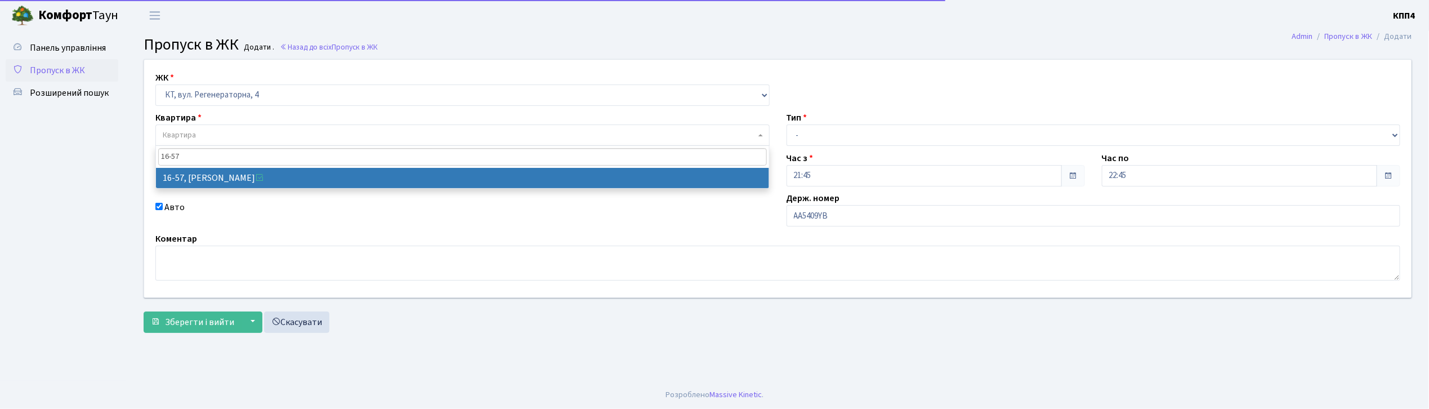
type input "16-57"
select select "8618"
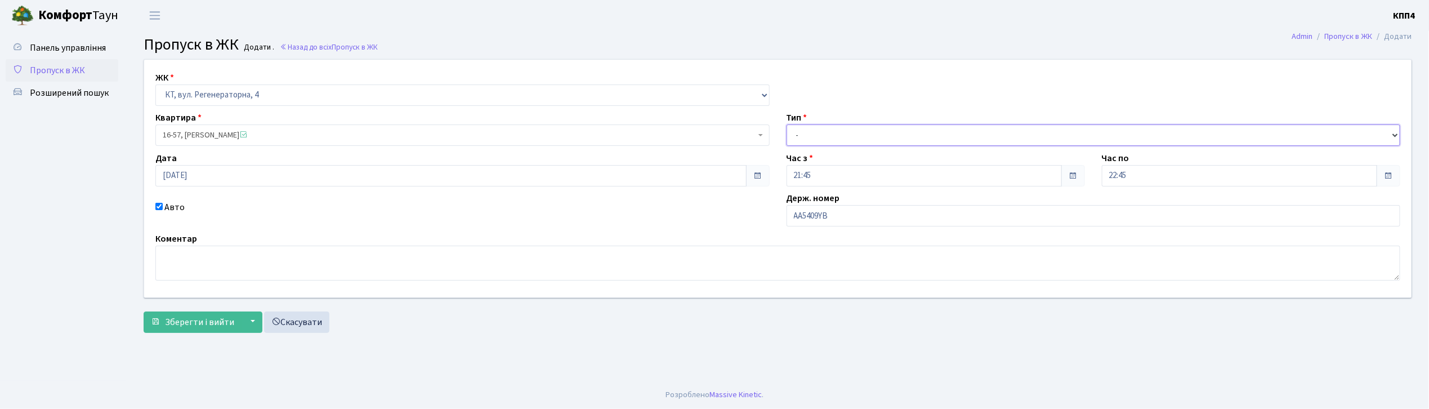
click at [817, 133] on select "- Доставка Таксі Гості Сервіс" at bounding box center [1093, 134] width 614 height 21
select select "2"
click at [786, 124] on select "- Доставка Таксі Гості Сервіс" at bounding box center [1093, 134] width 614 height 21
click at [208, 318] on span "Зберегти і вийти" at bounding box center [199, 322] width 69 height 12
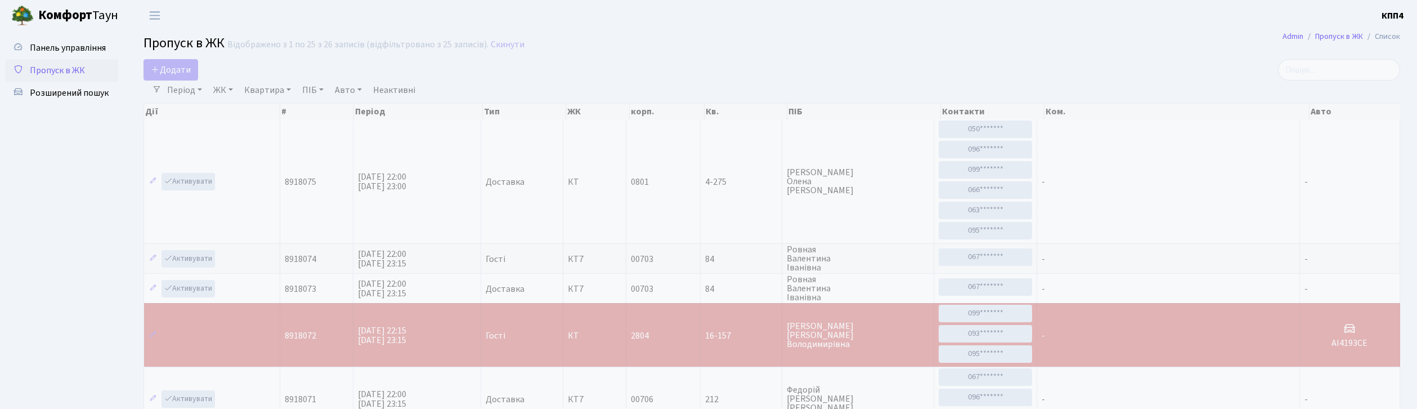
select select "25"
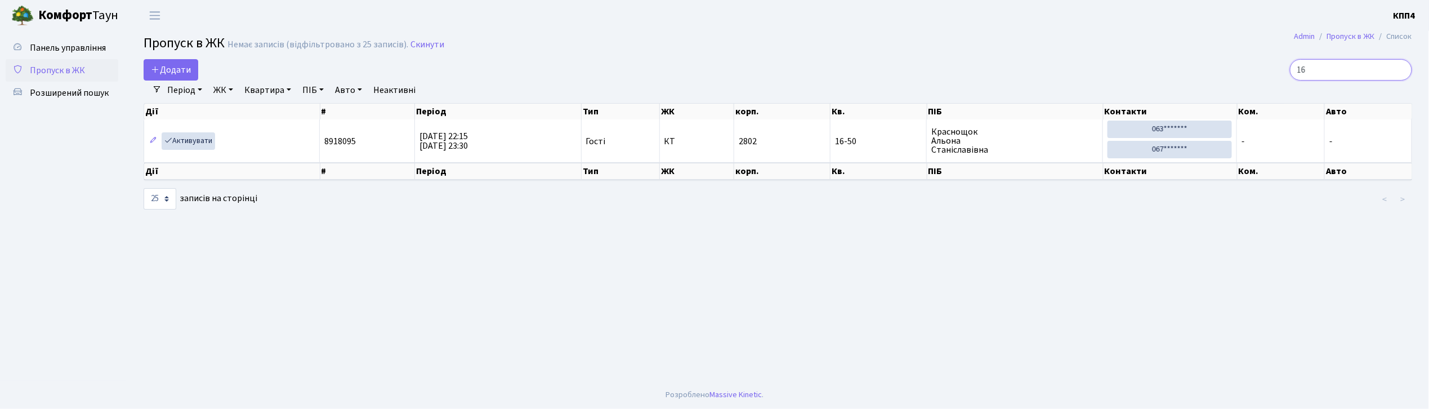
type input "1"
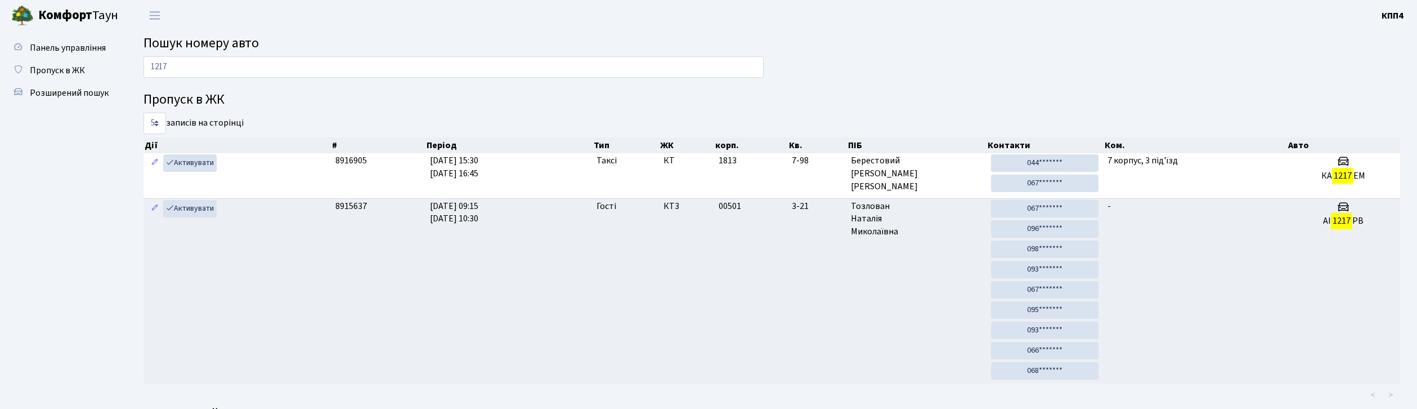
scroll to position [37, 0]
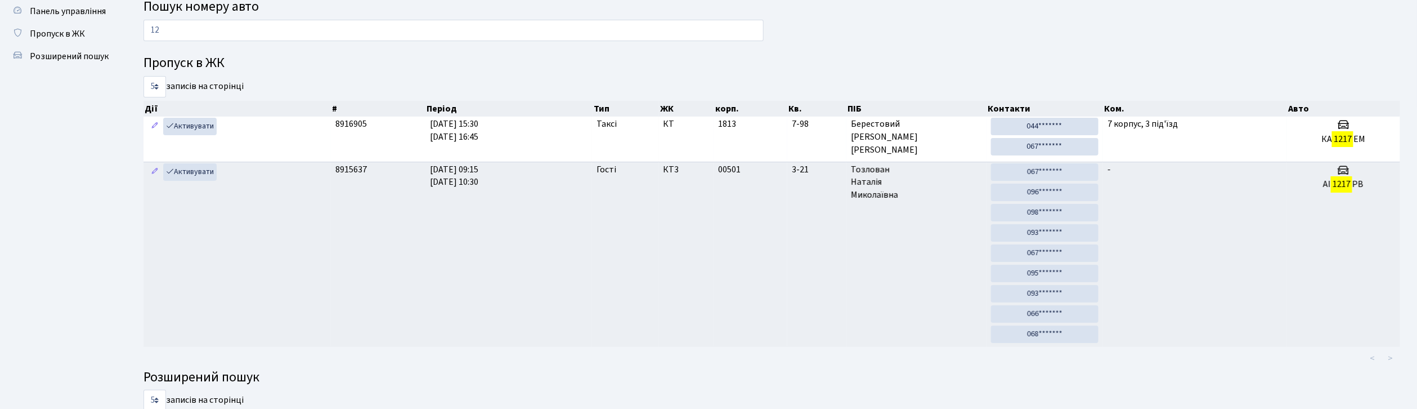
type input "1"
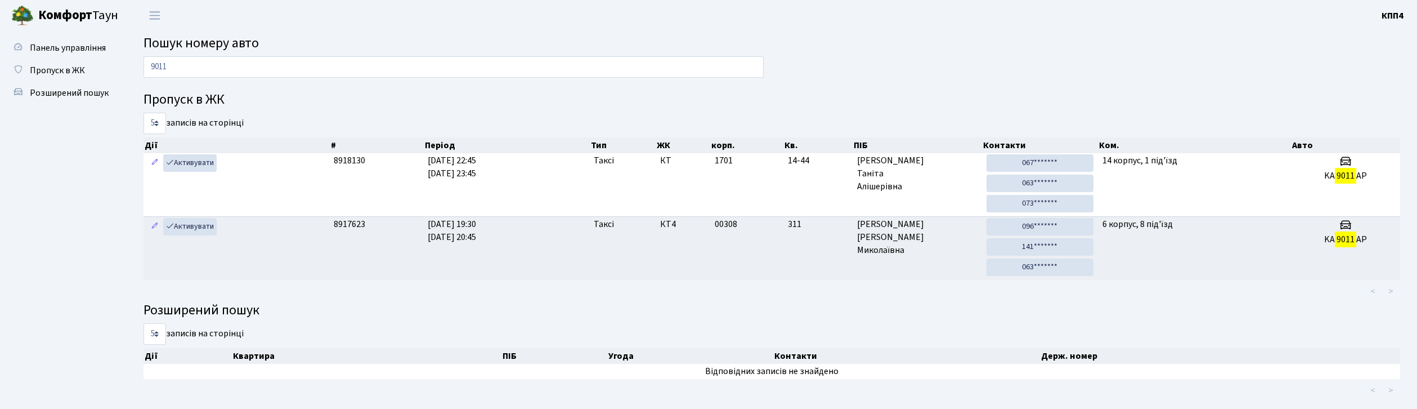
scroll to position [23, 0]
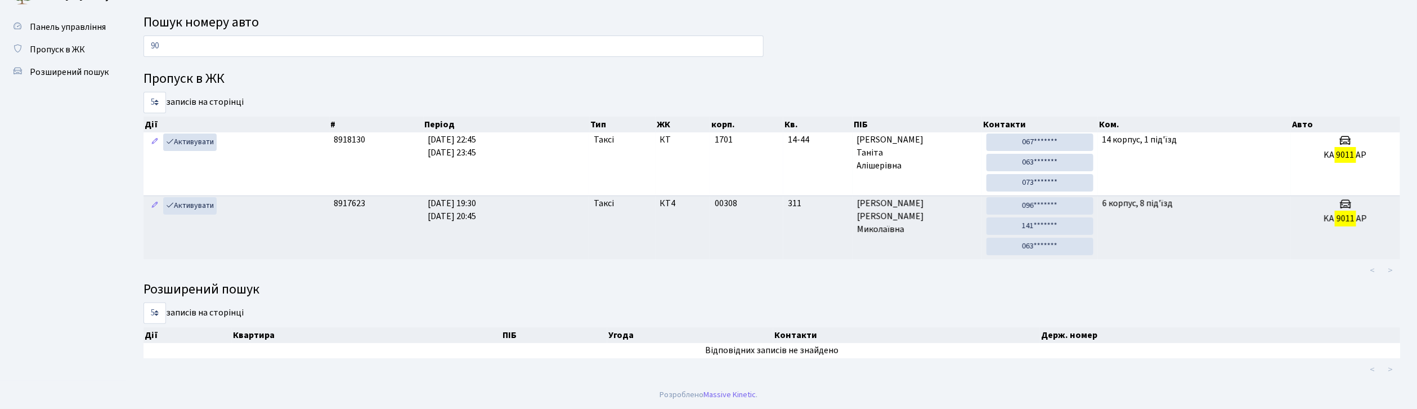
type input "9"
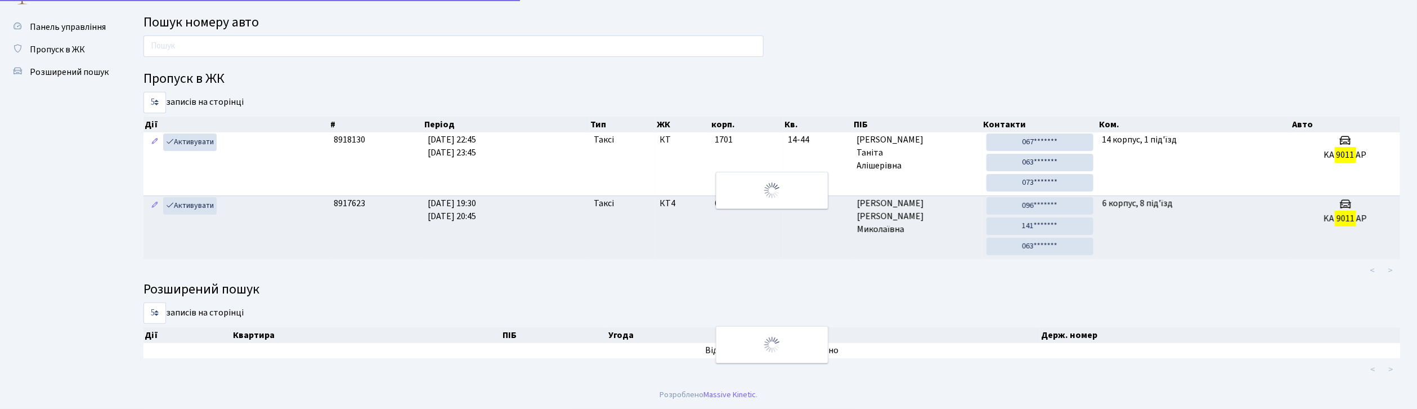
scroll to position [37, 0]
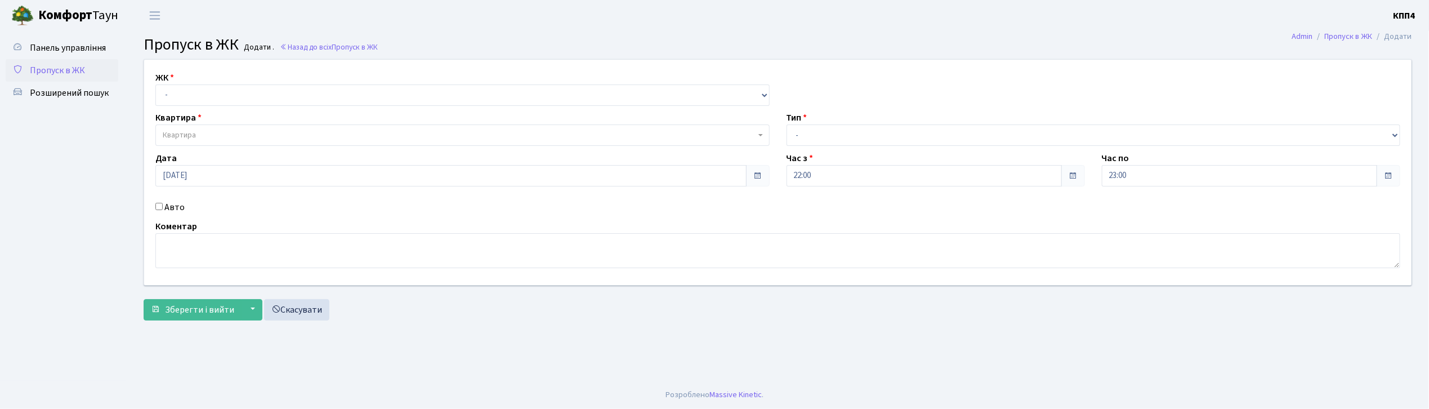
click at [158, 208] on input "Авто" at bounding box center [158, 206] width 7 height 7
checkbox input "true"
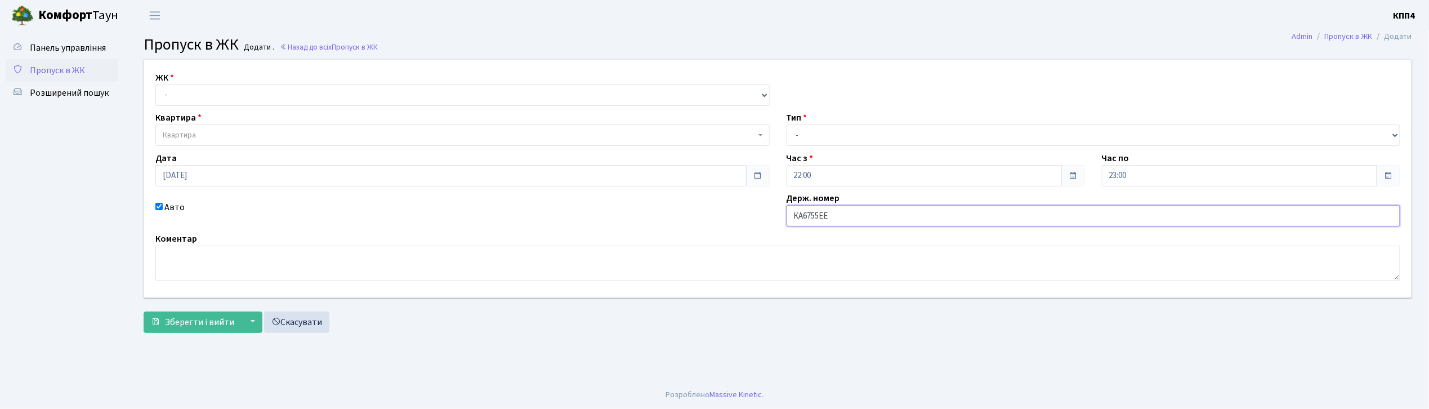
type input "КА6755ЕЕ"
click at [188, 95] on select "- КТ, вул. Регенераторна, 4 КТ2, просп. Соборності, 17 КТ3, вул. Березнева, 16 …" at bounding box center [462, 94] width 614 height 21
select select "271"
click at [155, 84] on select "- КТ, вул. Регенераторна, 4 КТ2, просп. Соборності, 17 КТ3, вул. Березнева, 16 …" at bounding box center [462, 94] width 614 height 21
select select
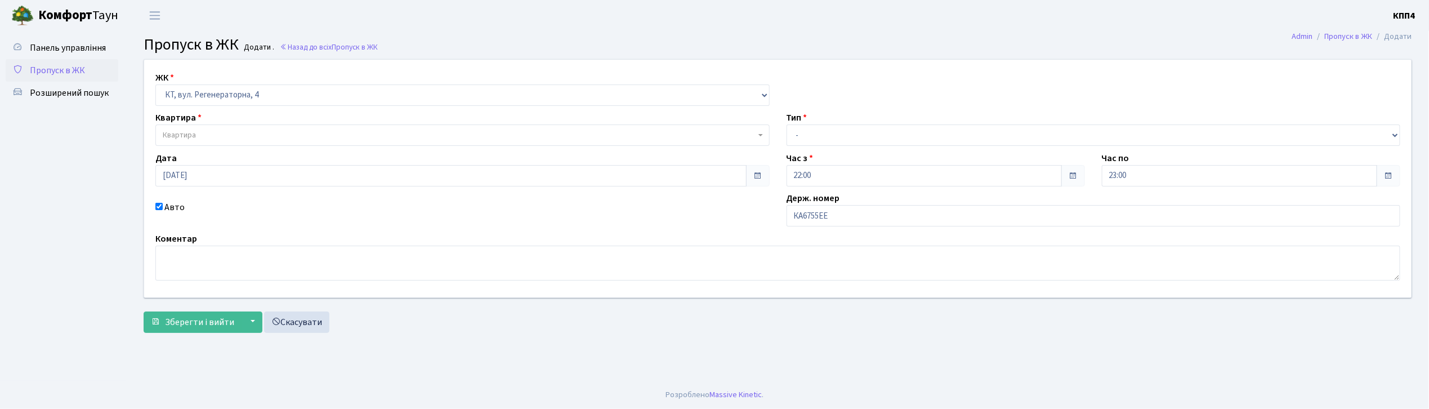
click at [185, 127] on span "Квартира" at bounding box center [462, 134] width 614 height 21
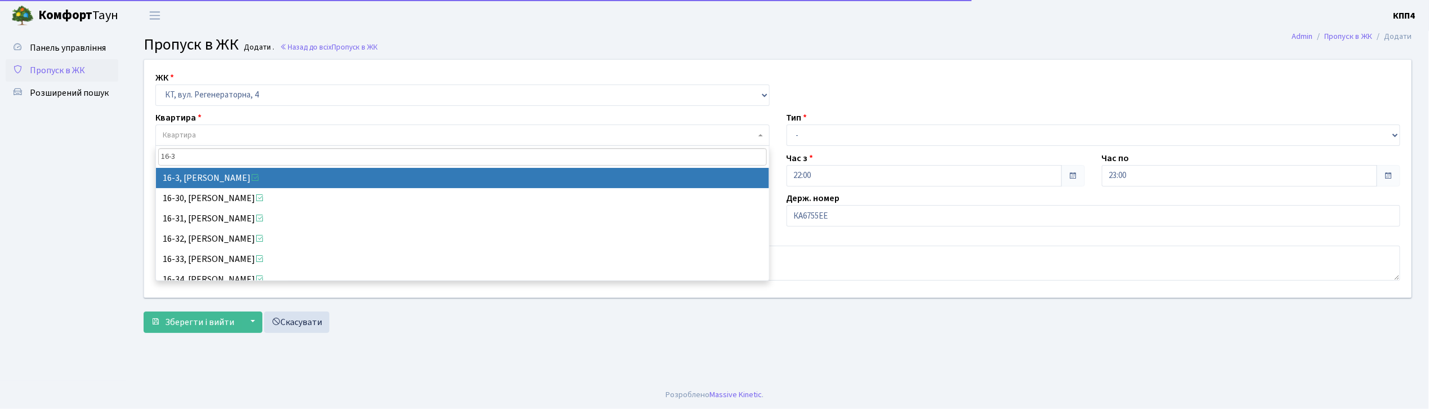
type input "16-3"
select select "8564"
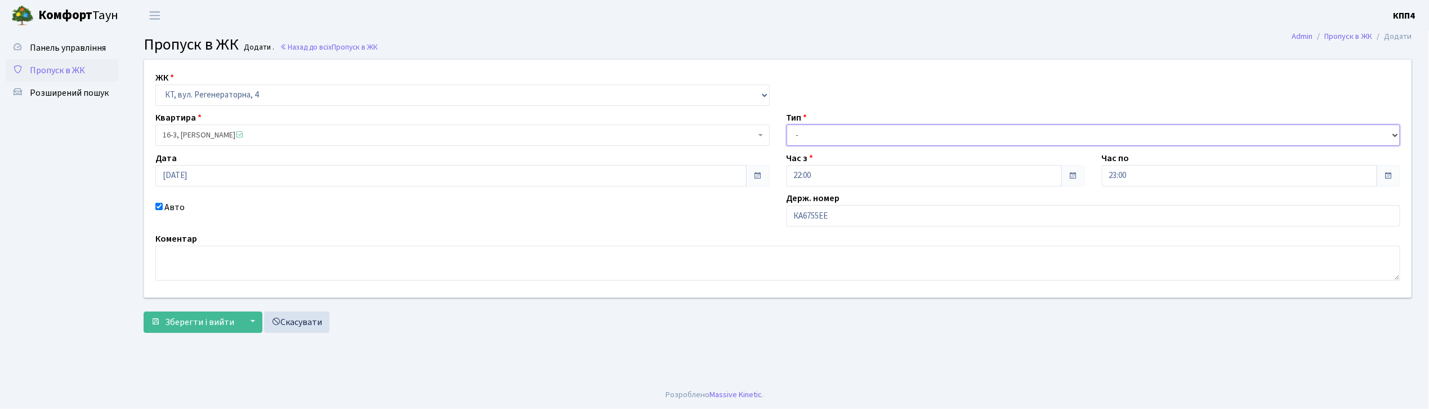
click at [807, 136] on select "- Доставка Таксі Гості Сервіс" at bounding box center [1093, 134] width 614 height 21
select select "3"
click at [786, 124] on select "- Доставка Таксі Гості Сервіс" at bounding box center [1093, 134] width 614 height 21
click at [205, 327] on span "Зберегти і вийти" at bounding box center [199, 322] width 69 height 12
